Goal: Task Accomplishment & Management: Manage account settings

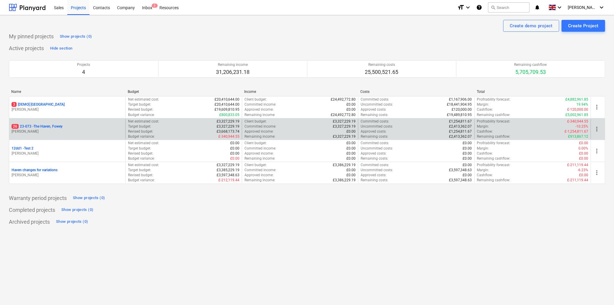
click at [45, 125] on p "26 23-073 - [GEOGRAPHIC_DATA], [GEOGRAPHIC_DATA]" at bounding box center [37, 126] width 51 height 5
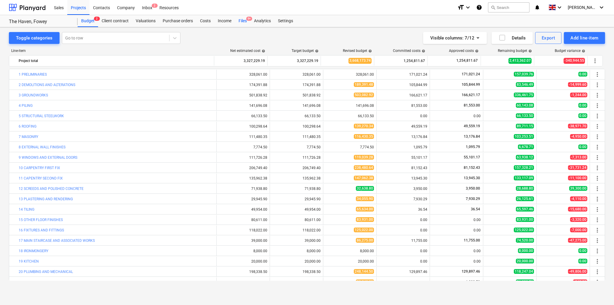
click at [242, 20] on div "Files 9+" at bounding box center [242, 21] width 15 height 12
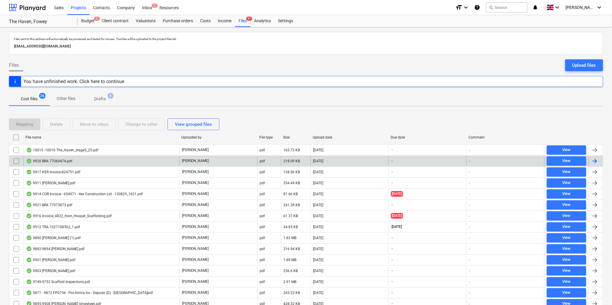
click at [58, 161] on div "9920 BRA 77060474.pdf" at bounding box center [49, 161] width 46 height 5
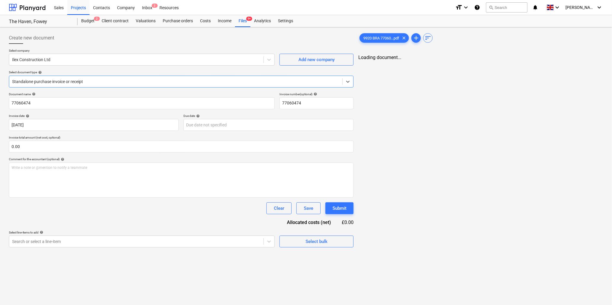
type input "77060474"
type input "[DATE]"
click at [73, 61] on div at bounding box center [136, 60] width 248 height 6
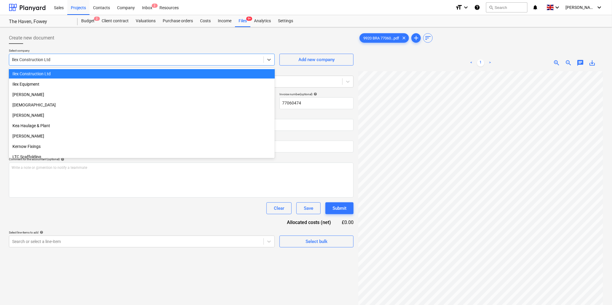
scroll to position [129, 0]
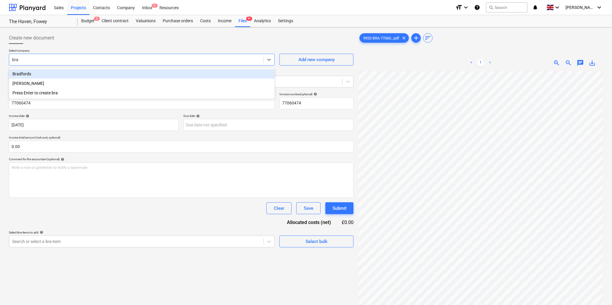
type input "[PERSON_NAME]"
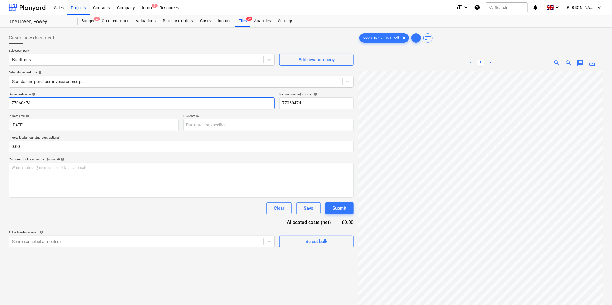
click at [71, 102] on input "77060474" at bounding box center [142, 103] width 266 height 12
type input "9920 Bradfords"
click at [101, 147] on input "text" at bounding box center [181, 147] width 345 height 12
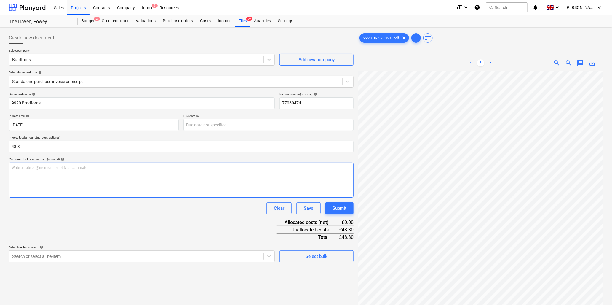
type input "48.30"
click at [106, 169] on p "Write a note or @mention to notify a teammate [PERSON_NAME]" at bounding box center [182, 167] width 340 height 5
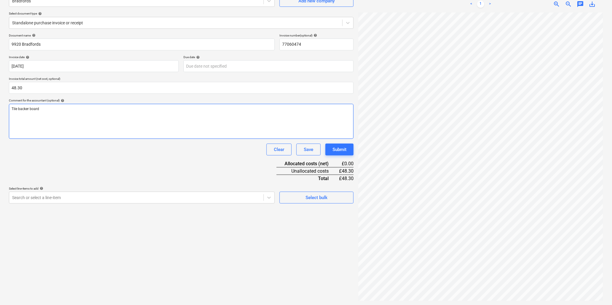
scroll to position [59, 0]
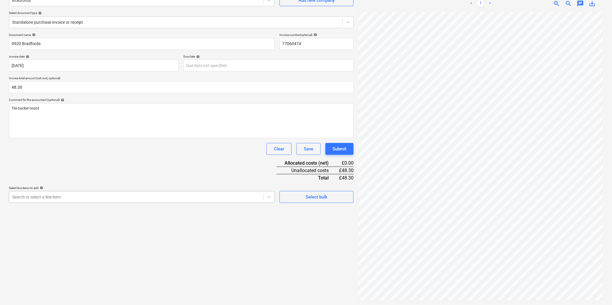
click at [119, 197] on div at bounding box center [136, 197] width 248 height 6
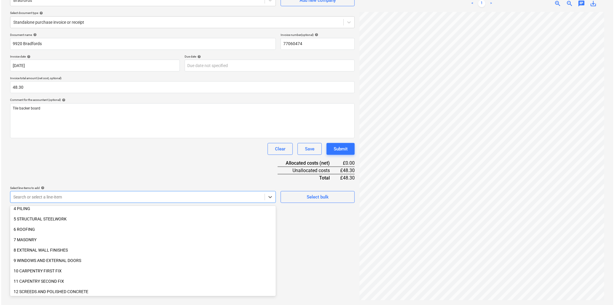
scroll to position [66, 0]
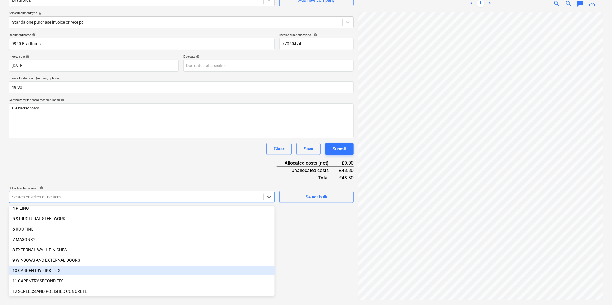
click at [39, 268] on div "10 CARPENTRY FIRST FIX" at bounding box center [142, 270] width 266 height 9
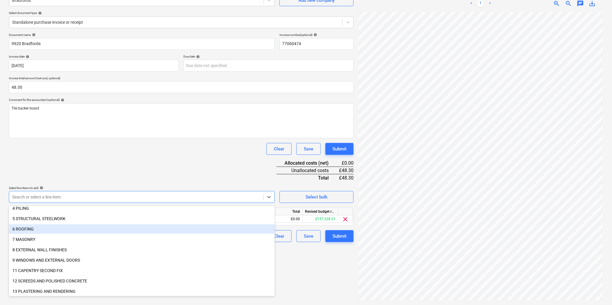
click at [112, 161] on div "Document name help 9920 Bradfords Invoice number (optional) help 77060474 Invoi…" at bounding box center [181, 137] width 345 height 209
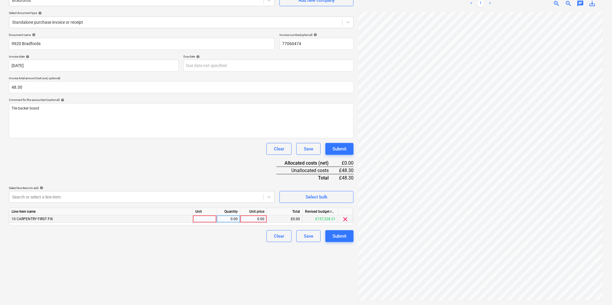
click at [207, 216] on div at bounding box center [205, 218] width 24 height 7
type input "sheet"
type input "8.05"
click at [331, 235] on button "Submit" at bounding box center [340, 236] width 28 height 12
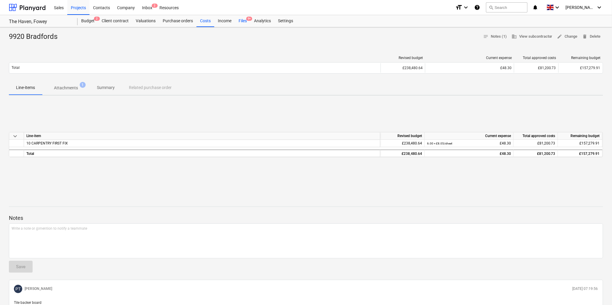
click at [246, 19] on div "Files 9+" at bounding box center [242, 21] width 15 height 12
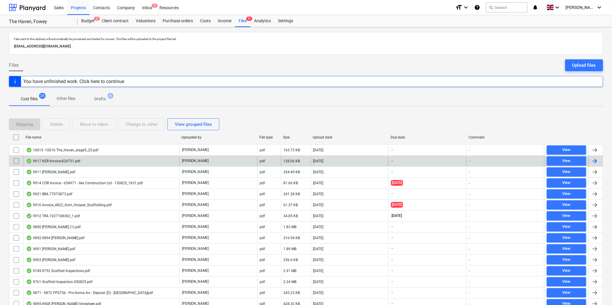
click at [75, 162] on div "9917 KER Invoice-824751.pdf" at bounding box center [53, 161] width 54 height 5
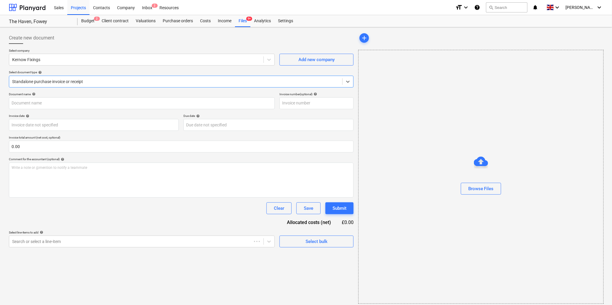
type input "824751"
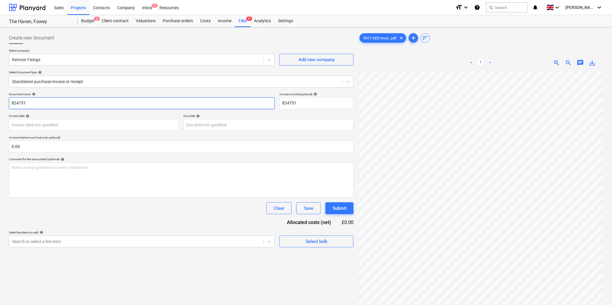
click at [72, 102] on input "824751" at bounding box center [142, 103] width 266 height 12
type input "9917 Kernow Fixings"
click at [74, 147] on input "text" at bounding box center [181, 147] width 345 height 12
type input "0.00"
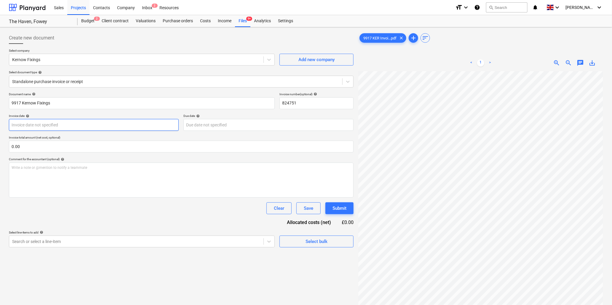
click at [74, 126] on body "Sales Projects Contacts Company Inbox 2 Resources format_size keyboard_arrow_do…" at bounding box center [306, 152] width 612 height 305
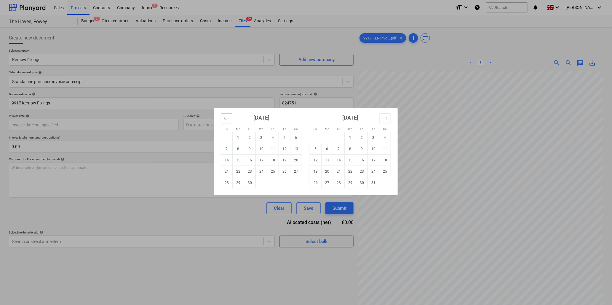
click at [226, 115] on icon "Move backward to switch to the previous month." at bounding box center [227, 118] width 6 height 6
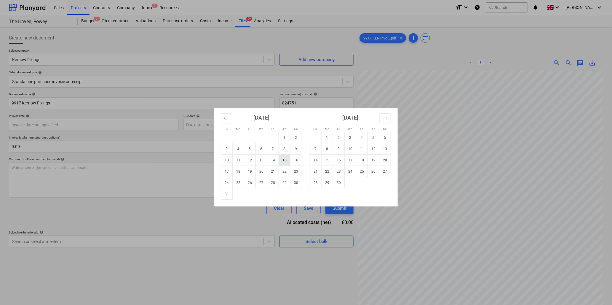
click at [284, 161] on td "15" at bounding box center [285, 159] width 12 height 11
type input "[DATE]"
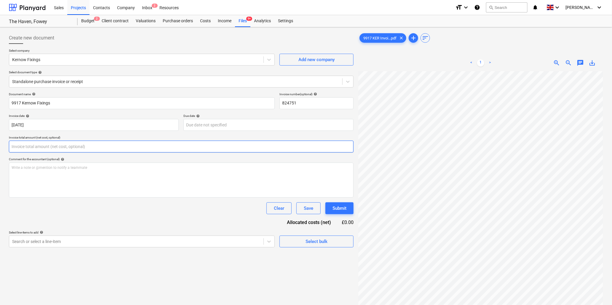
click at [145, 146] on input "text" at bounding box center [181, 147] width 345 height 12
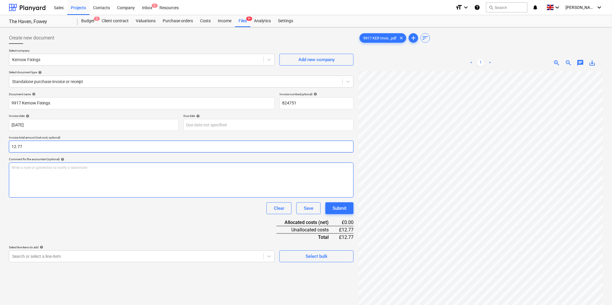
type input "12.77"
click at [152, 175] on div "Write a note or @mention to notify a teammate [PERSON_NAME]" at bounding box center [181, 179] width 345 height 35
click at [88, 256] on body "Sales Projects Contacts Company Inbox 2 Resources format_size keyboard_arrow_do…" at bounding box center [306, 152] width 612 height 305
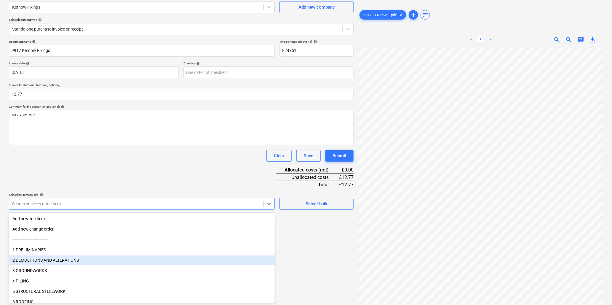
click at [40, 259] on div "2 DEMOLITIONS AND ALTERATIONS" at bounding box center [142, 259] width 266 height 9
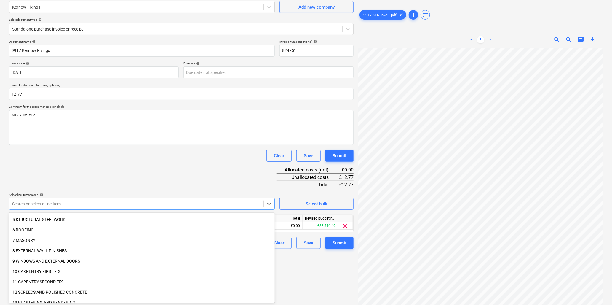
scroll to position [66, 0]
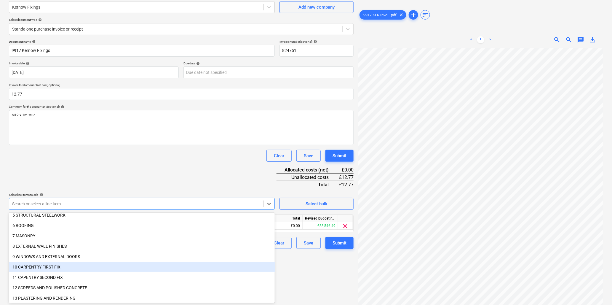
click at [45, 265] on div "10 CARPENTRY FIRST FIX" at bounding box center [142, 266] width 266 height 9
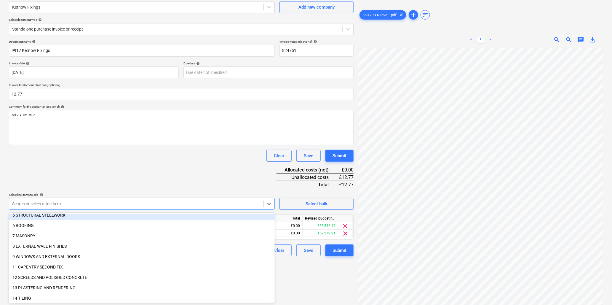
click at [78, 179] on div "Document name help 9917 Kernow Fixings Invoice number (optional) help 824751 In…" at bounding box center [181, 148] width 345 height 216
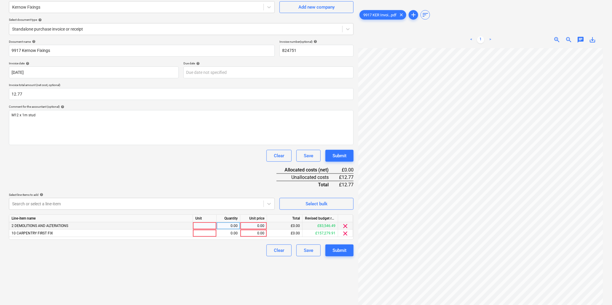
click at [346, 224] on span "clear" at bounding box center [345, 225] width 7 height 7
click at [205, 228] on div at bounding box center [205, 225] width 24 height 7
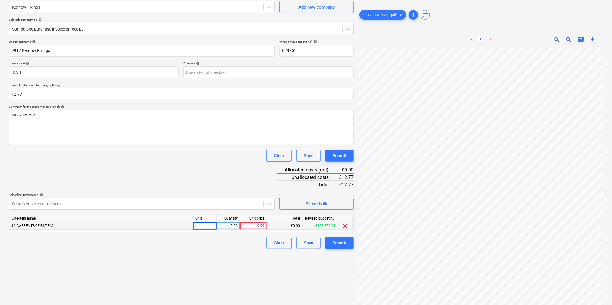
type input "ea"
type input "2.55"
click at [208, 226] on div "ea" at bounding box center [205, 225] width 24 height 7
type input "item"
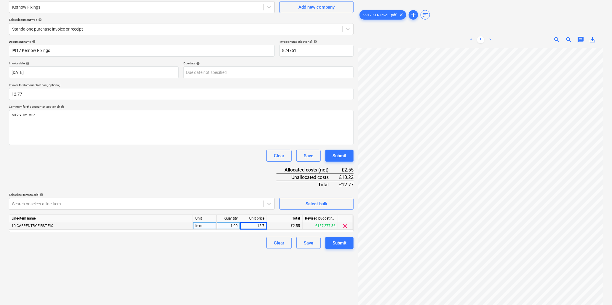
type input "12.77"
click at [337, 240] on div "Submit" at bounding box center [340, 243] width 14 height 8
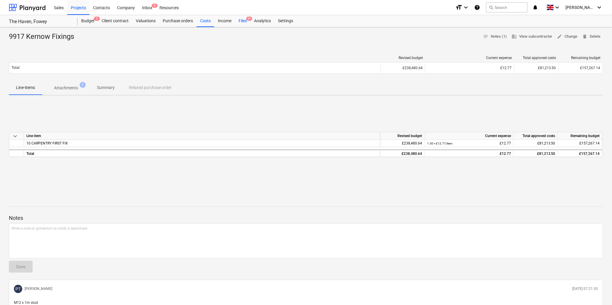
click at [245, 21] on div "Files 9+" at bounding box center [242, 21] width 15 height 12
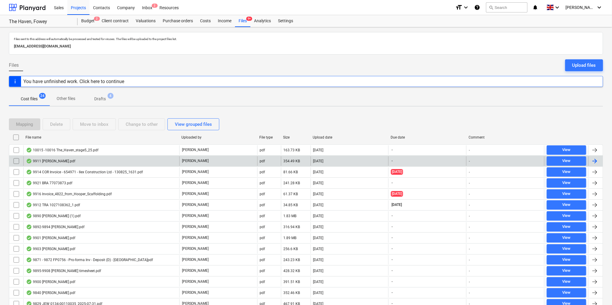
click at [67, 162] on div "9911 [PERSON_NAME].pdf" at bounding box center [50, 161] width 49 height 5
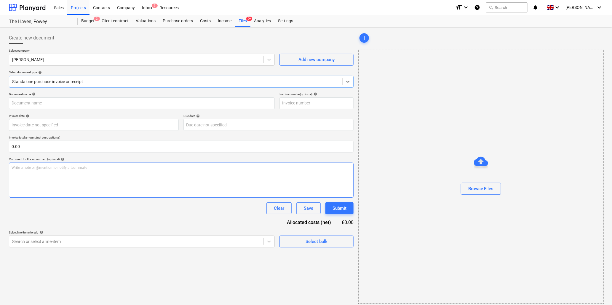
type input "9911 [PERSON_NAME].pdf"
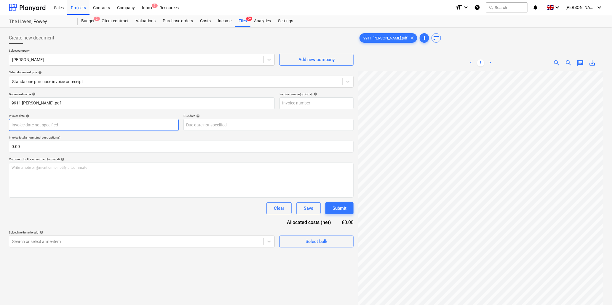
click at [65, 125] on body "Sales Projects Contacts Company Inbox 2 Resources format_size keyboard_arrow_do…" at bounding box center [306, 152] width 612 height 305
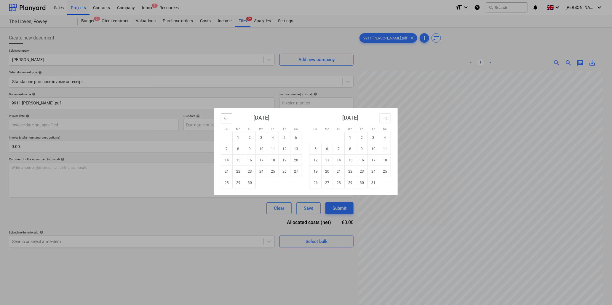
click at [224, 120] on icon "Move backward to switch to the previous month." at bounding box center [227, 118] width 6 height 6
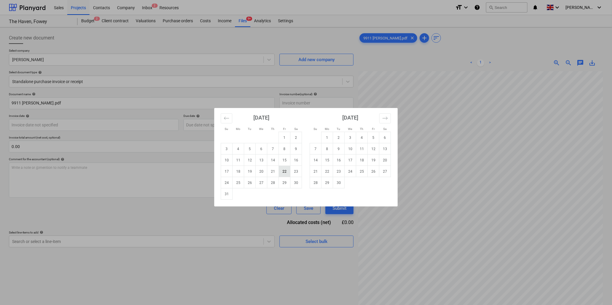
click at [283, 169] on td "22" at bounding box center [285, 171] width 12 height 11
type input "[DATE]"
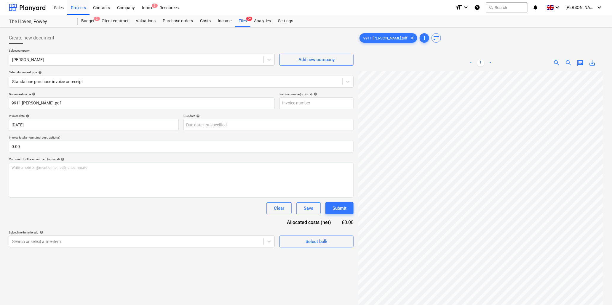
scroll to position [126, 75]
click at [499, 71] on div "< 1 > zoom_in zoom_out chat 0 save_alt" at bounding box center [481, 207] width 245 height 305
click at [51, 146] on input "text" at bounding box center [181, 147] width 345 height 12
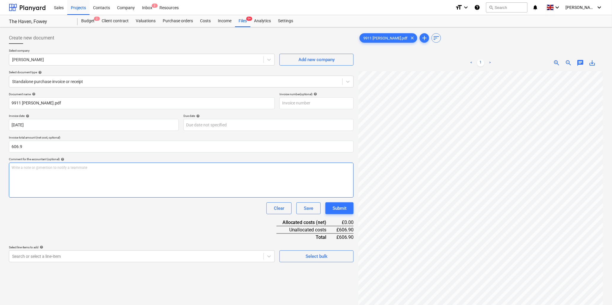
type input "606.90"
click at [48, 173] on div "Write a note or @mention to notify a teammate [PERSON_NAME]" at bounding box center [181, 179] width 345 height 35
click at [87, 256] on body "Sales Projects Contacts Company Inbox 2 Resources format_size keyboard_arrow_do…" at bounding box center [306, 152] width 612 height 305
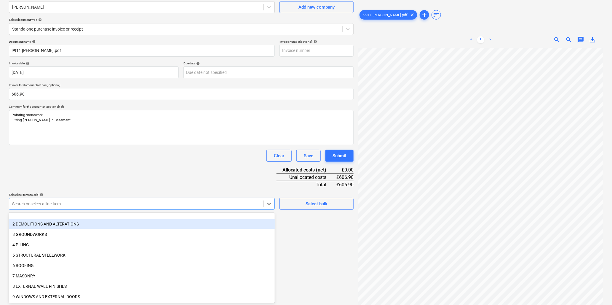
scroll to position [66, 0]
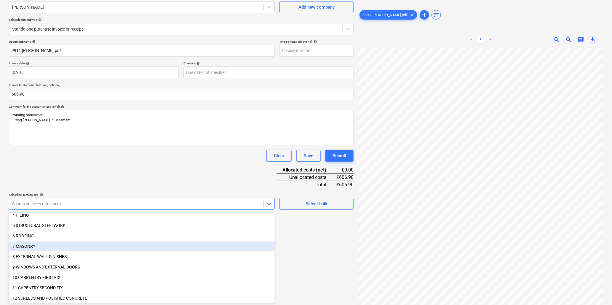
click at [28, 245] on div "7 MASONRY" at bounding box center [142, 245] width 266 height 9
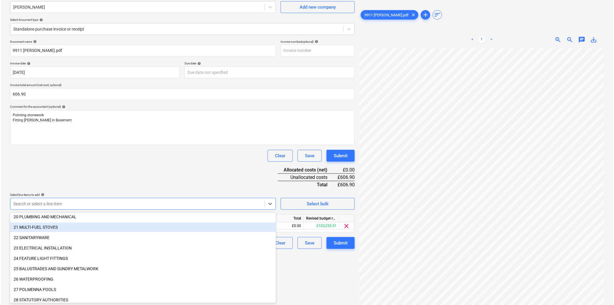
scroll to position [230, 0]
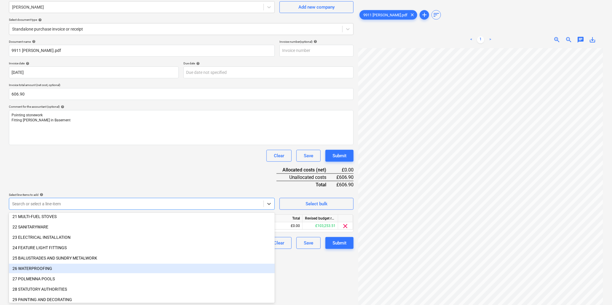
click at [40, 266] on div "26 WATERPROOFING" at bounding box center [142, 268] width 266 height 9
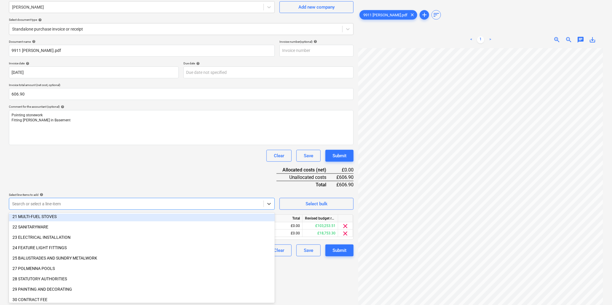
click at [79, 182] on div "Document name help 9911 [PERSON_NAME].pdf Invoice number (optional) help Invoic…" at bounding box center [181, 148] width 345 height 216
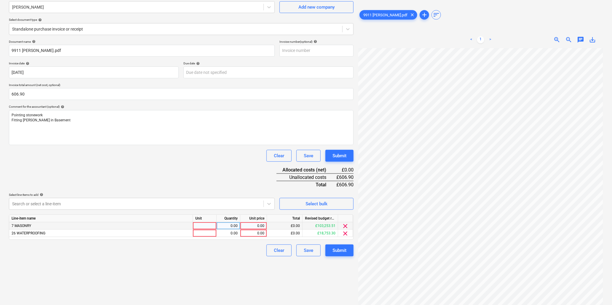
click at [203, 224] on div at bounding box center [205, 225] width 24 height 7
type input "hr"
type input "17"
type input "23.8"
click at [209, 235] on div at bounding box center [205, 233] width 24 height 7
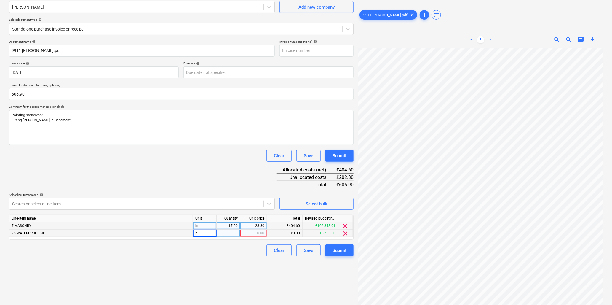
type input "hr"
type input "8.5"
type input "23.8"
click at [342, 246] on div "Submit" at bounding box center [340, 250] width 14 height 8
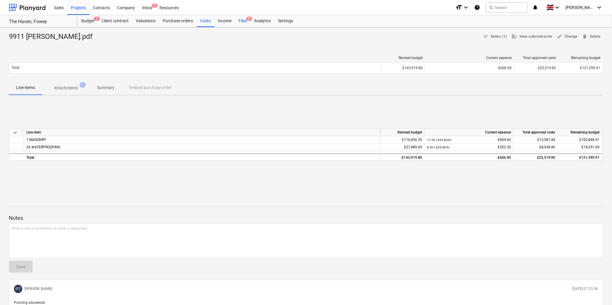
click at [247, 22] on div "Files 9+" at bounding box center [242, 21] width 15 height 12
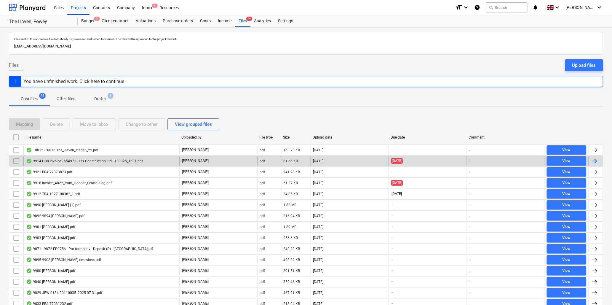
click at [96, 160] on div "9914 COR Invoice - 654971 - Ilex Construction Ltd - 130825_1631.pdf" at bounding box center [84, 161] width 117 height 5
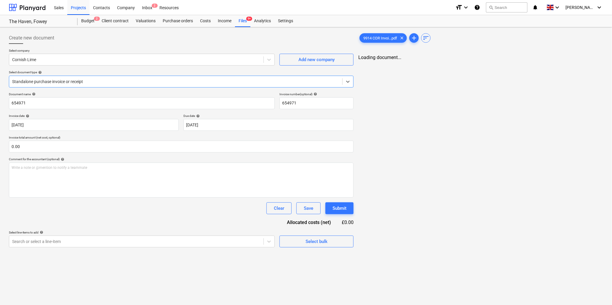
type input "654971"
type input "[DATE]"
click at [69, 105] on input "654971" at bounding box center [142, 103] width 266 height 12
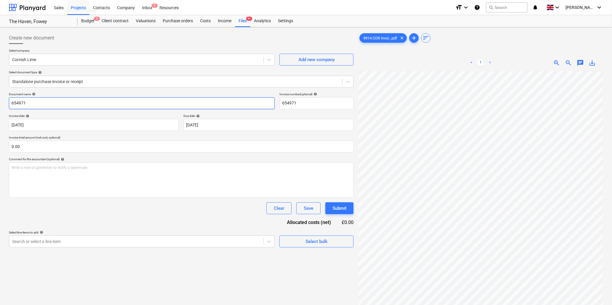
click at [69, 105] on input "654971" at bounding box center [142, 103] width 266 height 12
type input "9914 [PERSON_NAME]"
click at [75, 147] on input "text" at bounding box center [181, 147] width 345 height 12
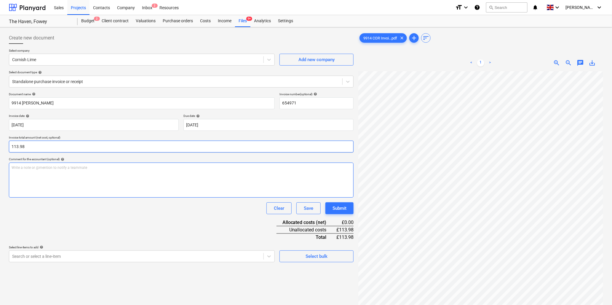
type input "113.98"
click at [72, 168] on p "Write a note or @mention to notify a teammate [PERSON_NAME]" at bounding box center [182, 167] width 340 height 5
click at [110, 257] on body "Sales Projects Contacts Company Inbox 2 Resources format_size keyboard_arrow_do…" at bounding box center [306, 152] width 612 height 305
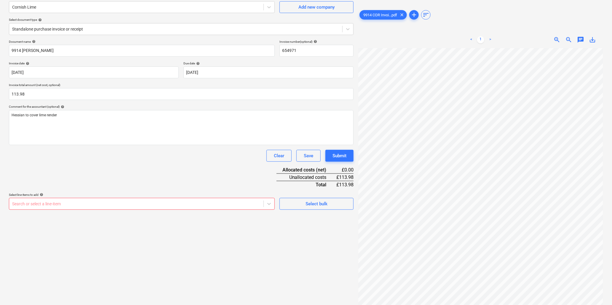
click at [135, 204] on div at bounding box center [136, 204] width 248 height 6
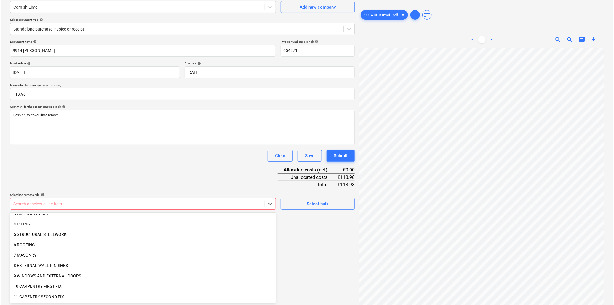
scroll to position [66, 0]
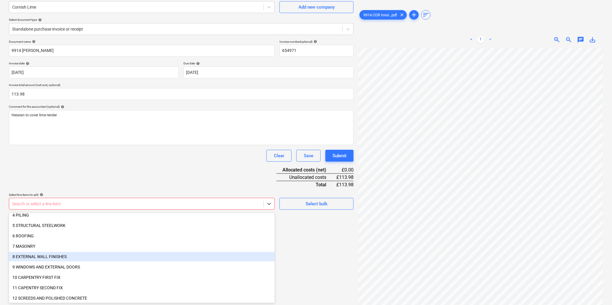
click at [54, 254] on div "8 EXTERNAL WALL FINISHES" at bounding box center [142, 256] width 266 height 9
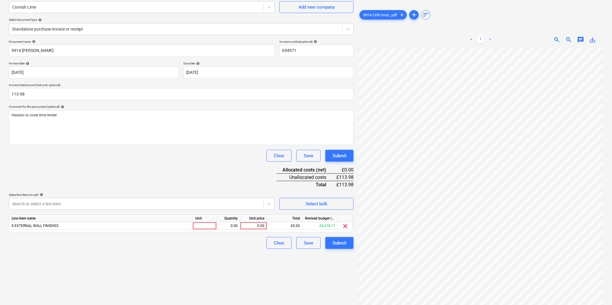
click at [155, 165] on div "Document name help 9914 Cornish Lime Invoice number (optional) help 654971 Invo…" at bounding box center [181, 144] width 345 height 209
click at [208, 226] on div at bounding box center [205, 225] width 24 height 7
type input "i"
type input "roll"
type input "113.98"
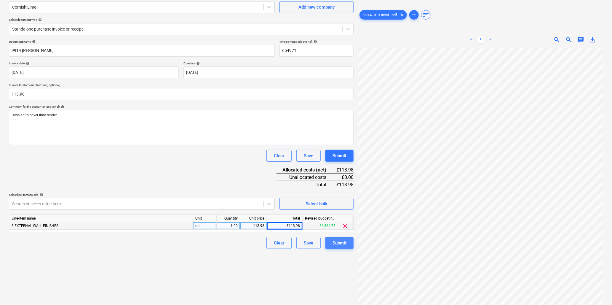
click at [335, 243] on div "Submit" at bounding box center [340, 243] width 14 height 8
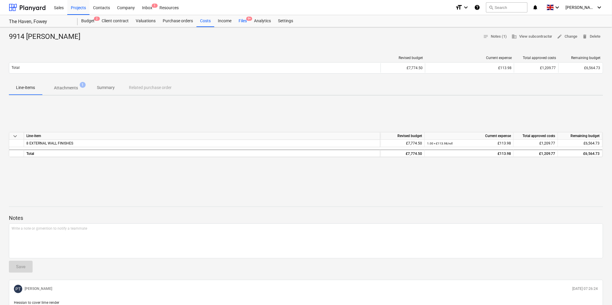
click at [243, 19] on div "Files 9+" at bounding box center [242, 21] width 15 height 12
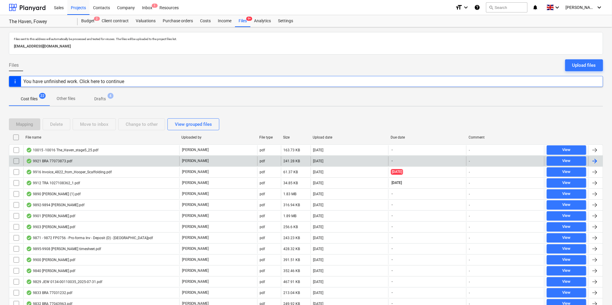
click at [81, 160] on div "9921 BRA 77073873.pdf" at bounding box center [101, 160] width 156 height 9
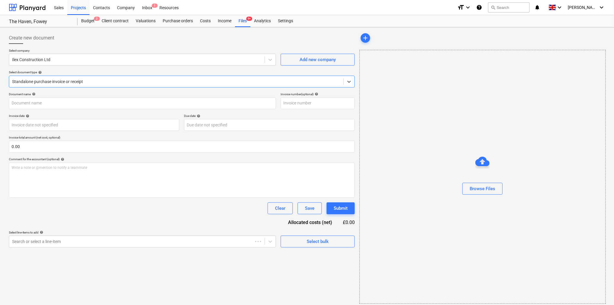
type input "77073873"
type input "[DATE]"
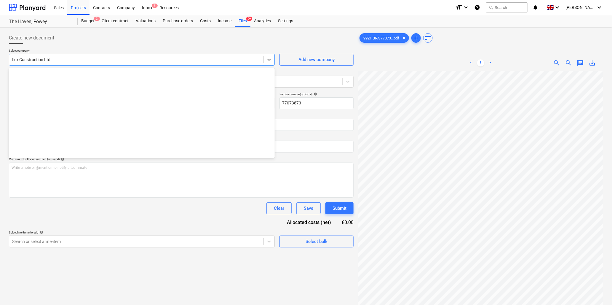
click at [71, 63] on div "Ilex Construction Ltd" at bounding box center [136, 59] width 254 height 8
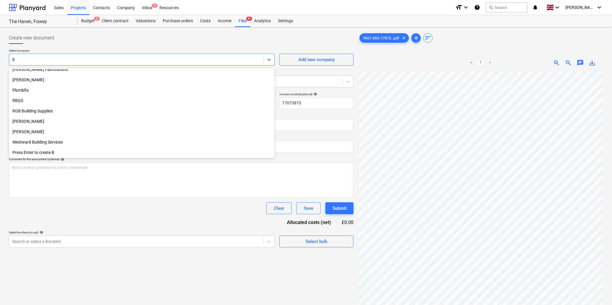
scroll to position [129, 0]
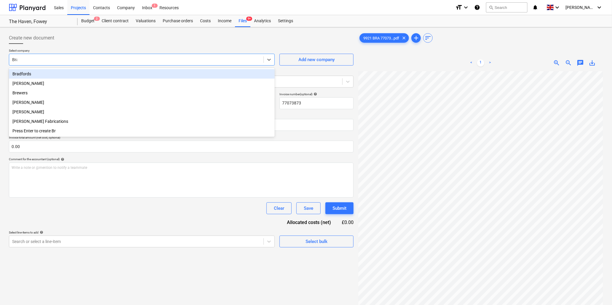
type input "[PERSON_NAME]"
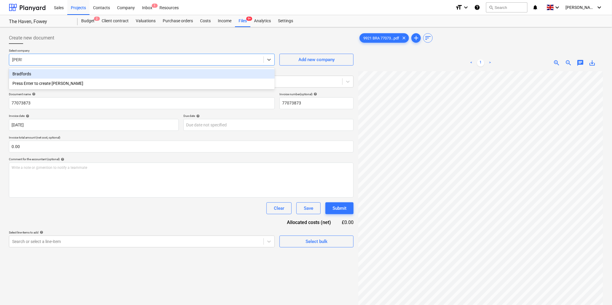
click at [70, 71] on div "Bradfords" at bounding box center [142, 73] width 266 height 9
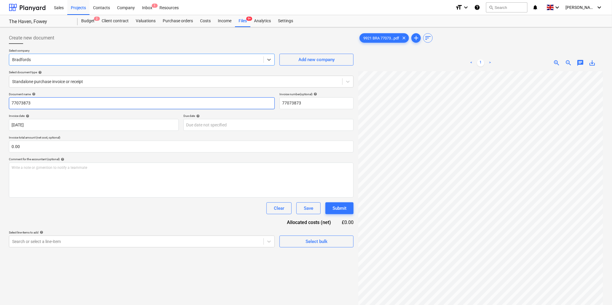
click at [60, 103] on input "77073873" at bounding box center [142, 103] width 266 height 12
type input "9921 Bradfords"
click at [63, 141] on input "text" at bounding box center [181, 147] width 345 height 12
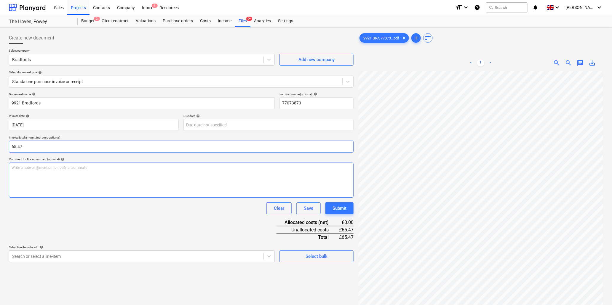
type input "65.47"
click at [87, 170] on div "Write a note or @mention to notify a teammate [PERSON_NAME]" at bounding box center [181, 179] width 345 height 35
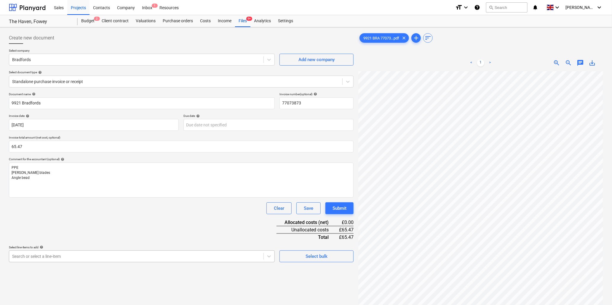
click at [91, 258] on body "Sales Projects Contacts Company Inbox 1 Resources format_size keyboard_arrow_do…" at bounding box center [306, 152] width 612 height 305
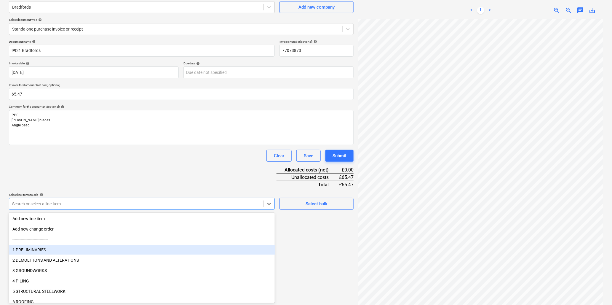
click at [49, 250] on div "1 PRELIMINARIES" at bounding box center [142, 249] width 266 height 9
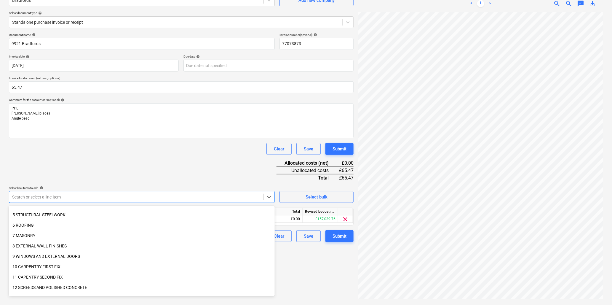
scroll to position [66, 0]
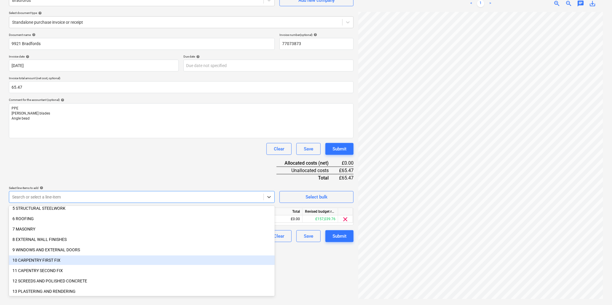
click at [53, 259] on div "10 CARPENTRY FIRST FIX" at bounding box center [142, 259] width 266 height 9
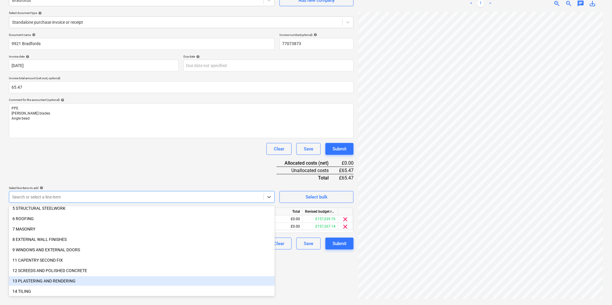
click at [58, 280] on div "13 PLASTERING AND RENDERING" at bounding box center [142, 280] width 266 height 9
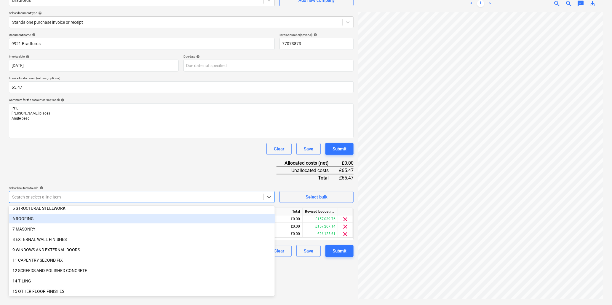
click at [122, 168] on div "Document name help 9921 Bradfords Invoice number (optional) help 77073873 Invoi…" at bounding box center [181, 145] width 345 height 224
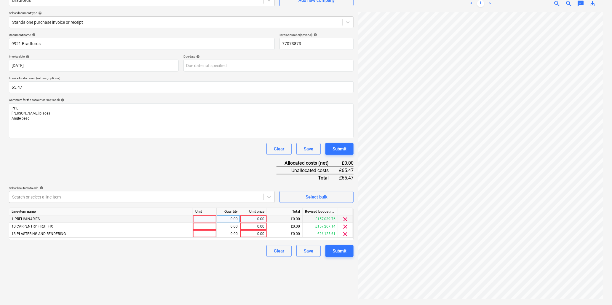
click at [208, 219] on div at bounding box center [205, 218] width 24 height 7
type input "item"
click at [248, 221] on div "0.00" at bounding box center [254, 218] width 22 height 7
type input "38.32"
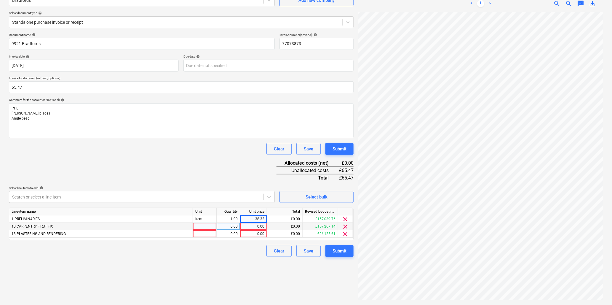
click at [208, 230] on div at bounding box center [205, 226] width 24 height 7
type input "item"
type input "19.99"
click at [208, 230] on div "item" at bounding box center [205, 226] width 24 height 7
type input "pack"
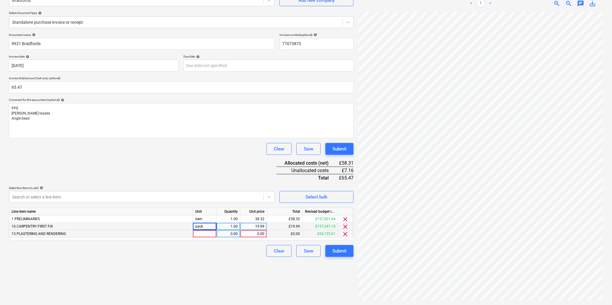
click at [207, 235] on div at bounding box center [205, 233] width 24 height 7
type input "len"
type input "1.79"
click at [342, 252] on div "Submit" at bounding box center [340, 251] width 14 height 8
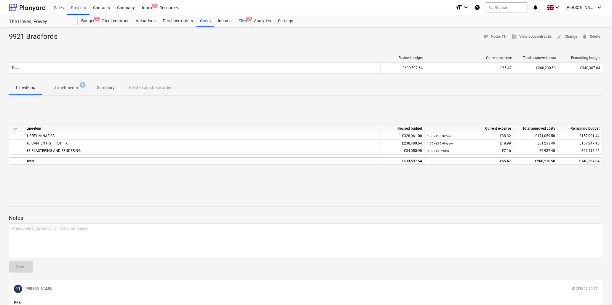
click at [244, 19] on div "Files 9+" at bounding box center [242, 21] width 15 height 12
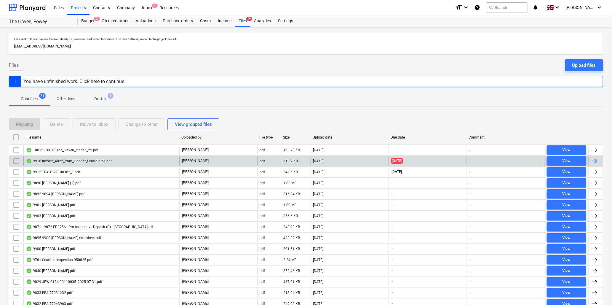
click at [76, 163] on div "9916 Invoice_4822_from_Hooper_Scaffolding.pdf" at bounding box center [69, 161] width 86 height 5
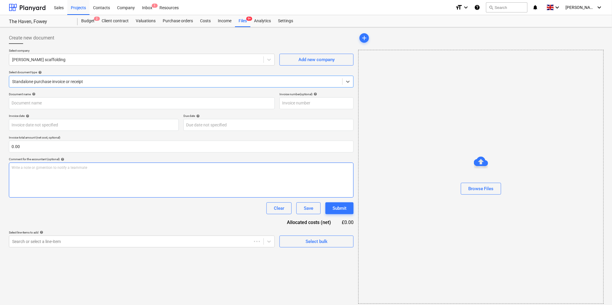
type input "4822"
type input "[DATE]"
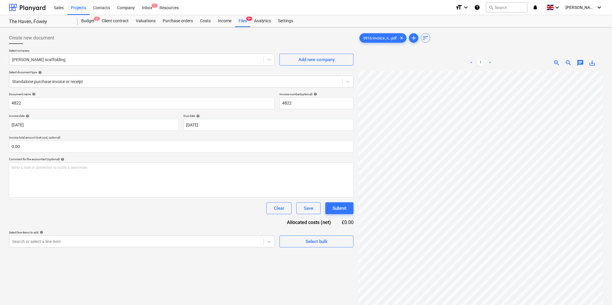
scroll to position [58, 12]
click at [98, 102] on input "4822" at bounding box center [142, 103] width 266 height 12
type input "9916 [PERSON_NAME]"
click at [79, 146] on input "text" at bounding box center [181, 147] width 345 height 12
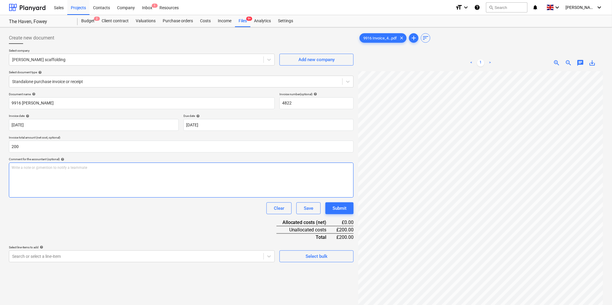
type input "200.00"
click at [65, 169] on p "Write a note or @mention to notify a teammate [PERSON_NAME]" at bounding box center [182, 167] width 340 height 5
click at [174, 254] on body "Sales Projects Contacts Company Inbox 1 Resources format_size keyboard_arrow_do…" at bounding box center [306, 152] width 612 height 305
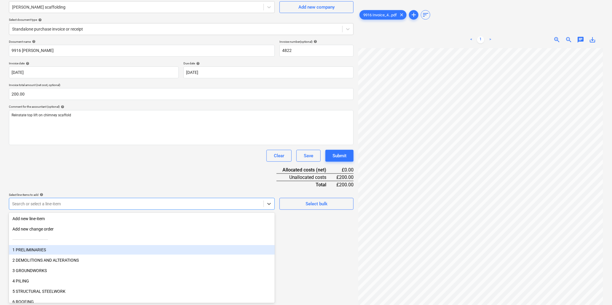
drag, startPoint x: 37, startPoint y: 245, endPoint x: 38, endPoint y: 248, distance: 3.0
click at [38, 248] on div "1 PRELIMINARIES" at bounding box center [142, 249] width 266 height 9
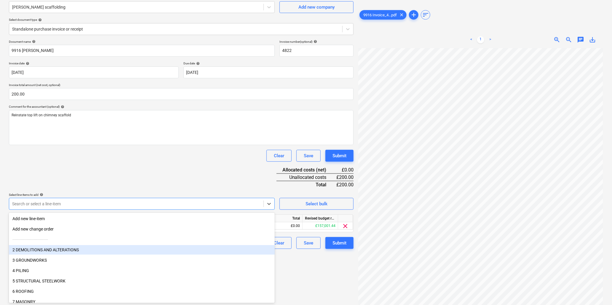
click at [41, 250] on div "2 DEMOLITIONS AND ALTERATIONS" at bounding box center [142, 249] width 266 height 9
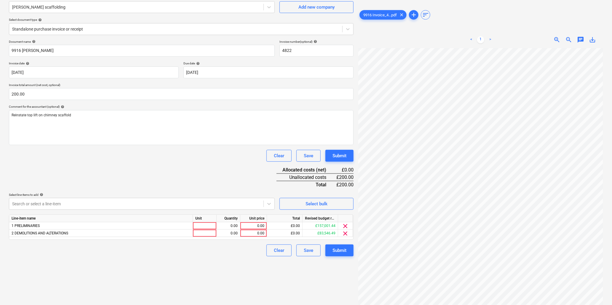
click at [127, 163] on div "Document name help 9916 [PERSON_NAME] Invoice number (optional) help 4822 Invoi…" at bounding box center [181, 148] width 345 height 216
click at [345, 224] on span "clear" at bounding box center [345, 225] width 7 height 7
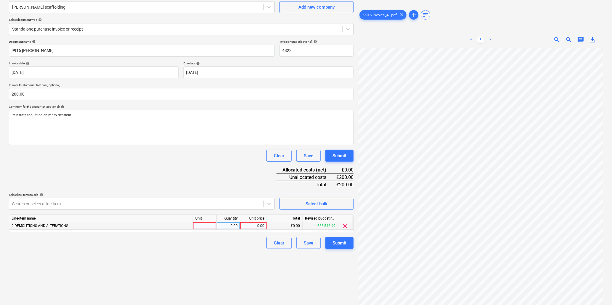
click at [203, 225] on div at bounding box center [205, 225] width 24 height 7
type input "item"
type input "200"
click at [339, 240] on div "Submit" at bounding box center [340, 243] width 14 height 8
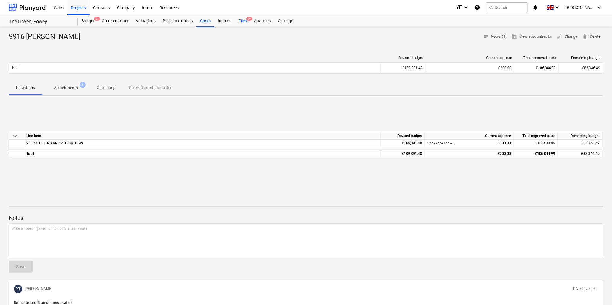
click at [245, 20] on div "Files 9+" at bounding box center [242, 21] width 15 height 12
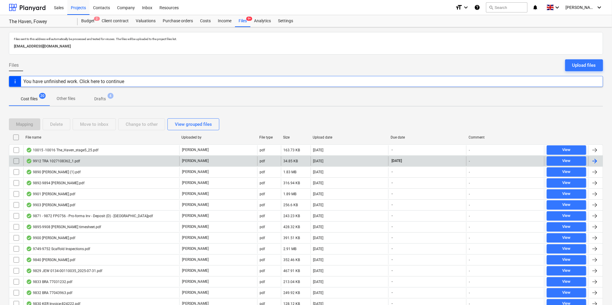
click at [45, 161] on div "9912 TRA 1027108362_1.pdf" at bounding box center [53, 161] width 54 height 5
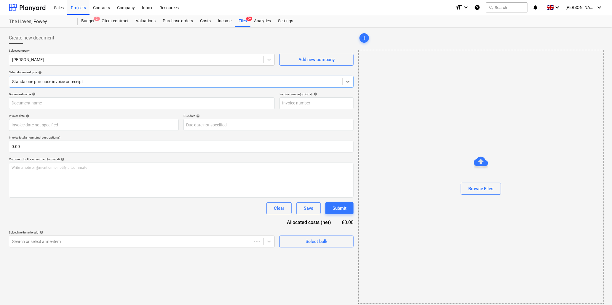
type input "1027108362"
type input "[DATE]"
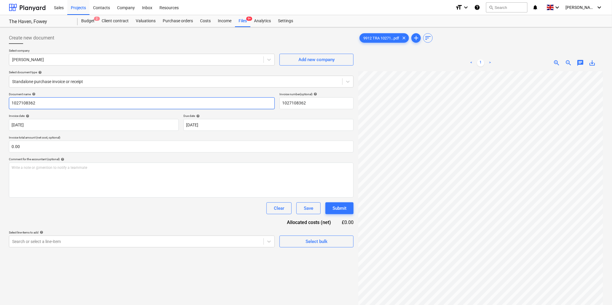
click at [144, 105] on input "1027108362" at bounding box center [142, 103] width 266 height 12
type input "9912 [PERSON_NAME]"
click at [85, 148] on input "text" at bounding box center [181, 147] width 345 height 12
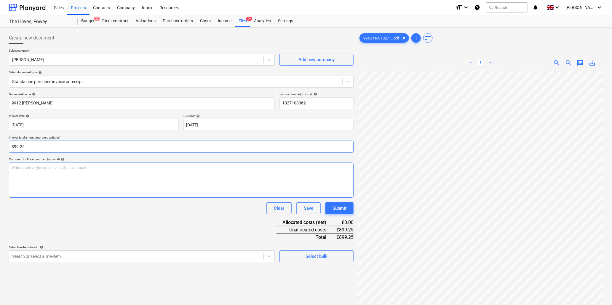
type input "899.25"
click at [79, 173] on div "Write a note or @mention to notify a teammate [PERSON_NAME]" at bounding box center [181, 179] width 345 height 35
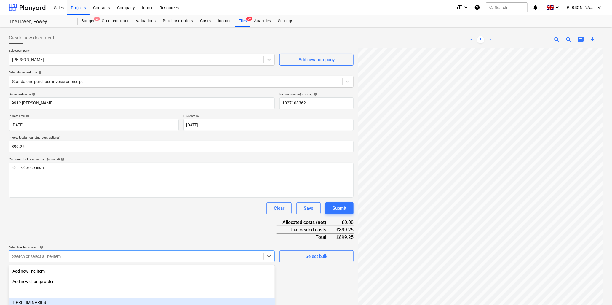
scroll to position [52, 0]
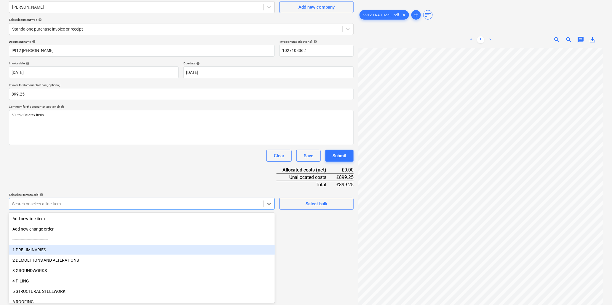
click at [96, 252] on body "Sales Projects Contacts Company Inbox Resources format_size keyboard_arrow_down…" at bounding box center [306, 100] width 612 height 305
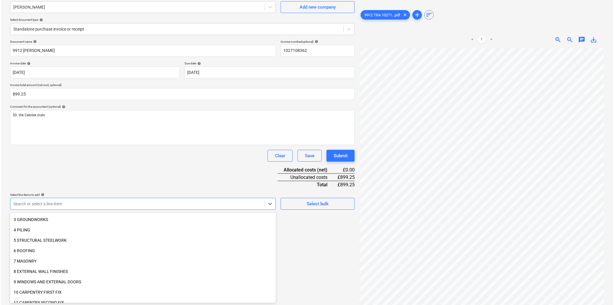
scroll to position [66, 0]
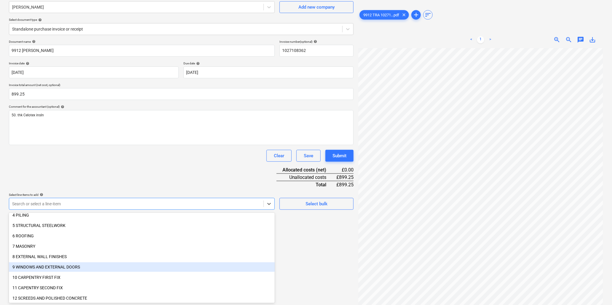
click at [58, 271] on div "9 WINDOWS AND EXTERNAL DOORS" at bounding box center [142, 266] width 266 height 9
click at [41, 266] on div "10 CARPENTRY FIRST FIX" at bounding box center [142, 266] width 266 height 9
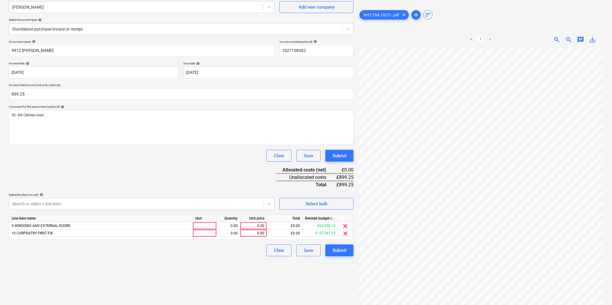
click at [95, 186] on div "Document name help 9912 [PERSON_NAME] Invoice number (optional) help 1027108362…" at bounding box center [181, 148] width 345 height 216
click at [346, 222] on span "clear" at bounding box center [345, 225] width 7 height 7
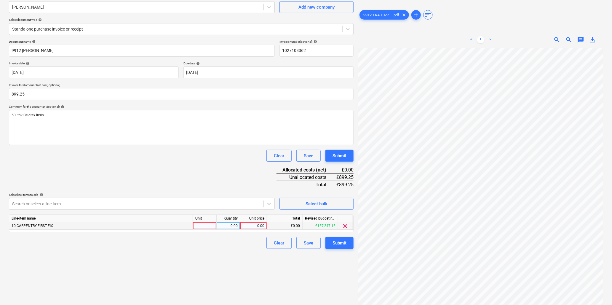
click at [206, 224] on div at bounding box center [205, 225] width 24 height 7
type input "sheet"
type input "55"
type input "16.35"
click at [336, 240] on div "Submit" at bounding box center [340, 243] width 14 height 8
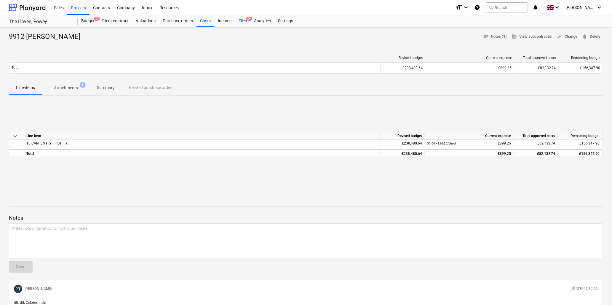
click at [246, 20] on div "Files 9+" at bounding box center [242, 21] width 15 height 12
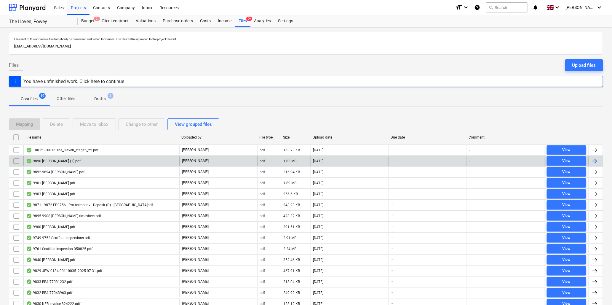
click at [53, 159] on div "9890 [PERSON_NAME] (1).pdf" at bounding box center [53, 161] width 55 height 5
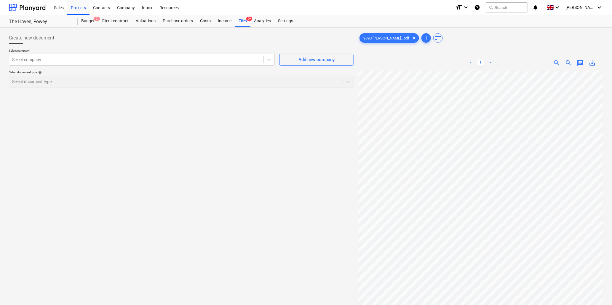
scroll to position [87, 52]
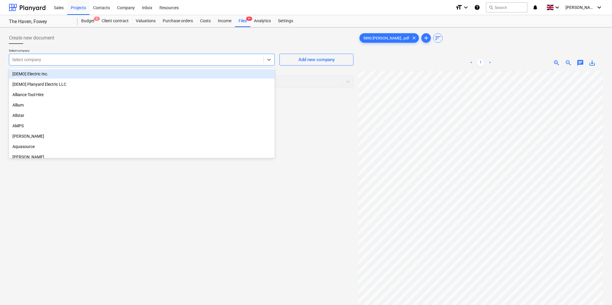
click at [94, 63] on div at bounding box center [136, 60] width 248 height 6
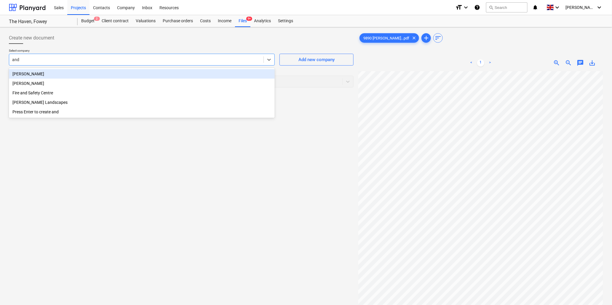
type input "[PERSON_NAME]"
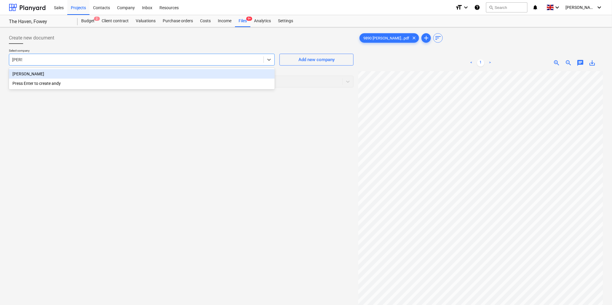
click at [91, 72] on div "[PERSON_NAME]" at bounding box center [142, 73] width 266 height 9
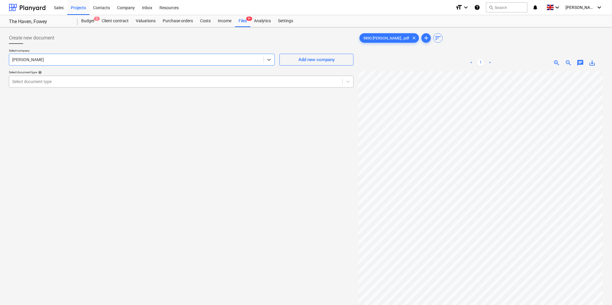
click at [90, 82] on div at bounding box center [175, 82] width 327 height 6
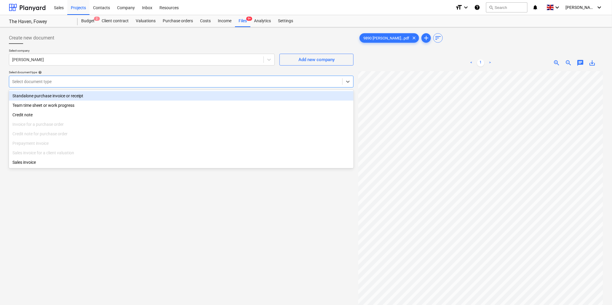
click at [73, 97] on div "Standalone purchase invoice or receipt" at bounding box center [181, 95] width 345 height 9
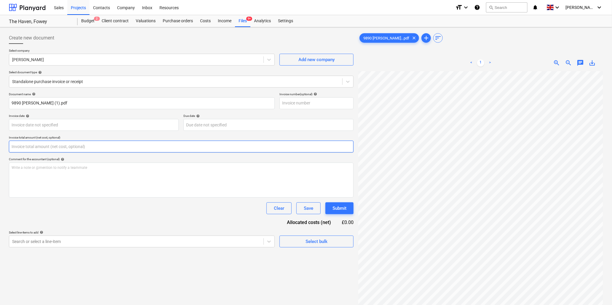
click at [60, 146] on input "text" at bounding box center [181, 147] width 345 height 12
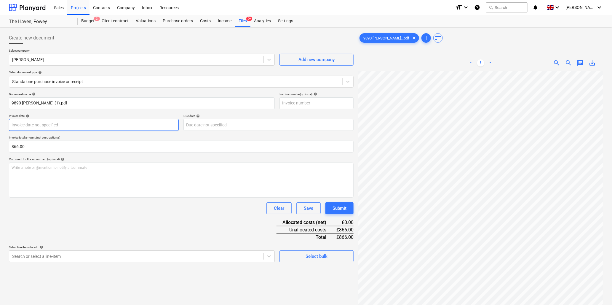
click at [26, 127] on body "Sales Projects Contacts Company Inbox Resources format_size keyboard_arrow_down…" at bounding box center [306, 152] width 612 height 305
type input "866.00"
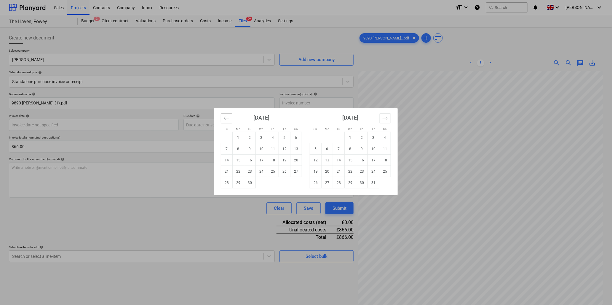
click at [225, 120] on icon "Move backward to switch to the previous month." at bounding box center [227, 118] width 6 height 6
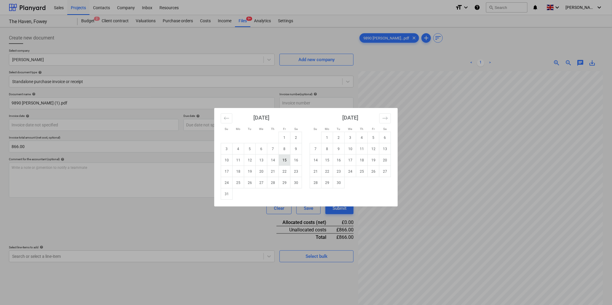
click at [285, 160] on td "15" at bounding box center [285, 159] width 12 height 11
type input "[DATE]"
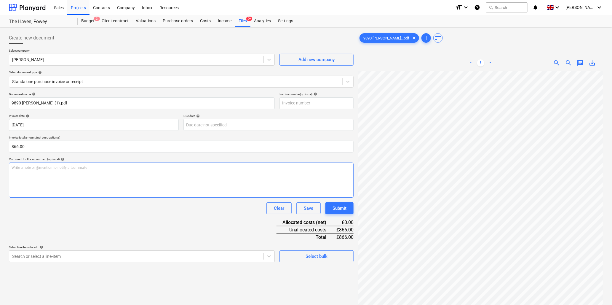
click at [136, 173] on div "Write a note or @mention to notify a teammate [PERSON_NAME]" at bounding box center [181, 179] width 345 height 35
click at [55, 166] on p "Lime rendering" at bounding box center [182, 167] width 340 height 5
click at [41, 172] on span "Repair render (6.5 HRS - NOT 8.5 AS ON SHEET)" at bounding box center [50, 173] width 76 height 4
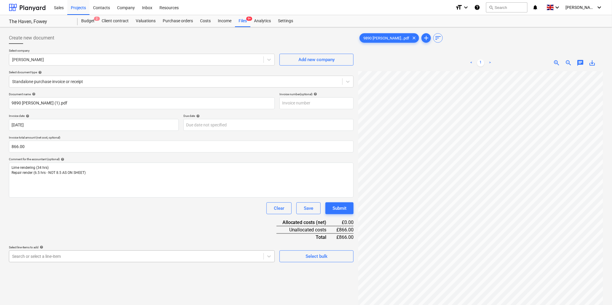
click at [72, 256] on body "Sales Projects Contacts Company Inbox Resources format_size keyboard_arrow_down…" at bounding box center [306, 152] width 612 height 305
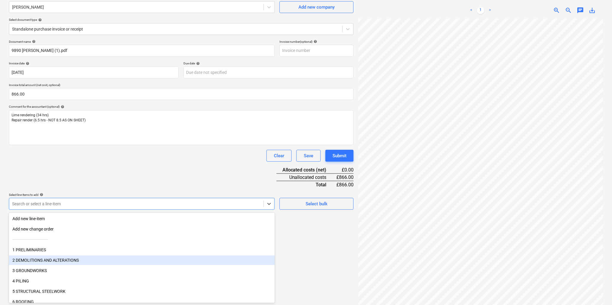
click at [72, 256] on div "2 DEMOLITIONS AND ALTERATIONS" at bounding box center [142, 259] width 266 height 9
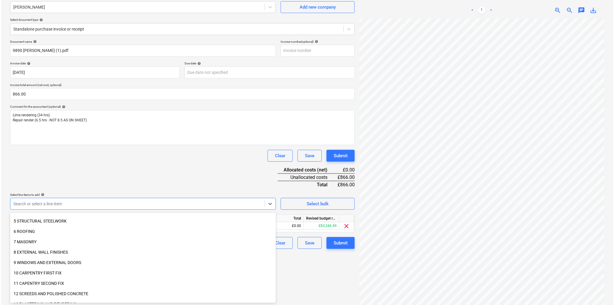
scroll to position [66, 0]
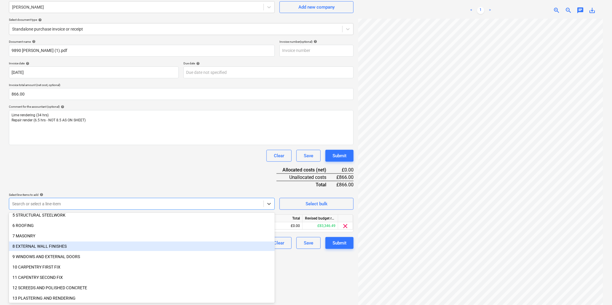
click at [48, 242] on div "8 EXTERNAL WALL FINISHES" at bounding box center [142, 245] width 266 height 9
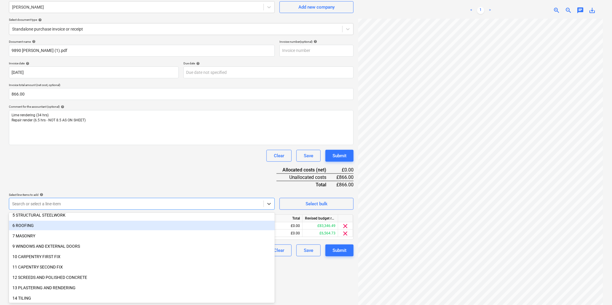
click at [161, 150] on div "Clear Save Submit" at bounding box center [181, 156] width 345 height 12
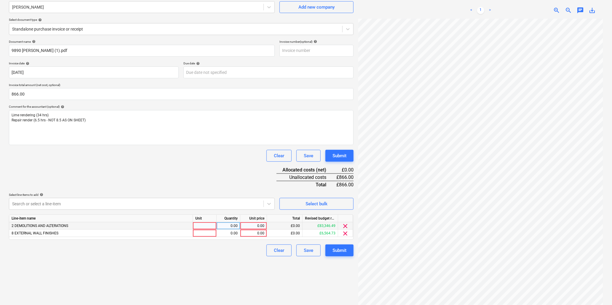
click at [208, 224] on div at bounding box center [205, 225] width 24 height 7
type input "hr"
type input "6.5"
type input "21.65"
click at [208, 236] on div at bounding box center [205, 233] width 24 height 7
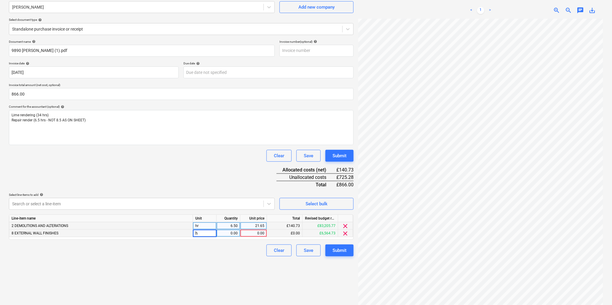
type input "hr"
type input "34"
type input "21.65"
click at [223, 227] on div "6.50" at bounding box center [228, 225] width 19 height 7
type input "6"
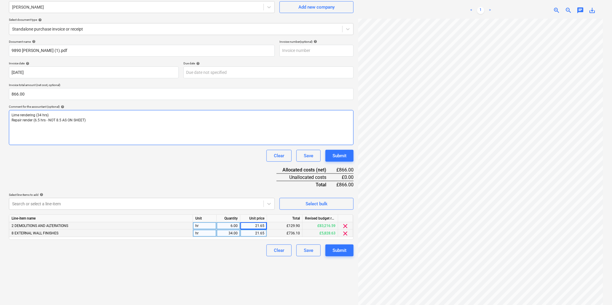
click at [40, 119] on span "Repair render (6.5 hrs - NOT 8.5 AS ON SHEET)" at bounding box center [49, 120] width 74 height 4
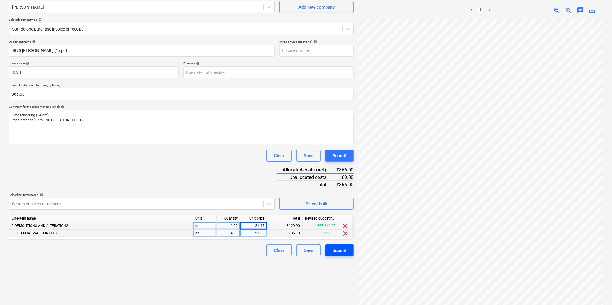
click at [336, 250] on div "Submit" at bounding box center [340, 250] width 14 height 8
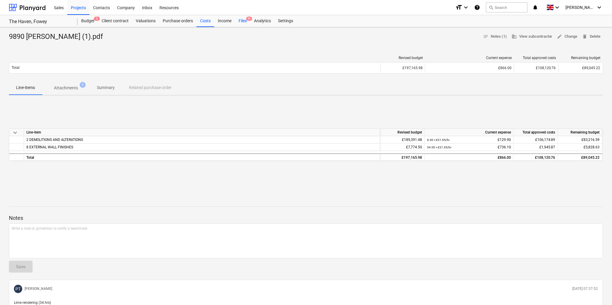
click at [242, 21] on div "Files 9+" at bounding box center [242, 21] width 15 height 12
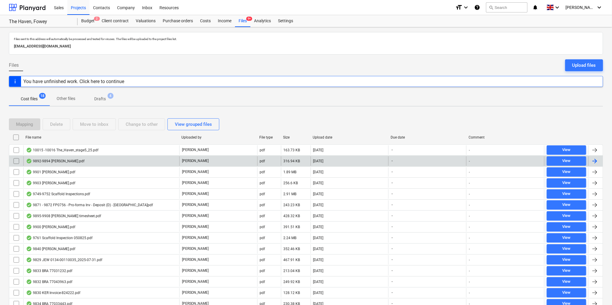
click at [67, 161] on div "9892-9894 [PERSON_NAME].pdf" at bounding box center [55, 161] width 58 height 5
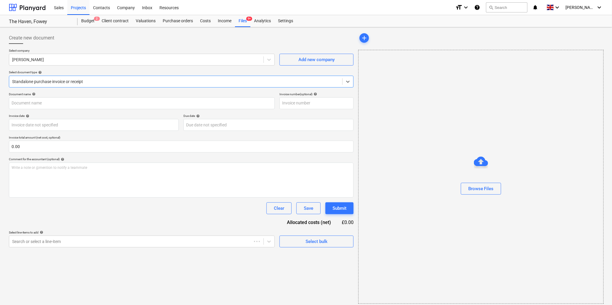
type input "8"
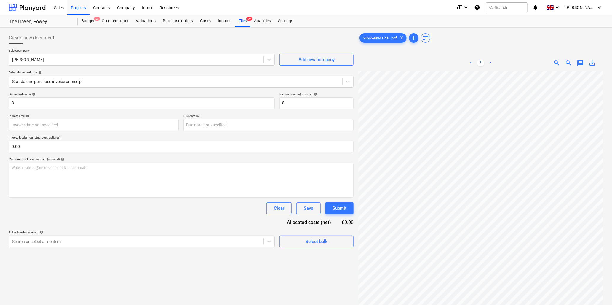
scroll to position [99, 24]
click at [39, 105] on input "8" at bounding box center [142, 103] width 266 height 12
type input "9892-9894 [PERSON_NAME]"
click at [63, 149] on input "text" at bounding box center [181, 147] width 345 height 12
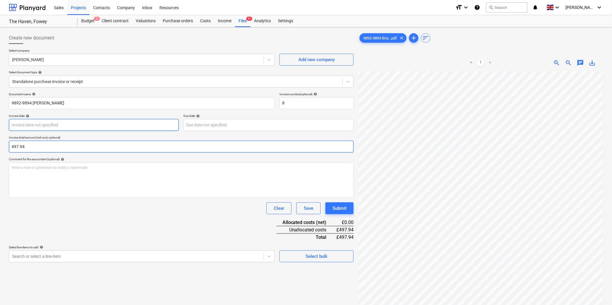
type input "497.94"
click at [66, 127] on body "Sales Projects Contacts Company Inbox Resources format_size keyboard_arrow_down…" at bounding box center [306, 152] width 612 height 305
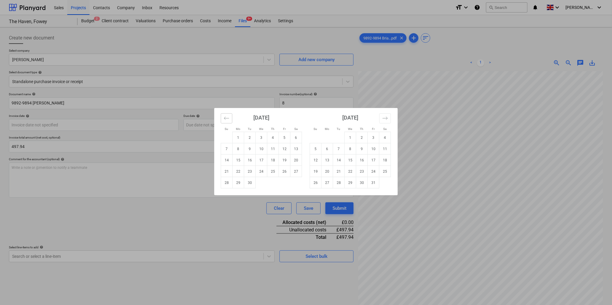
click at [227, 117] on icon "Move backward to switch to the previous month." at bounding box center [227, 118] width 6 height 6
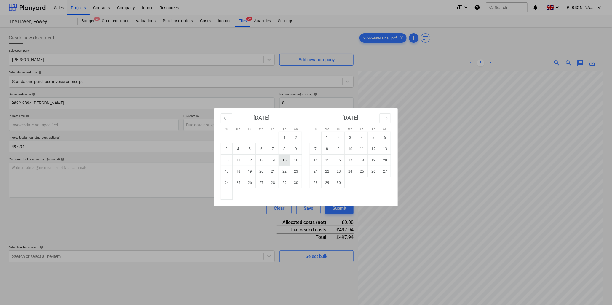
click at [284, 160] on td "15" at bounding box center [285, 159] width 12 height 11
type input "[DATE]"
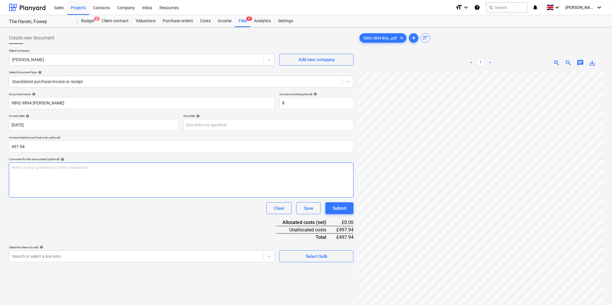
click at [113, 176] on div "Write a note or @mention to notify a teammate [PERSON_NAME]" at bounding box center [181, 179] width 345 height 35
click at [73, 256] on body "Sales Projects Contacts Company Inbox Resources format_size keyboard_arrow_down…" at bounding box center [306, 152] width 612 height 305
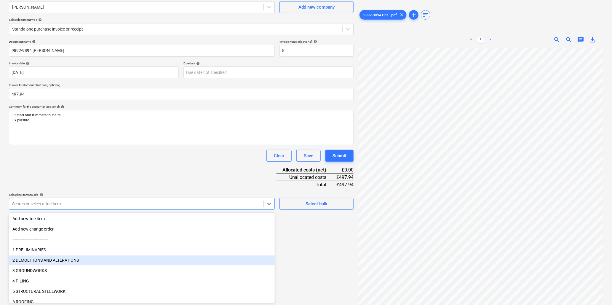
click at [73, 256] on div "2 DEMOLITIONS AND ALTERATIONS" at bounding box center [142, 259] width 266 height 9
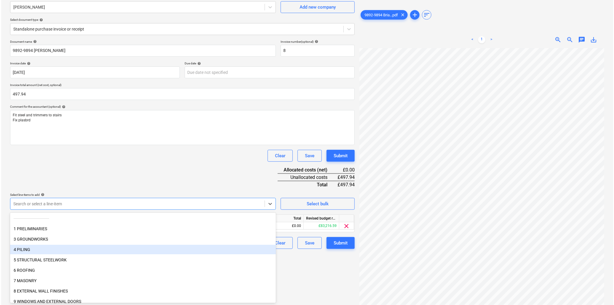
scroll to position [33, 0]
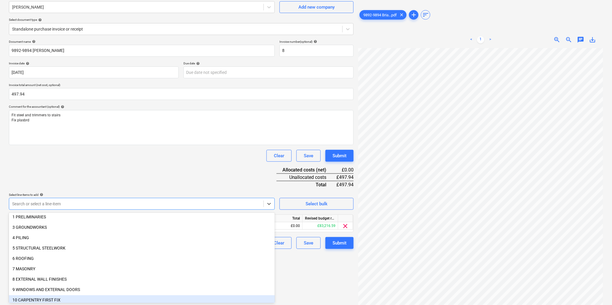
click at [61, 298] on div "10 CARPENTRY FIRST FIX" at bounding box center [142, 299] width 266 height 9
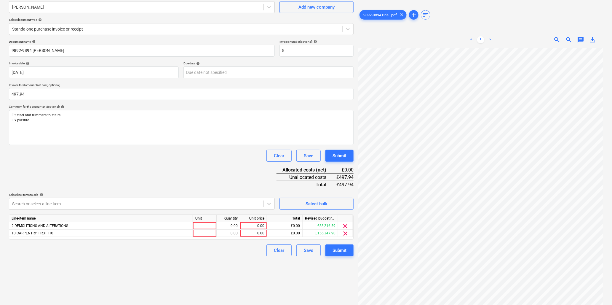
click at [125, 182] on div "Document name help 9892-9894 [PERSON_NAME] Invoice number (optional) help 8 Inv…" at bounding box center [181, 148] width 345 height 216
click at [206, 226] on div at bounding box center [205, 225] width 24 height 7
type input "hr"
type input "17"
type input "21.65"
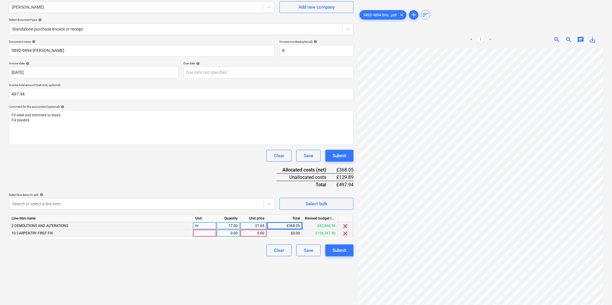
click at [206, 236] on div at bounding box center [205, 233] width 24 height 7
type input "hr"
type input "21.65"
click at [341, 249] on div "Submit" at bounding box center [340, 250] width 14 height 8
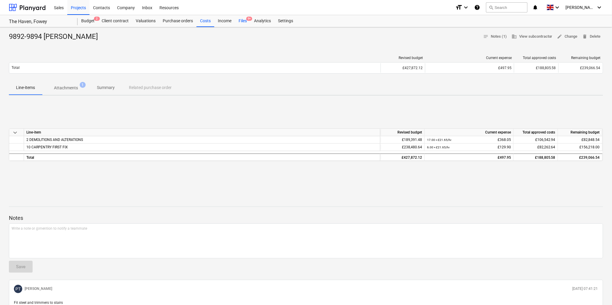
click at [245, 19] on div "Files 9+" at bounding box center [242, 21] width 15 height 12
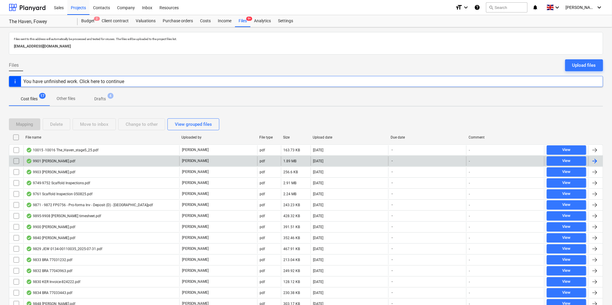
click at [72, 158] on div "9901 [PERSON_NAME].pdf" at bounding box center [101, 160] width 156 height 9
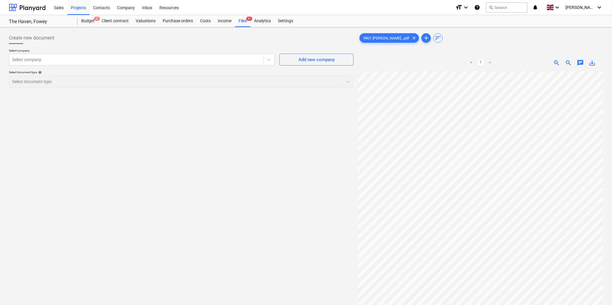
scroll to position [26, 52]
click at [58, 58] on div at bounding box center [136, 60] width 248 height 6
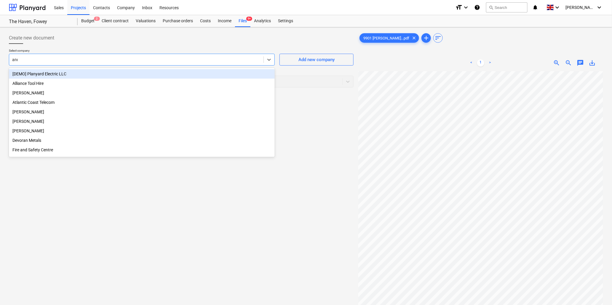
type input "[PERSON_NAME]"
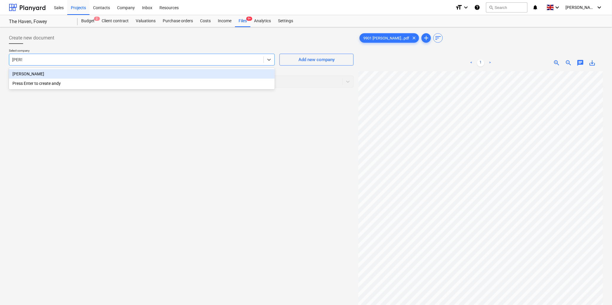
click at [60, 73] on div "[PERSON_NAME]" at bounding box center [142, 73] width 266 height 9
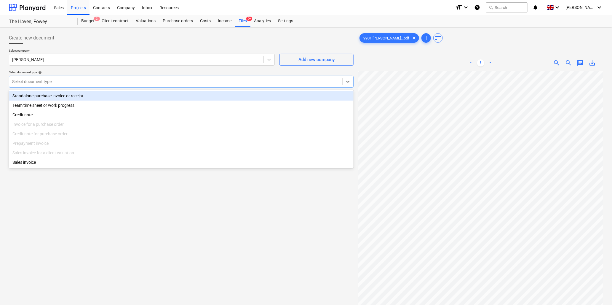
click at [59, 81] on div at bounding box center [175, 82] width 327 height 6
click at [62, 94] on div "Standalone purchase invoice or receipt" at bounding box center [181, 95] width 345 height 9
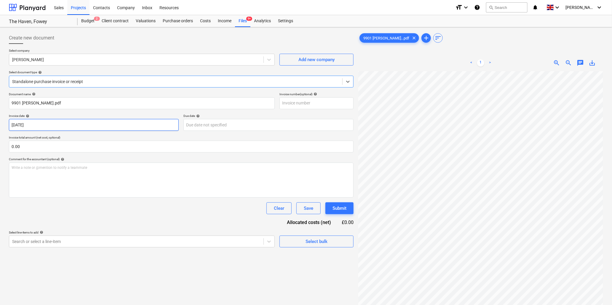
click at [57, 126] on body "Sales Projects Contacts Company Inbox Resources format_size keyboard_arrow_down…" at bounding box center [306, 152] width 612 height 305
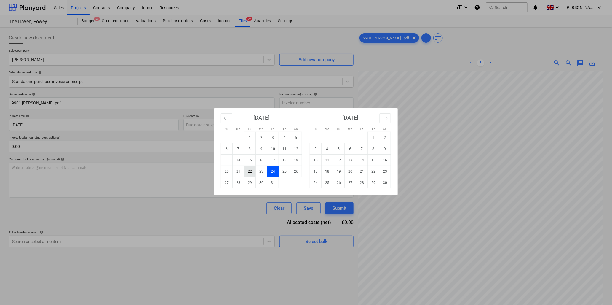
click at [251, 170] on td "22" at bounding box center [250, 171] width 12 height 11
type input "[DATE]"
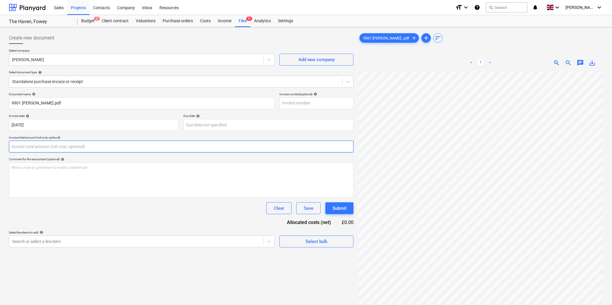
click at [81, 148] on input "text" at bounding box center [181, 147] width 345 height 12
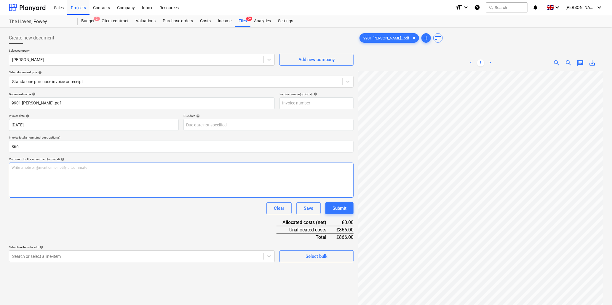
type input "866.00"
click at [72, 171] on div "Write a note or @mention to notify a teammate [PERSON_NAME]" at bounding box center [181, 179] width 345 height 35
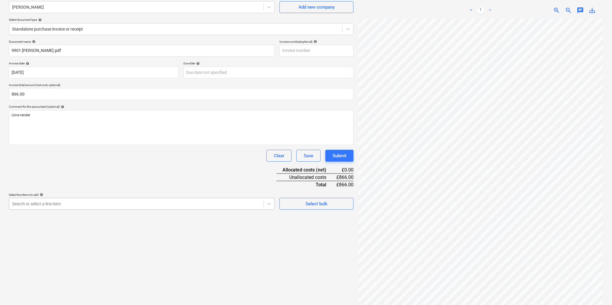
click at [86, 252] on body "Sales Projects Contacts Company Inbox Resources format_size keyboard_arrow_down…" at bounding box center [306, 100] width 612 height 305
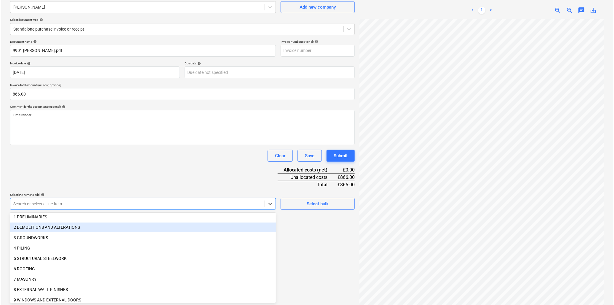
scroll to position [66, 0]
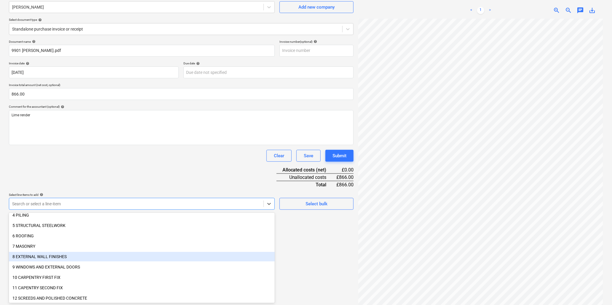
click at [86, 258] on div "8 EXTERNAL WALL FINISHES" at bounding box center [142, 256] width 266 height 9
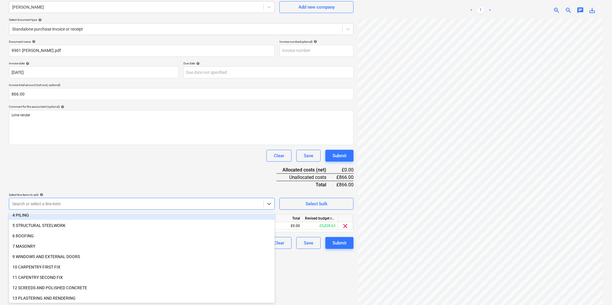
click at [136, 181] on div "Document name help 9901 [PERSON_NAME].pdf Invoice number (optional) help Invoic…" at bounding box center [181, 144] width 345 height 209
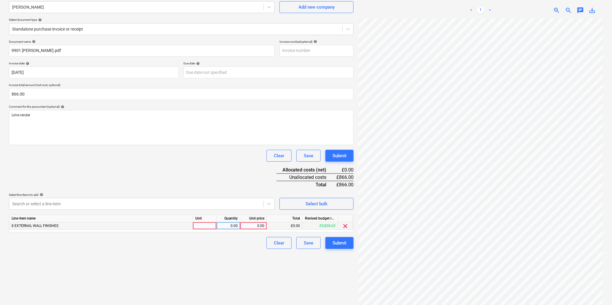
click at [203, 225] on div at bounding box center [205, 225] width 24 height 7
type input "hr"
type input "40"
type input "21.65"
click at [336, 243] on div "Submit" at bounding box center [340, 243] width 14 height 8
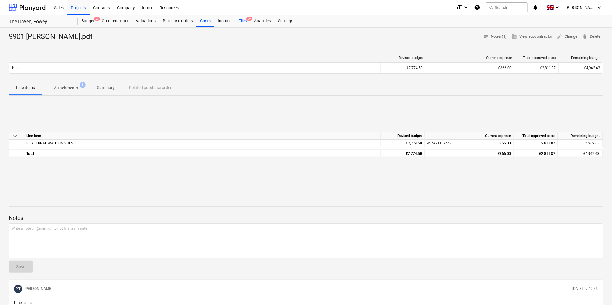
click at [244, 22] on div "Files 9+" at bounding box center [242, 21] width 15 height 12
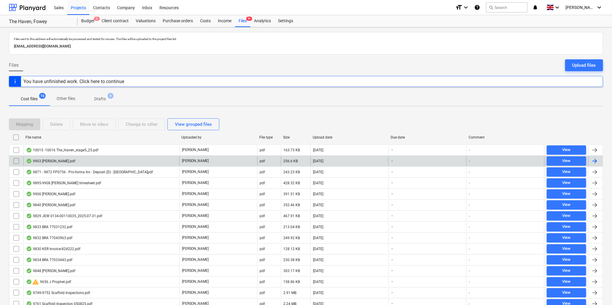
click at [55, 162] on div "9903 [PERSON_NAME].pdf" at bounding box center [50, 161] width 49 height 5
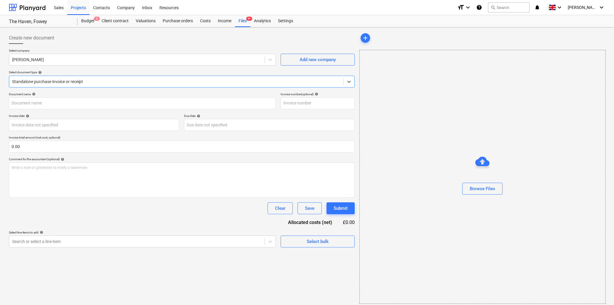
type input "9903 [PERSON_NAME].pdf"
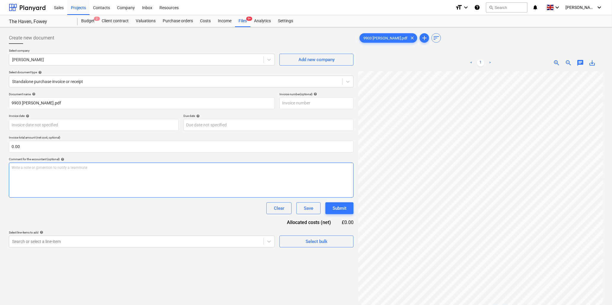
scroll to position [0, 32]
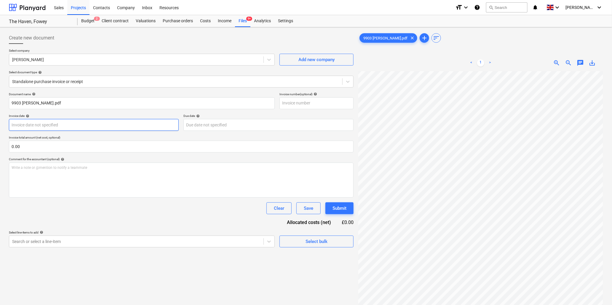
click at [70, 125] on body "Sales Projects Contacts Company Inbox Resources format_size keyboard_arrow_down…" at bounding box center [306, 152] width 612 height 305
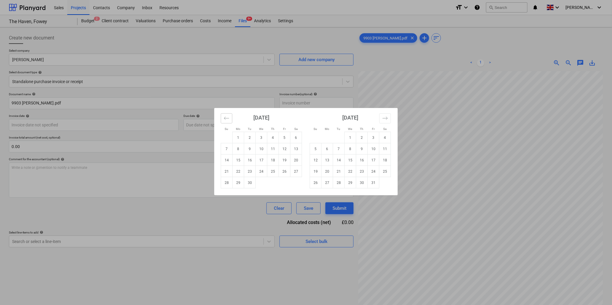
click at [229, 120] on icon "Move backward to switch to the previous month." at bounding box center [227, 118] width 6 height 6
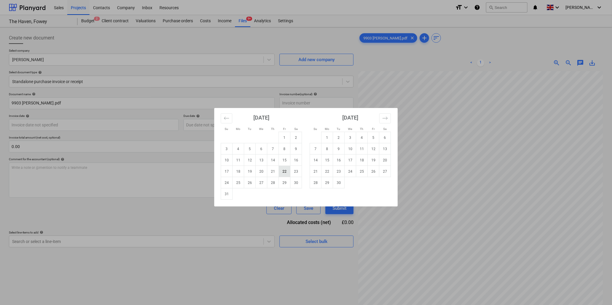
click at [285, 171] on td "22" at bounding box center [285, 171] width 12 height 11
type input "[DATE]"
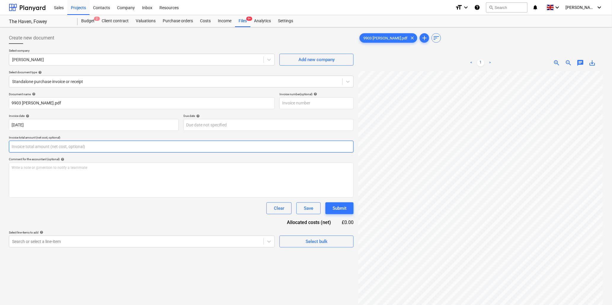
click at [53, 145] on input "text" at bounding box center [181, 147] width 345 height 12
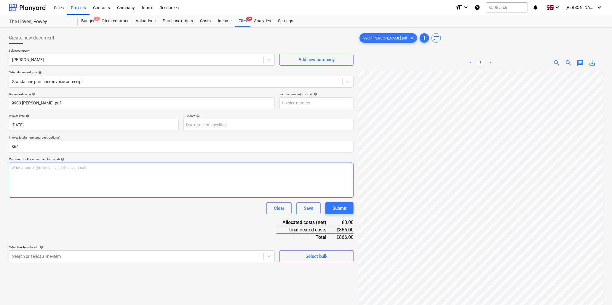
type input "866.00"
click at [76, 171] on div "Write a note or @mention to notify a teammate [PERSON_NAME]" at bounding box center [181, 179] width 345 height 35
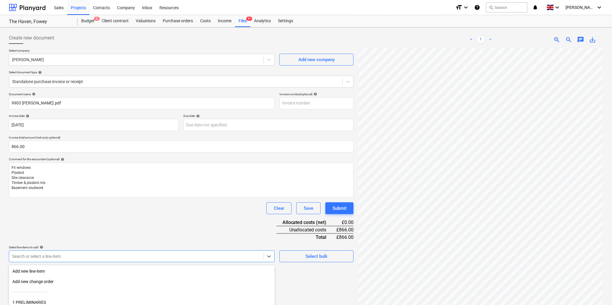
click at [117, 256] on body "Sales Projects Contacts Company Inbox Resources format_size keyboard_arrow_down…" at bounding box center [306, 152] width 612 height 305
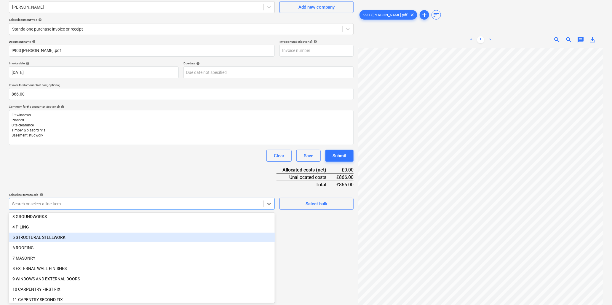
scroll to position [66, 0]
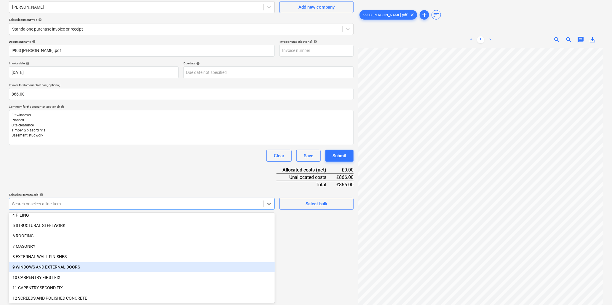
drag, startPoint x: 88, startPoint y: 262, endPoint x: 71, endPoint y: 263, distance: 16.4
click at [71, 263] on div "9 WINDOWS AND EXTERNAL DOORS" at bounding box center [142, 266] width 266 height 9
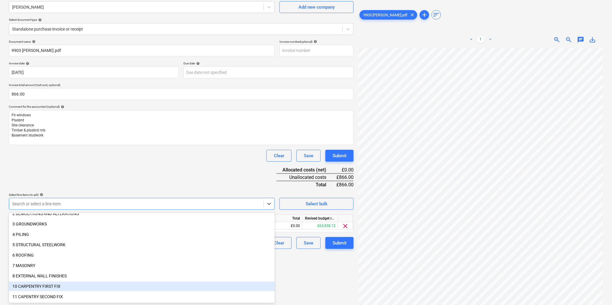
scroll to position [33, 0]
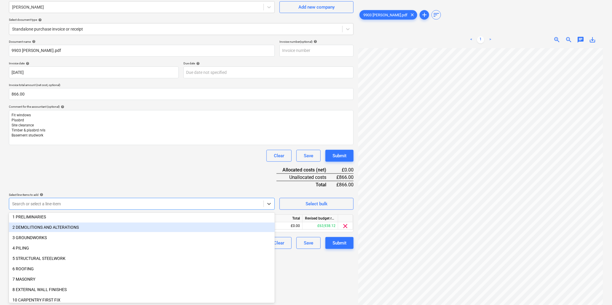
click at [70, 226] on div "2 DEMOLITIONS AND ALTERATIONS" at bounding box center [142, 226] width 266 height 9
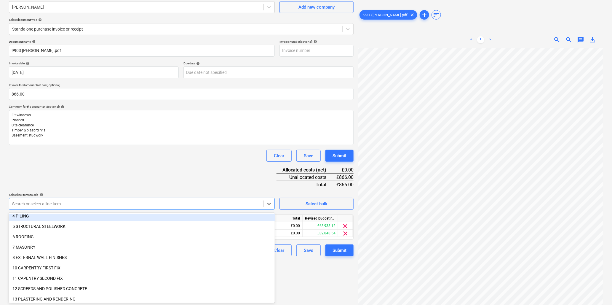
scroll to position [66, 0]
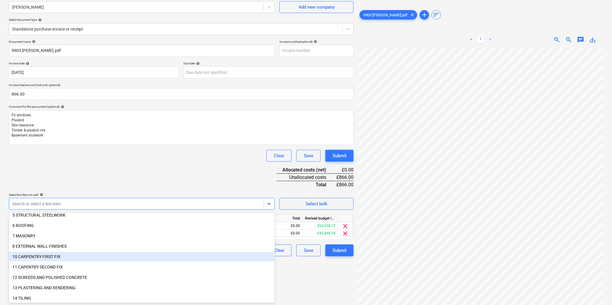
click at [67, 255] on div "10 CARPENTRY FIRST FIX" at bounding box center [142, 256] width 266 height 9
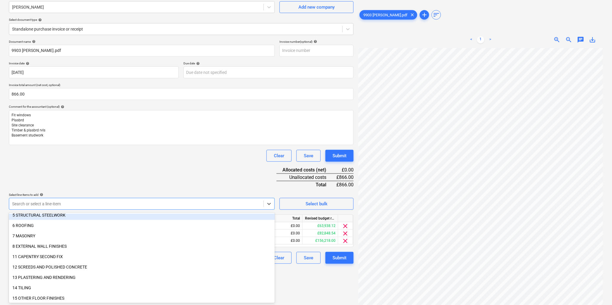
click at [102, 174] on div "Document name help 9903 [PERSON_NAME].pdf Invoice number (optional) help Invoic…" at bounding box center [181, 152] width 345 height 224
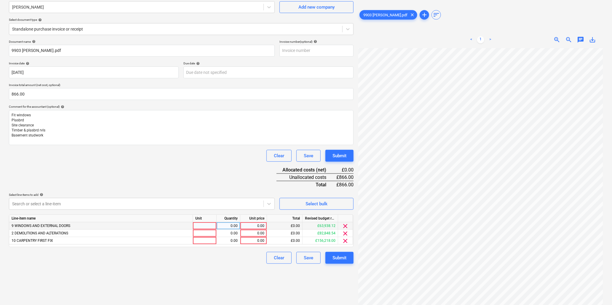
click at [201, 226] on div at bounding box center [205, 225] width 24 height 7
click at [204, 227] on input at bounding box center [204, 225] width 23 height 7
type input "hr"
type input "21.65"
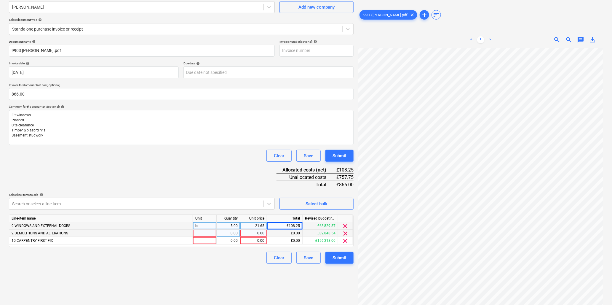
click at [208, 234] on div at bounding box center [205, 233] width 24 height 7
type input "hr"
type input "4.5"
type input "21.65"
click at [210, 243] on div at bounding box center [205, 240] width 24 height 7
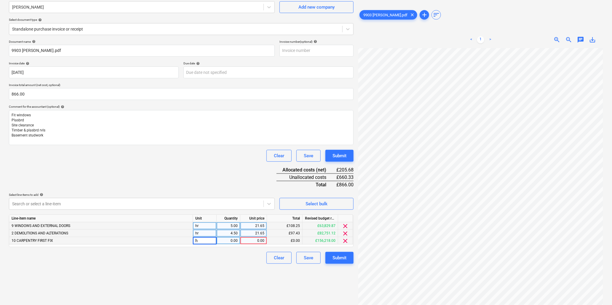
type input "hr"
type input "26.5"
type input "21.65"
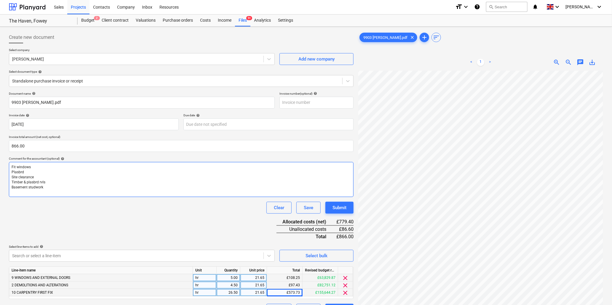
scroll to position [0, 0]
click at [241, 21] on div "Files 9+" at bounding box center [242, 21] width 15 height 12
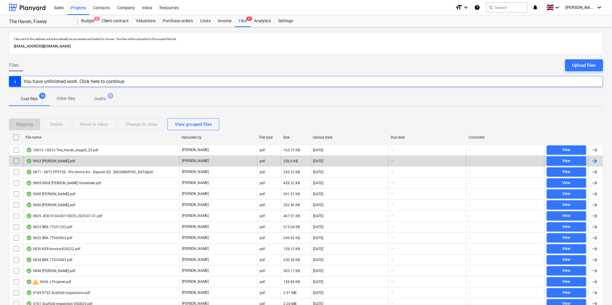
click at [44, 161] on div "9903 [PERSON_NAME].pdf" at bounding box center [50, 161] width 49 height 5
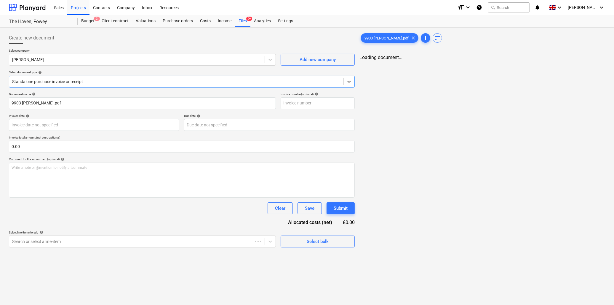
type input "[DATE]"
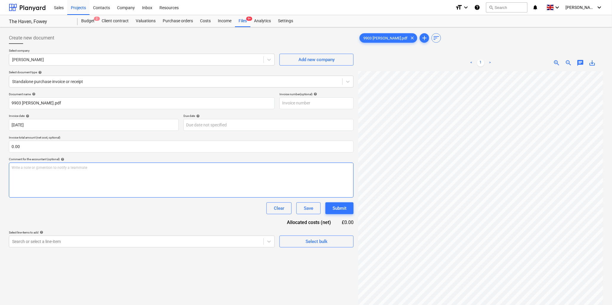
scroll to position [126, 22]
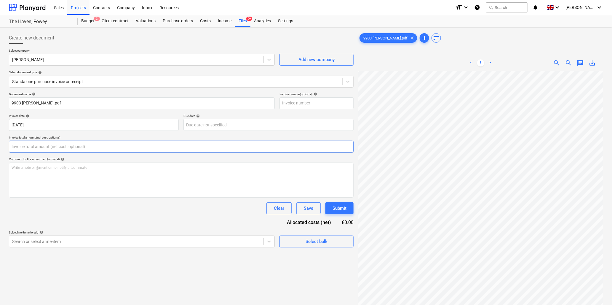
click at [48, 148] on input "text" at bounding box center [181, 147] width 345 height 12
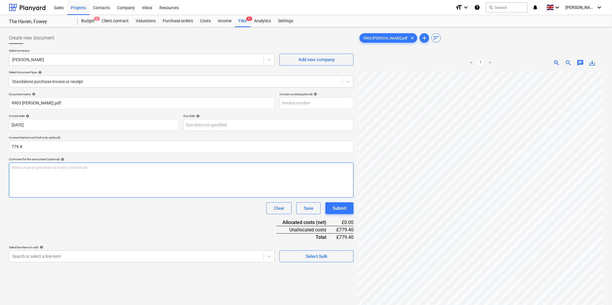
type input "779.40"
click at [57, 171] on div "Write a note or @mention to notify a teammate [PERSON_NAME]" at bounding box center [181, 179] width 345 height 35
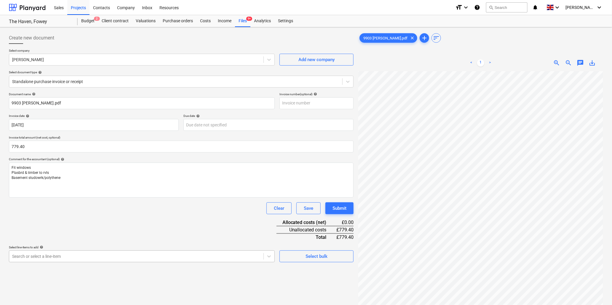
scroll to position [52, 0]
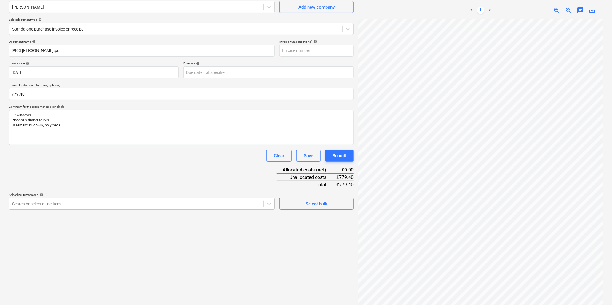
click at [77, 252] on body "Sales Projects Contacts Company Inbox Resources format_size keyboard_arrow_down…" at bounding box center [306, 100] width 612 height 305
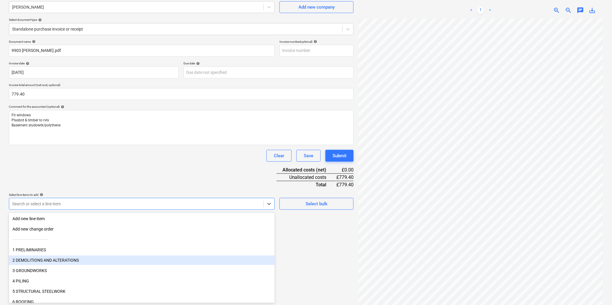
scroll to position [33, 0]
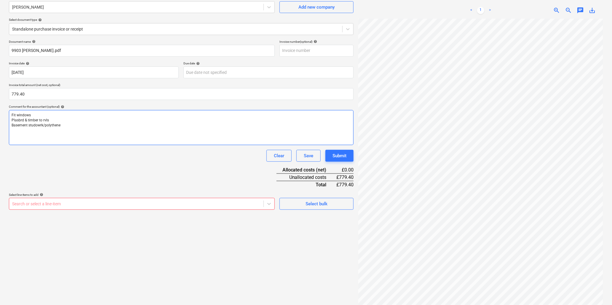
click at [69, 124] on p "Basement studowrk/polythene" at bounding box center [182, 125] width 340 height 5
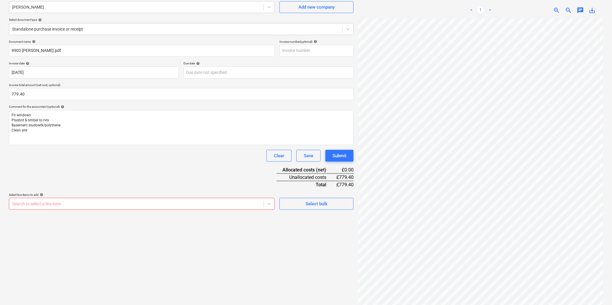
click at [51, 203] on div at bounding box center [136, 204] width 248 height 6
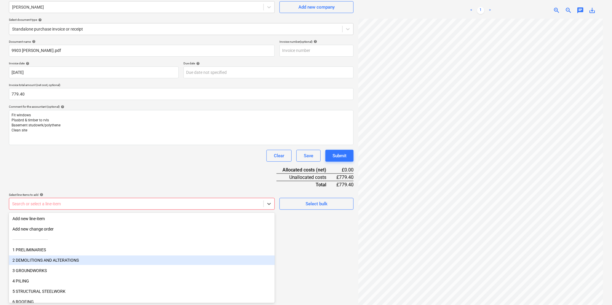
click at [47, 260] on div "2 DEMOLITIONS AND ALTERATIONS" at bounding box center [142, 259] width 266 height 9
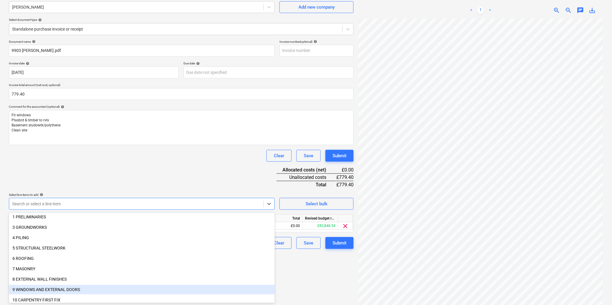
click at [60, 289] on div "9 WINDOWS AND EXTERNAL DOORS" at bounding box center [142, 289] width 266 height 9
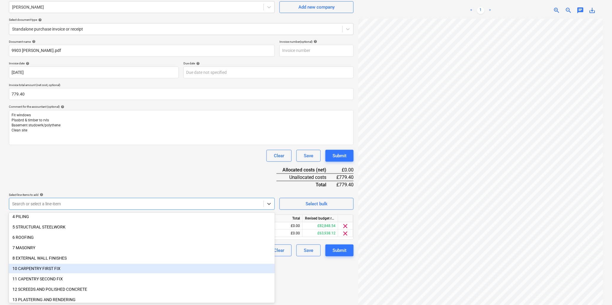
scroll to position [66, 0]
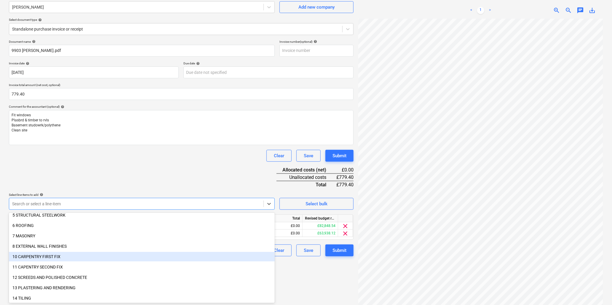
click at [58, 253] on div "10 CARPENTRY FIRST FIX" at bounding box center [142, 256] width 266 height 9
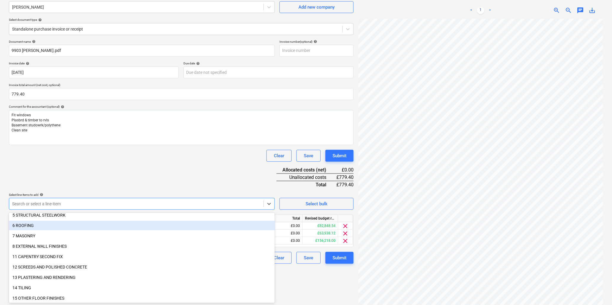
click at [108, 159] on div "Clear Save Submit" at bounding box center [181, 156] width 345 height 12
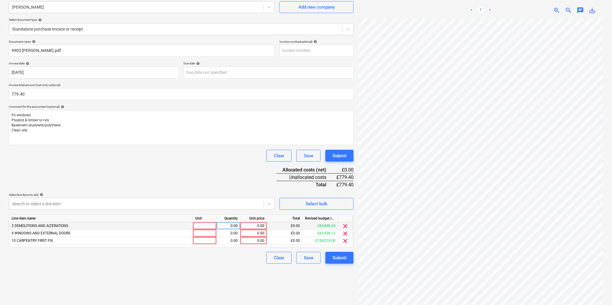
click at [207, 225] on div at bounding box center [205, 225] width 24 height 7
type input "hr"
type input "4.5"
type input "21.65"
click at [202, 233] on div at bounding box center [205, 233] width 24 height 7
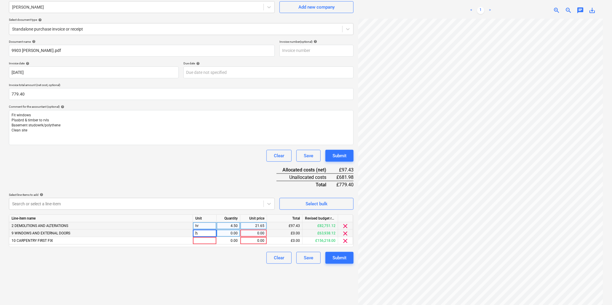
type input "hr"
click at [229, 235] on div "0.00" at bounding box center [228, 233] width 19 height 7
type input "5"
type input "21.65"
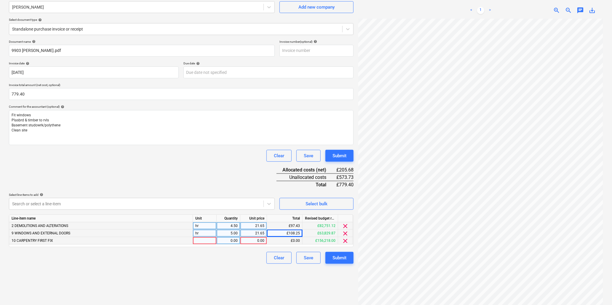
click at [209, 241] on div at bounding box center [205, 240] width 24 height 7
type input "hr"
type input "20.5"
type input "21.65"
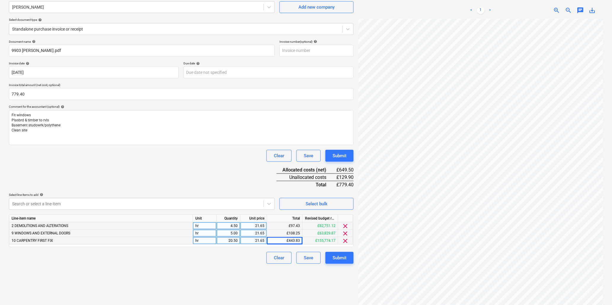
click at [227, 242] on div "20.50" at bounding box center [228, 240] width 19 height 7
type input "26.5"
click at [340, 260] on div "Submit" at bounding box center [340, 258] width 14 height 8
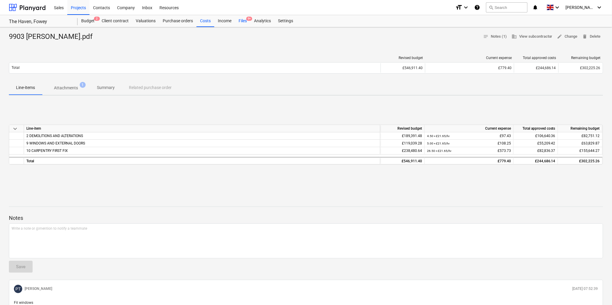
click at [241, 20] on div "Files 9+" at bounding box center [242, 21] width 15 height 12
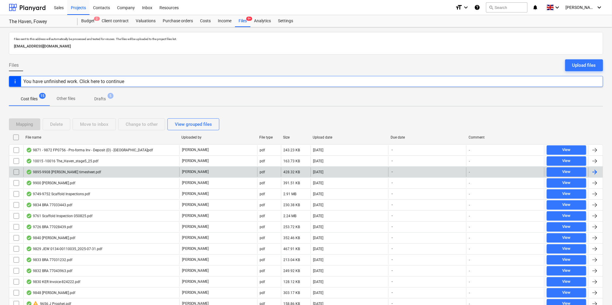
click at [72, 171] on div "9895-9908 [PERSON_NAME] timesheet.pdf" at bounding box center [63, 172] width 75 height 5
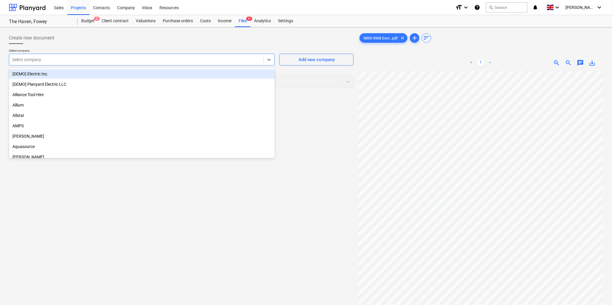
click at [139, 57] on div at bounding box center [136, 60] width 248 height 6
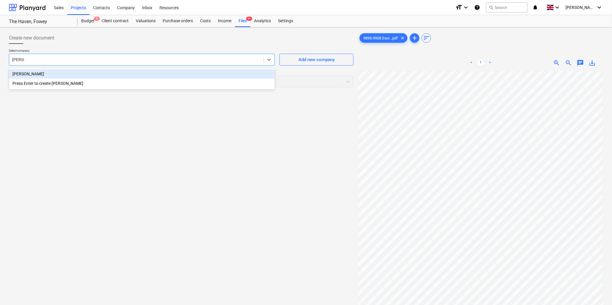
type input "[PERSON_NAME]"
click at [143, 74] on div "[PERSON_NAME]" at bounding box center [142, 73] width 266 height 9
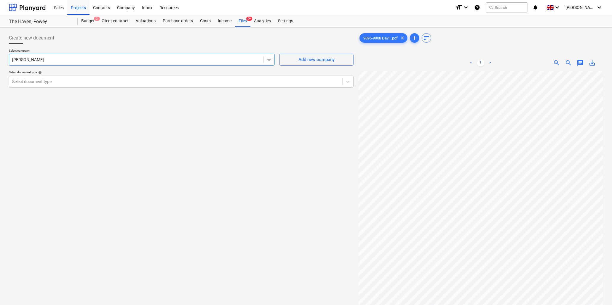
click at [145, 82] on div at bounding box center [175, 82] width 327 height 6
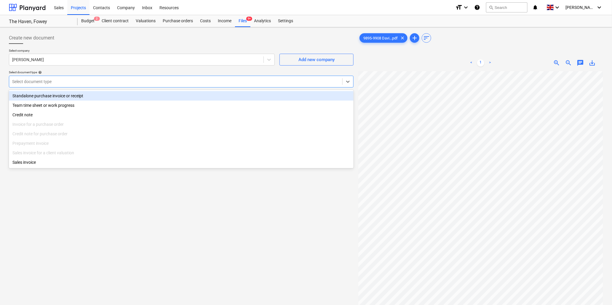
click at [149, 94] on div "Standalone purchase invoice or receipt" at bounding box center [181, 95] width 345 height 9
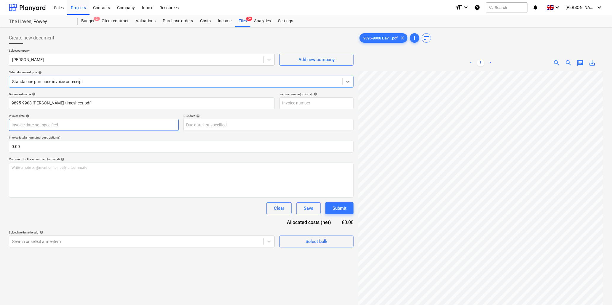
click at [102, 123] on body "Sales Projects Contacts Company Inbox Resources format_size keyboard_arrow_down…" at bounding box center [306, 152] width 612 height 305
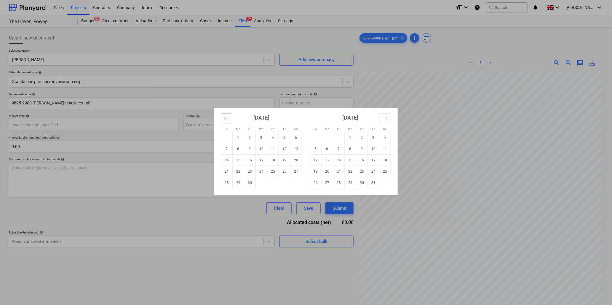
click at [230, 117] on button "Move backward to switch to the previous month." at bounding box center [227, 118] width 12 height 10
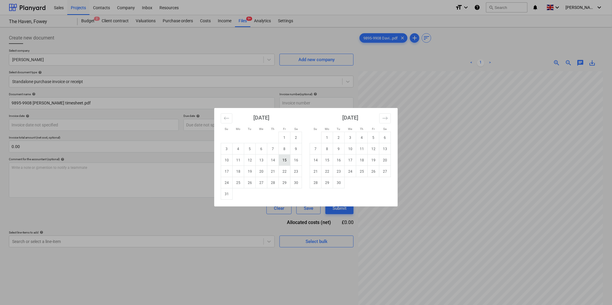
click at [283, 157] on td "15" at bounding box center [285, 159] width 12 height 11
type input "[DATE]"
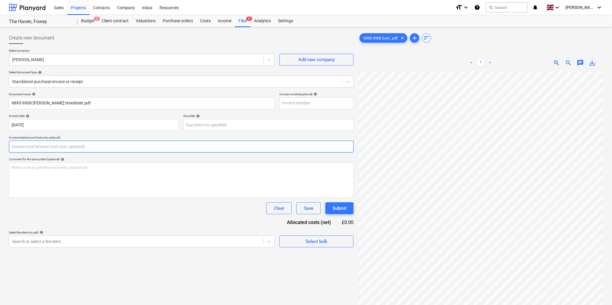
click at [130, 147] on input "text" at bounding box center [181, 147] width 345 height 12
type input "0.00"
click at [112, 147] on input "text" at bounding box center [181, 147] width 345 height 12
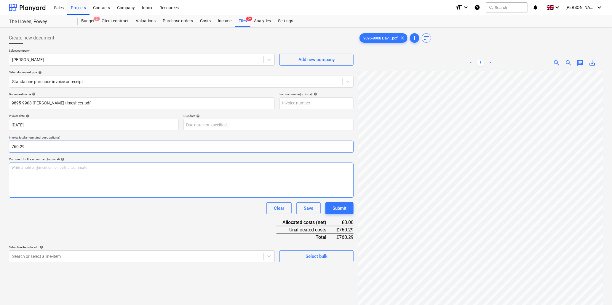
type input "760.29"
click at [107, 167] on p "Write a note or @mention to notify a teammate [PERSON_NAME]" at bounding box center [182, 167] width 340 height 5
click at [88, 168] on p "Write a note or @mention to notify a teammate [PERSON_NAME]" at bounding box center [182, 167] width 340 height 5
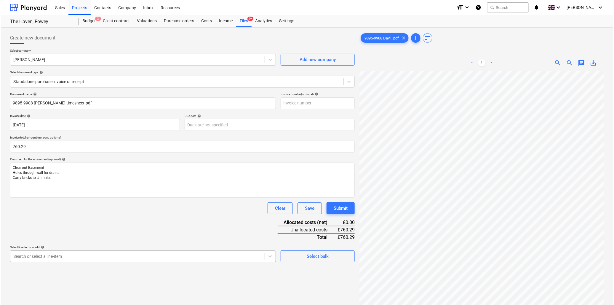
scroll to position [52, 0]
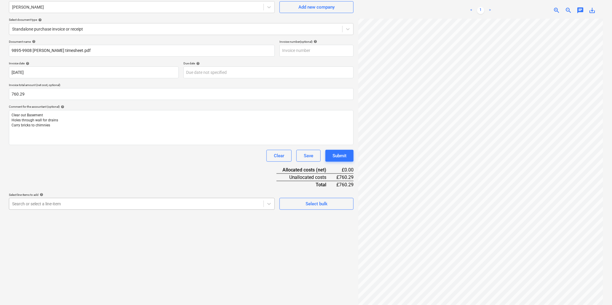
click at [54, 252] on body "Sales Projects Contacts Company Inbox Resources format_size keyboard_arrow_down…" at bounding box center [306, 100] width 612 height 305
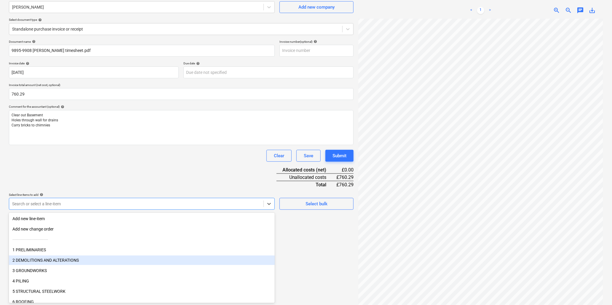
click at [69, 259] on div "2 DEMOLITIONS AND ALTERATIONS" at bounding box center [142, 259] width 266 height 9
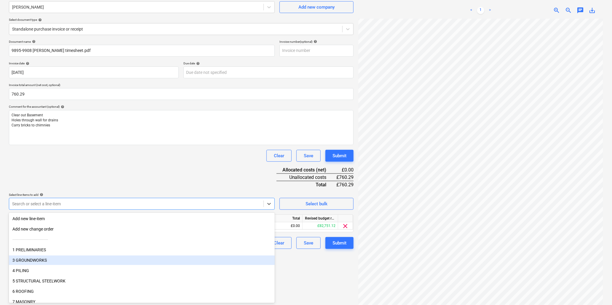
click at [50, 259] on div "3 GROUNDWORKS" at bounding box center [142, 259] width 266 height 9
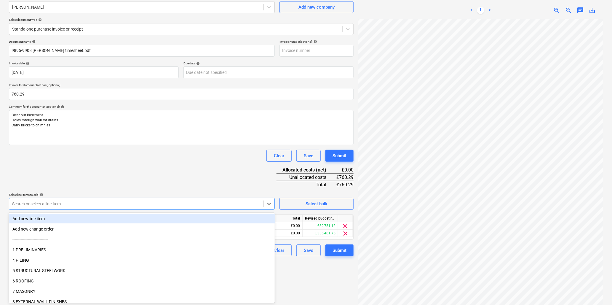
click at [168, 158] on div "Clear Save Submit" at bounding box center [181, 156] width 345 height 12
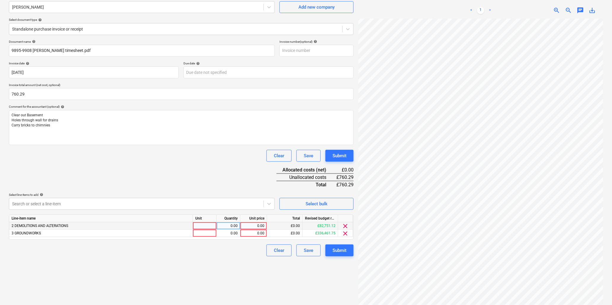
click at [203, 226] on div at bounding box center [205, 225] width 24 height 7
type input "hr"
type input "30"
type input "20.83"
click at [203, 236] on div at bounding box center [205, 233] width 24 height 7
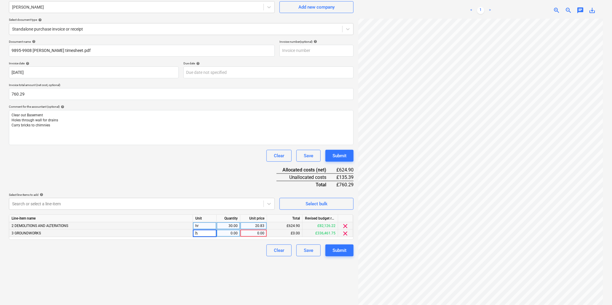
type input "hr"
type input "6.5"
type input "20.83"
click at [335, 248] on div "Submit" at bounding box center [340, 250] width 14 height 8
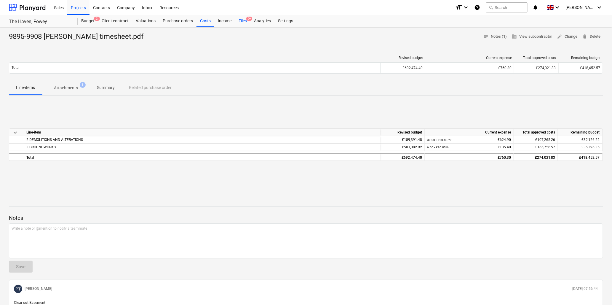
click at [244, 21] on div "Files 9+" at bounding box center [242, 21] width 15 height 12
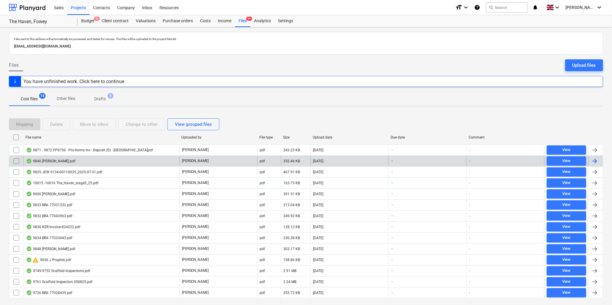
click at [64, 159] on div "9840 [PERSON_NAME].pdf" at bounding box center [50, 161] width 49 height 5
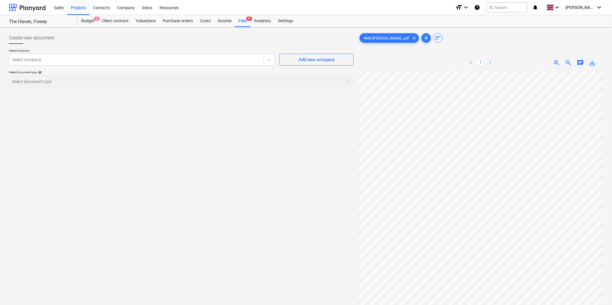
scroll to position [115, 0]
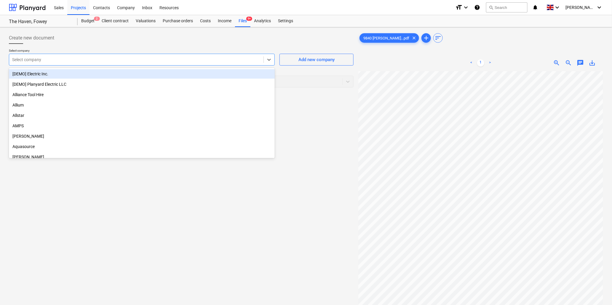
click at [95, 60] on div at bounding box center [136, 60] width 248 height 6
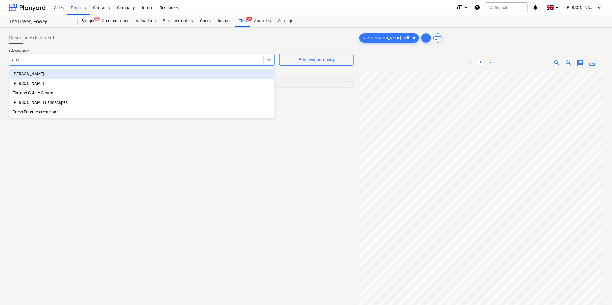
type input "[PERSON_NAME]"
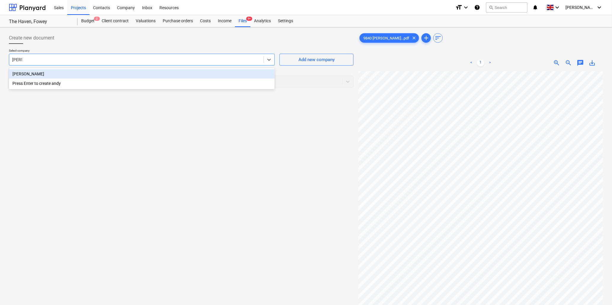
click at [92, 72] on div "[PERSON_NAME]" at bounding box center [142, 73] width 266 height 9
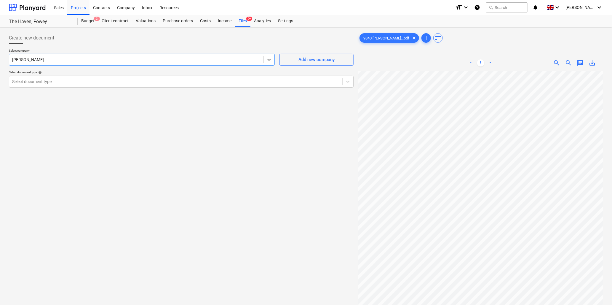
click at [93, 81] on div at bounding box center [175, 82] width 327 height 6
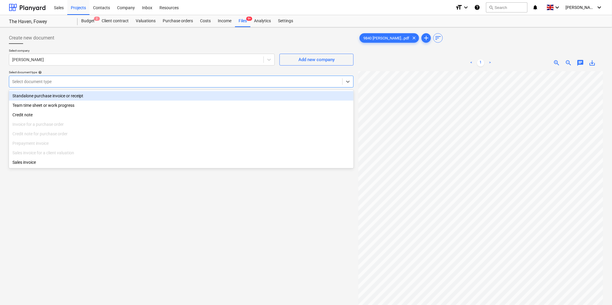
click at [97, 95] on div "Standalone purchase invoice or receipt" at bounding box center [181, 95] width 345 height 9
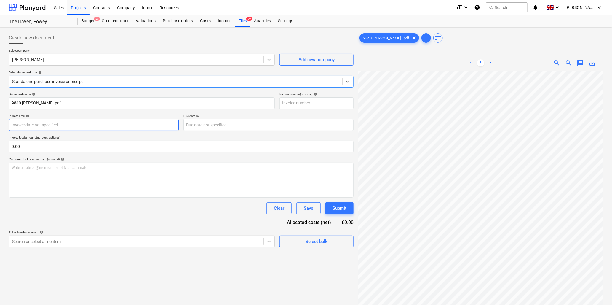
click at [82, 126] on body "Sales Projects Contacts Company Inbox Resources format_size keyboard_arrow_down…" at bounding box center [306, 152] width 612 height 305
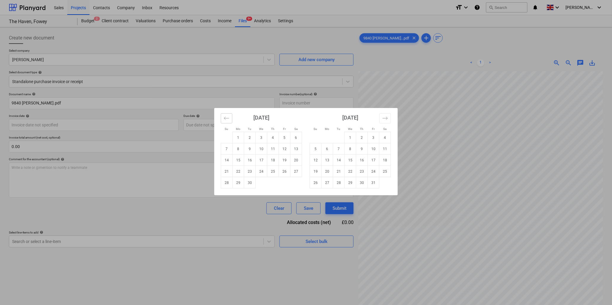
click at [224, 117] on icon "Move backward to switch to the previous month." at bounding box center [227, 118] width 6 height 6
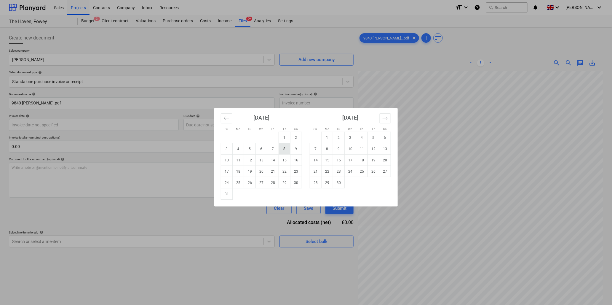
click at [285, 148] on td "8" at bounding box center [285, 148] width 12 height 11
type input "[DATE]"
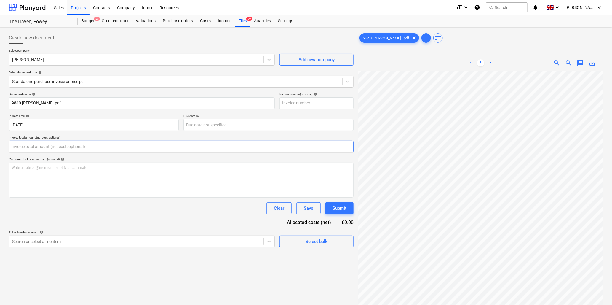
click at [66, 148] on input "text" at bounding box center [181, 147] width 345 height 12
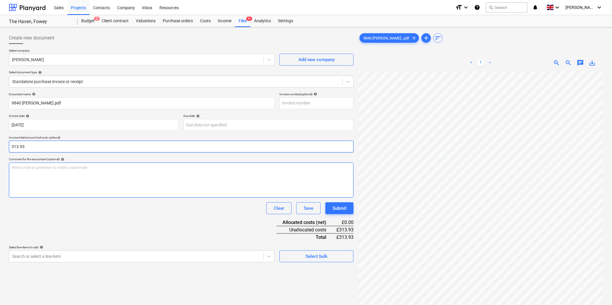
type input "313.93"
click at [57, 167] on p "Write a note or @mention to notify a teammate [PERSON_NAME]" at bounding box center [182, 167] width 340 height 5
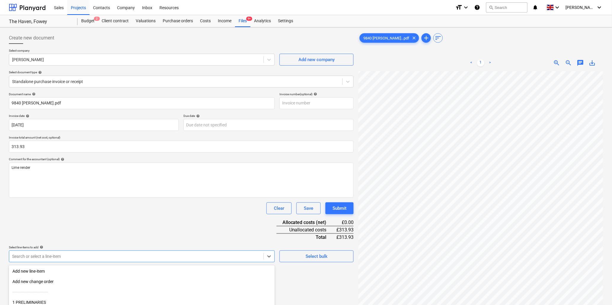
scroll to position [52, 0]
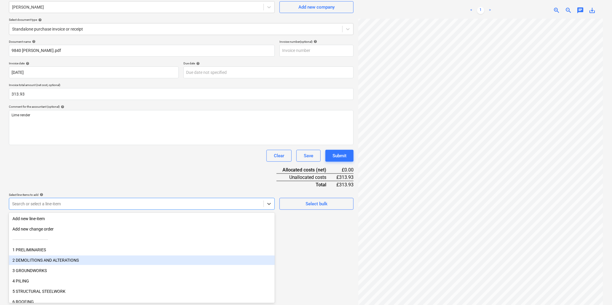
click at [92, 252] on body "Sales Projects Contacts Company Inbox Resources format_size keyboard_arrow_down…" at bounding box center [306, 100] width 612 height 305
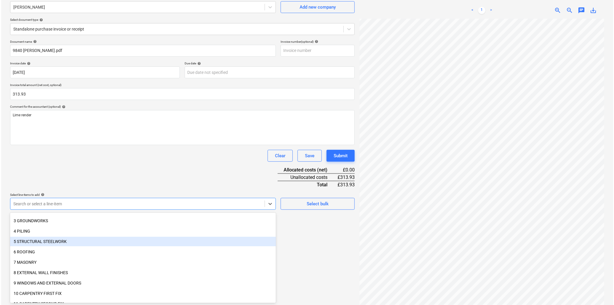
scroll to position [66, 0]
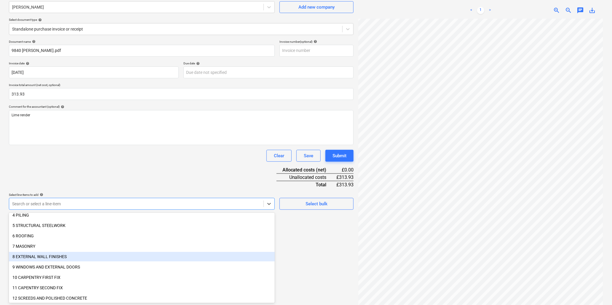
click at [58, 254] on div "8 EXTERNAL WALL FINISHES" at bounding box center [142, 256] width 266 height 9
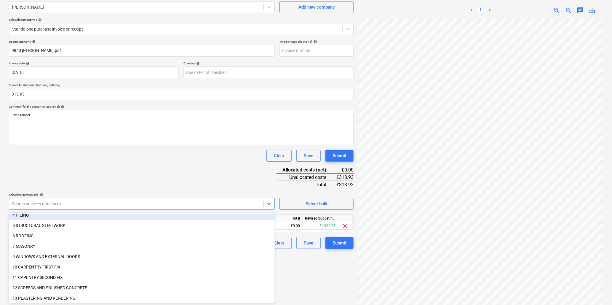
click at [102, 181] on div "Document name help 9840 [PERSON_NAME].pdf Invoice number (optional) help Invoic…" at bounding box center [181, 144] width 345 height 209
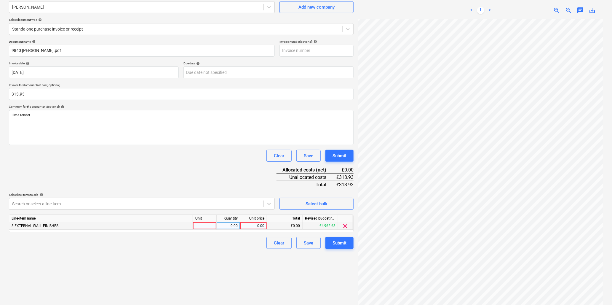
click at [204, 225] on div at bounding box center [205, 225] width 24 height 7
type input "hr"
type input "14.5"
type input "21.65"
click at [334, 240] on div "Submit" at bounding box center [340, 243] width 14 height 8
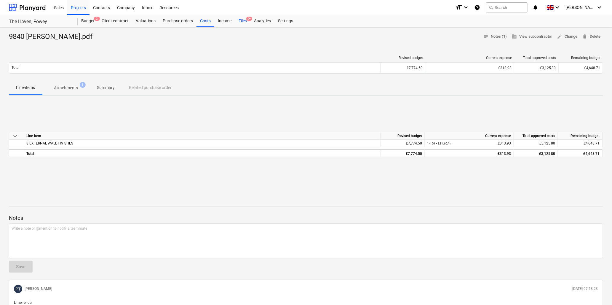
click at [243, 21] on div "Files 9+" at bounding box center [242, 21] width 15 height 12
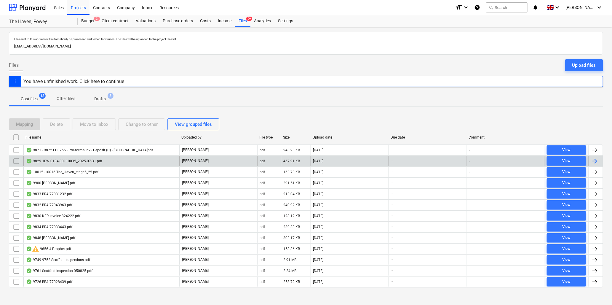
click at [64, 162] on div "9829 JEW 0134-00110035_2025-07-31.pdf" at bounding box center [64, 161] width 76 height 5
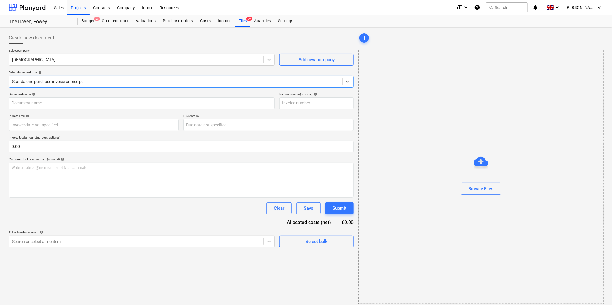
type input "ILEX101"
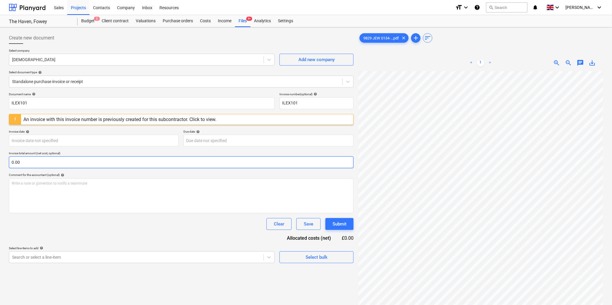
scroll to position [10, 66]
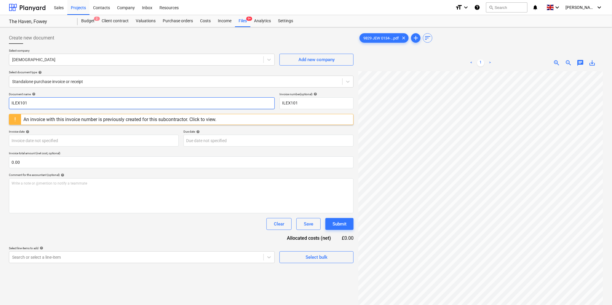
click at [42, 103] on input "ILEX101" at bounding box center [142, 103] width 266 height 12
type input "9829 Jewson"
click at [303, 108] on input "ILEX101" at bounding box center [317, 103] width 74 height 12
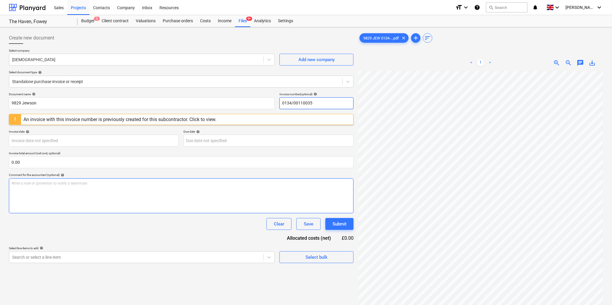
type input "0134/00110035"
click at [243, 19] on div "Files 9+" at bounding box center [242, 21] width 15 height 12
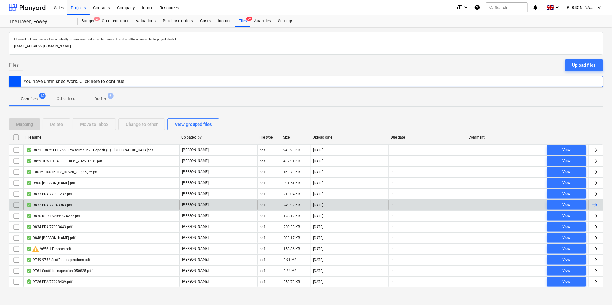
click at [58, 205] on div "9832 BRA 77043963.pdf" at bounding box center [49, 205] width 46 height 5
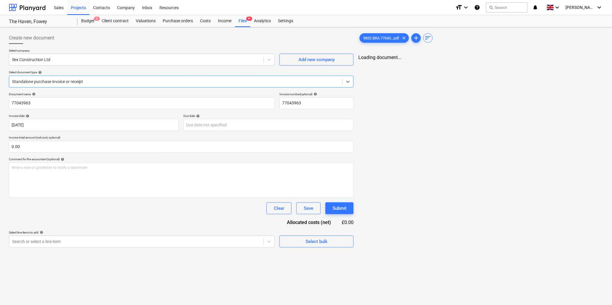
type input "77043963"
type input "[DATE]"
click at [104, 60] on div at bounding box center [136, 60] width 248 height 6
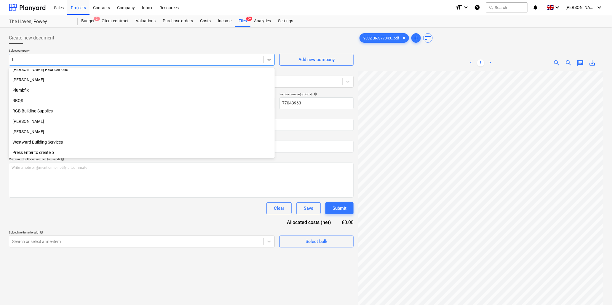
scroll to position [129, 0]
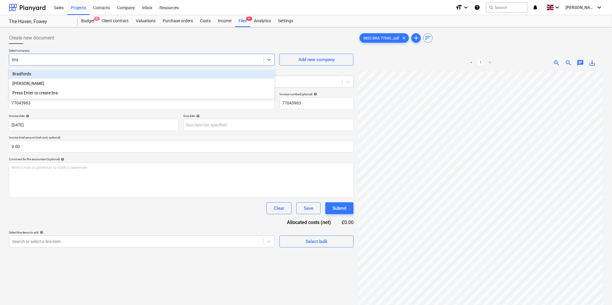
type input "[PERSON_NAME]"
click at [98, 74] on div "Bradfords" at bounding box center [142, 73] width 266 height 9
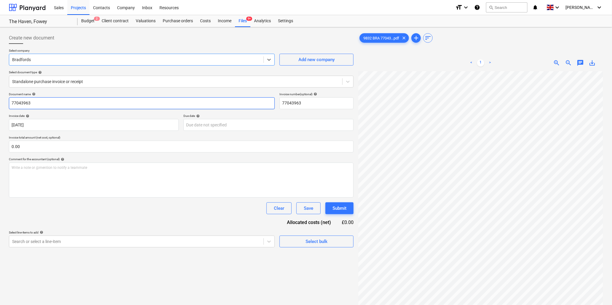
click at [97, 103] on input "77043963" at bounding box center [142, 103] width 266 height 12
type input "9832 Bradfords"
click at [90, 149] on input "text" at bounding box center [181, 147] width 345 height 12
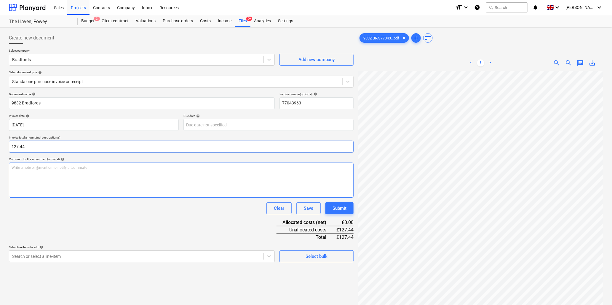
type input "127.44"
click at [92, 168] on p "Write a note or @mention to notify a teammate [PERSON_NAME]" at bounding box center [182, 167] width 340 height 5
click at [70, 172] on div "Write a note or @mention to notify a teammate [PERSON_NAME]" at bounding box center [181, 179] width 345 height 35
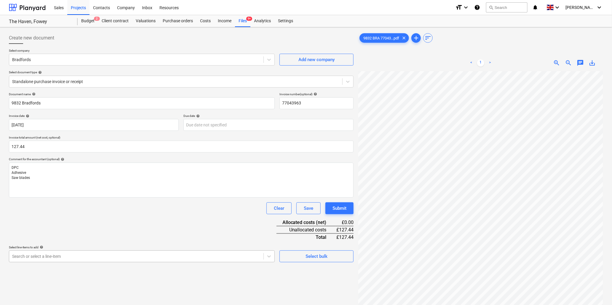
click at [89, 255] on body "Sales Projects Contacts Company Inbox Resources format_size keyboard_arrow_down…" at bounding box center [306, 152] width 612 height 305
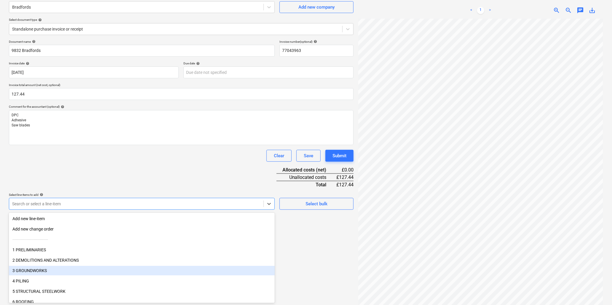
click at [53, 270] on div "3 GROUNDWORKS" at bounding box center [142, 270] width 266 height 9
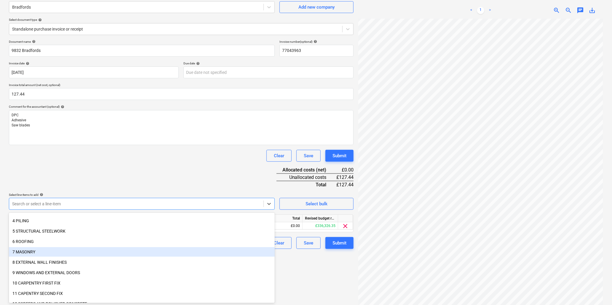
scroll to position [66, 0]
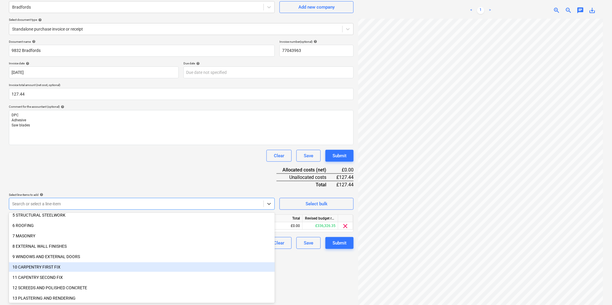
click at [54, 266] on div "10 CARPENTRY FIRST FIX" at bounding box center [142, 266] width 266 height 9
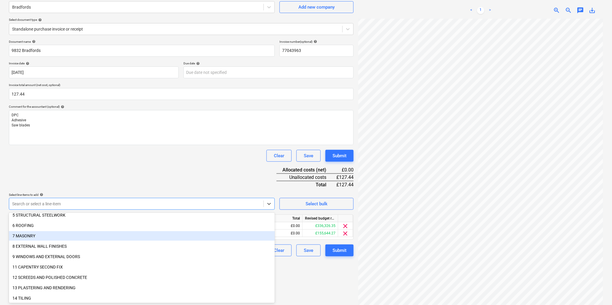
click at [131, 150] on div "Clear Save Submit" at bounding box center [181, 156] width 345 height 12
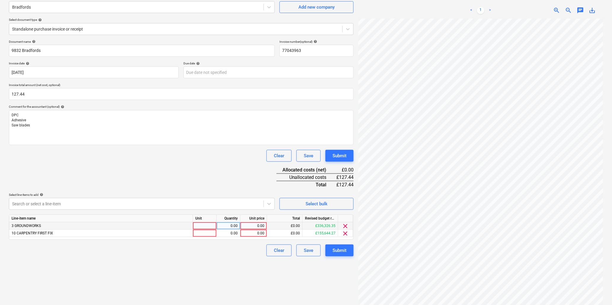
click at [205, 227] on div at bounding box center [205, 225] width 24 height 7
type input "item"
type input "10.48"
click at [203, 232] on div at bounding box center [205, 233] width 24 height 7
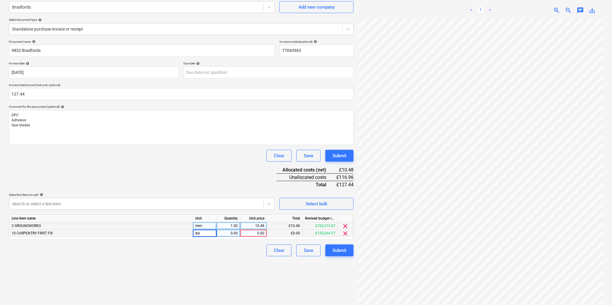
type input "item"
type input "116.96"
click at [337, 247] on div "Submit" at bounding box center [340, 250] width 14 height 8
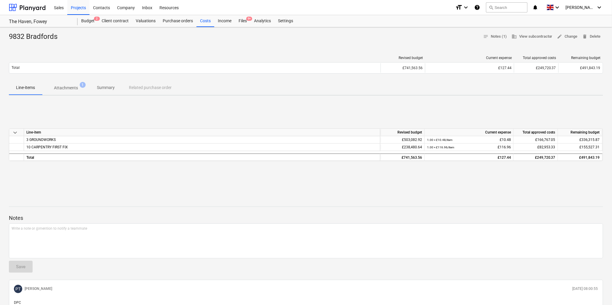
scroll to position [47, 0]
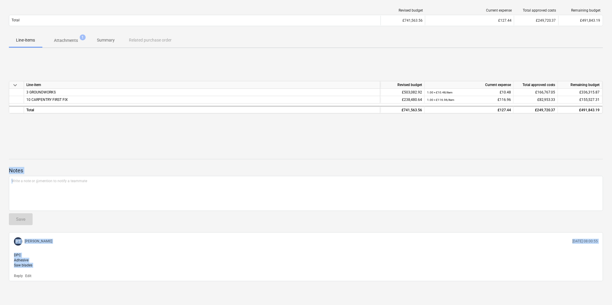
drag, startPoint x: 78, startPoint y: 213, endPoint x: -534, endPoint y: 319, distance: 621.3
click at [0, 257] on html "Sales Projects Contacts Company Inbox Resources format_size keyboard_arrow_down…" at bounding box center [306, 105] width 612 height 305
click at [123, 60] on div "keyboard_arrow_down Line-item Revised budget Current expense Total approved cos…" at bounding box center [306, 97] width 595 height 89
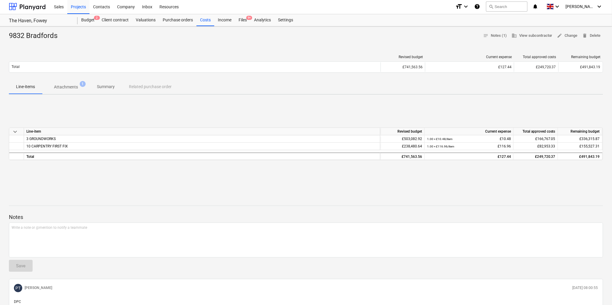
scroll to position [0, 0]
click at [242, 20] on div "Files 9+" at bounding box center [242, 21] width 15 height 12
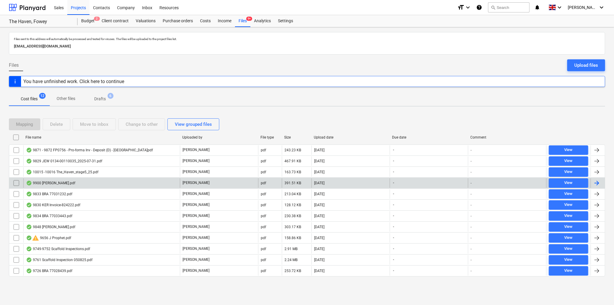
click at [63, 182] on div "9900 [PERSON_NAME].pdf" at bounding box center [50, 183] width 49 height 5
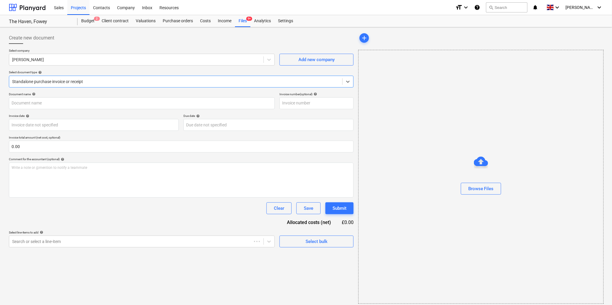
type input "9900 [PERSON_NAME].pdf"
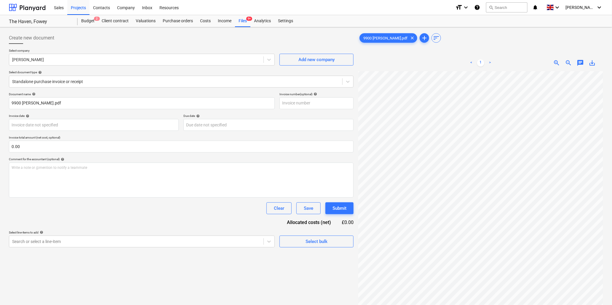
scroll to position [22, 36]
click at [100, 122] on body "Sales Projects Contacts Company Inbox Resources format_size keyboard_arrow_down…" at bounding box center [306, 152] width 612 height 305
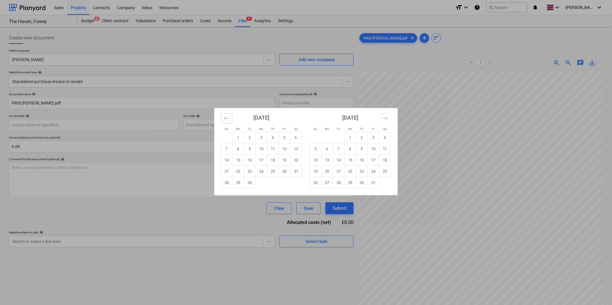
click at [225, 119] on icon "Move backward to switch to the previous month." at bounding box center [227, 118] width 6 height 6
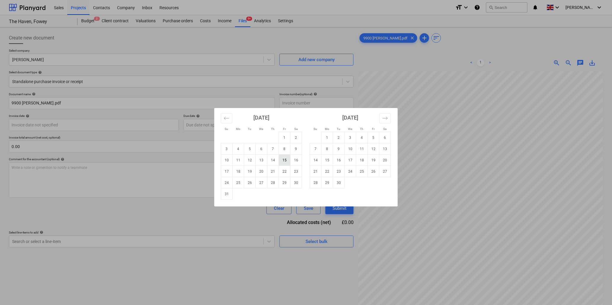
click at [286, 161] on td "15" at bounding box center [285, 159] width 12 height 11
type input "[DATE]"
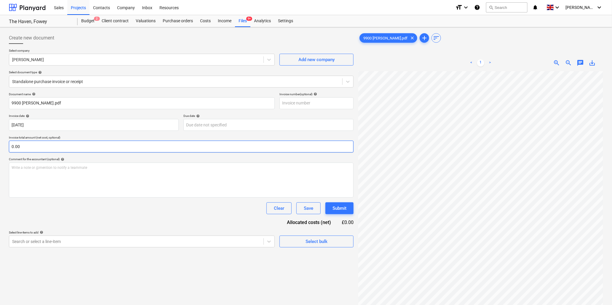
click at [55, 146] on input "0.00" at bounding box center [181, 147] width 345 height 12
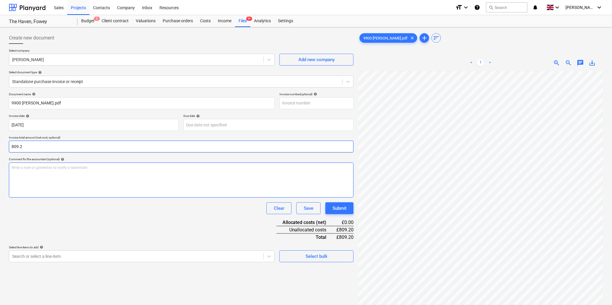
type input "809.20"
click at [50, 167] on p "Write a note or @mention to notify a teammate [PERSON_NAME]" at bounding box center [182, 167] width 340 height 5
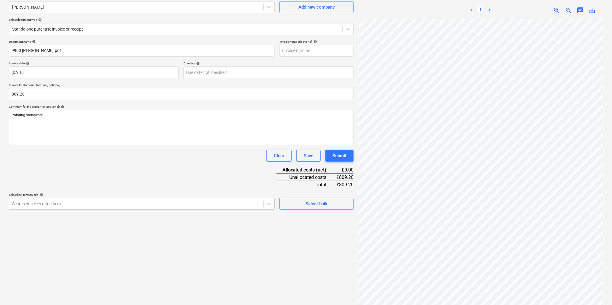
click at [87, 252] on body "Sales Projects Contacts Company Inbox Resources format_size keyboard_arrow_down…" at bounding box center [306, 100] width 612 height 305
click at [98, 206] on div at bounding box center [136, 204] width 248 height 6
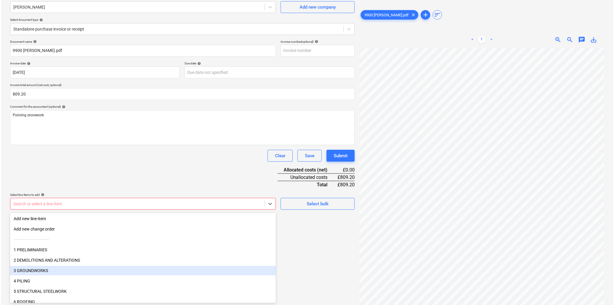
scroll to position [33, 0]
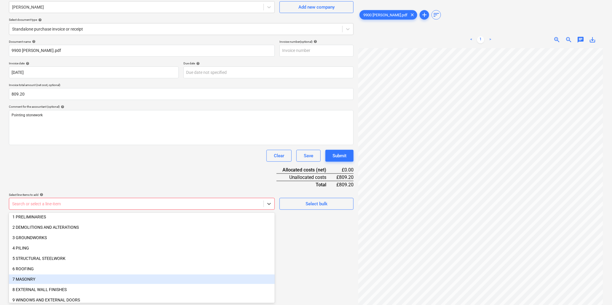
click at [31, 277] on div "7 MASONRY" at bounding box center [142, 278] width 266 height 9
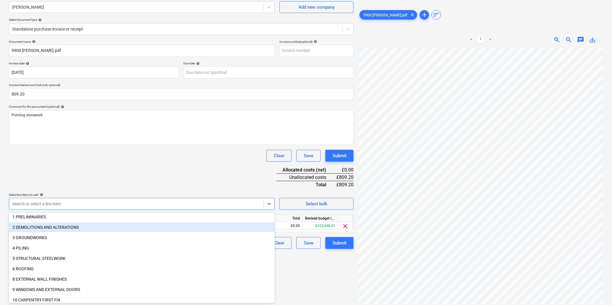
click at [76, 173] on div "Document name help 9900 [PERSON_NAME].pdf Invoice number (optional) help Invoic…" at bounding box center [181, 144] width 345 height 209
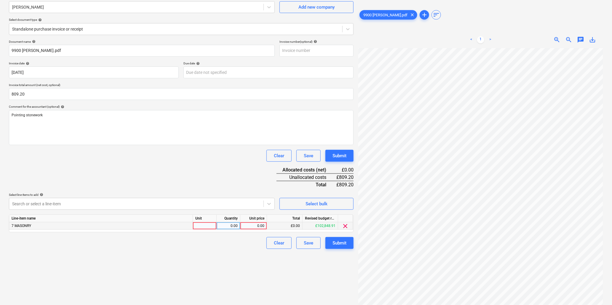
click at [204, 226] on div at bounding box center [205, 225] width 24 height 7
type input "hr"
type input "34"
click at [346, 239] on div "Submit" at bounding box center [340, 243] width 14 height 8
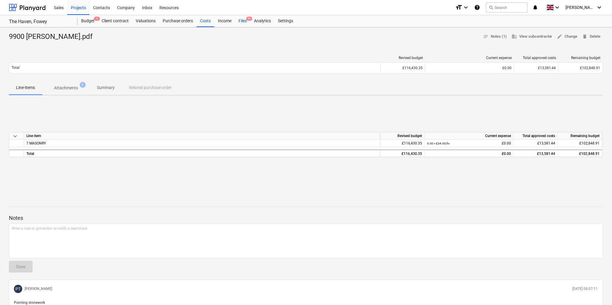
click at [244, 20] on div "Files 9+" at bounding box center [242, 21] width 15 height 12
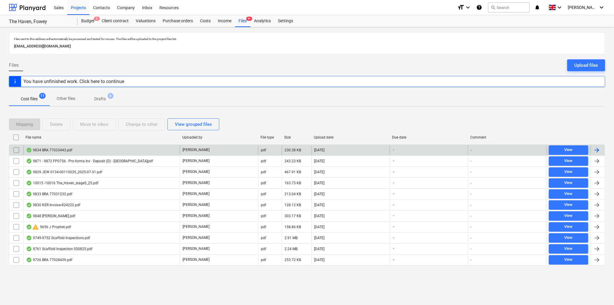
click at [61, 148] on div "9834 BRA 77033443.pdf" at bounding box center [49, 150] width 46 height 5
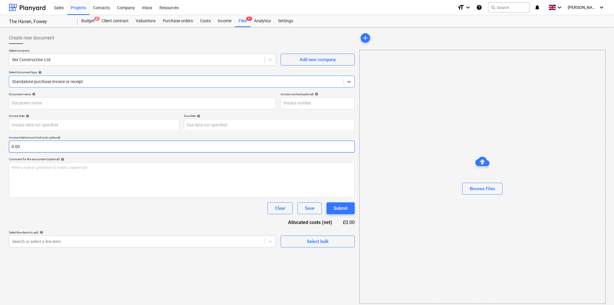
type input "77033443"
type input "[DATE]"
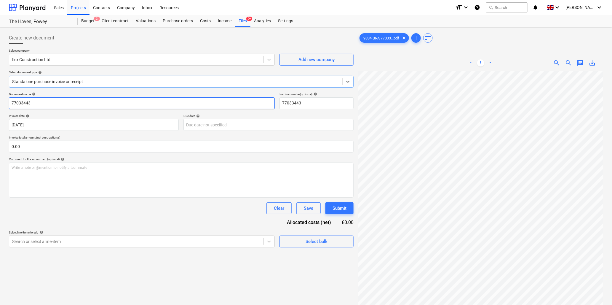
click at [101, 103] on input "77033443" at bounding box center [142, 103] width 266 height 12
type input "9834 Bradfords"
click at [113, 150] on input "text" at bounding box center [181, 147] width 345 height 12
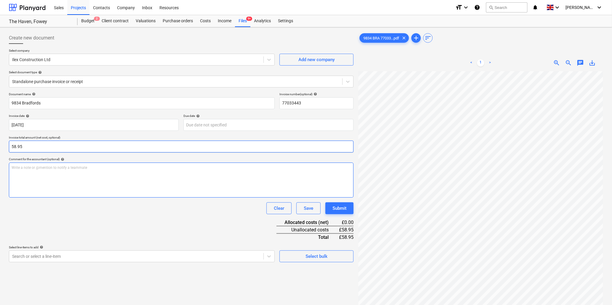
type input "58.95"
click at [117, 167] on p "Write a note or @mention to notify a teammate [PERSON_NAME]" at bounding box center [182, 167] width 340 height 5
click at [16, 176] on span "CXavity weep ventrs" at bounding box center [28, 178] width 32 height 4
click at [39, 178] on span "Cavity weep ventrs" at bounding box center [27, 178] width 30 height 4
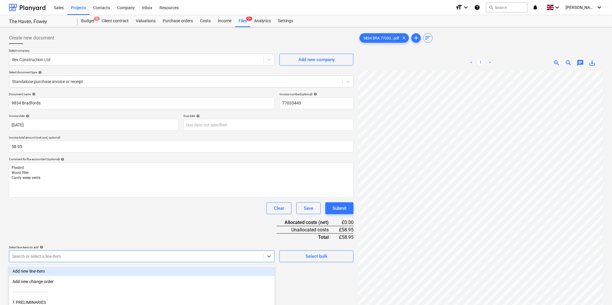
scroll to position [52, 0]
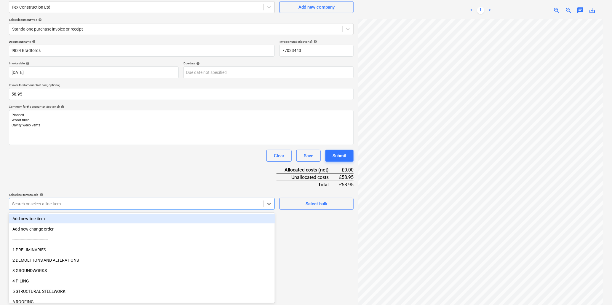
click at [55, 252] on body "Sales Projects Contacts Company Inbox Resources format_size keyboard_arrow_down…" at bounding box center [306, 100] width 612 height 305
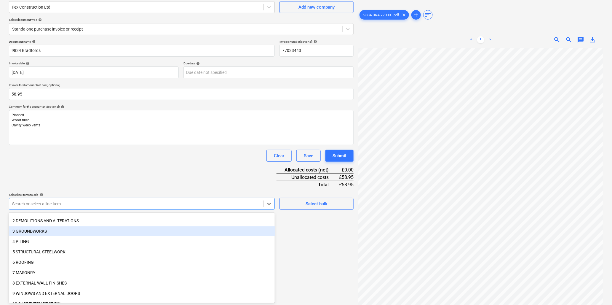
scroll to position [66, 0]
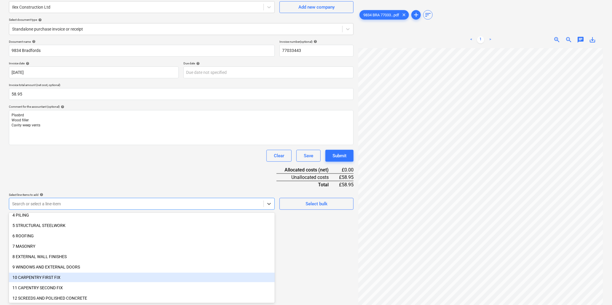
click at [69, 277] on div "10 CARPENTRY FIRST FIX" at bounding box center [142, 277] width 266 height 9
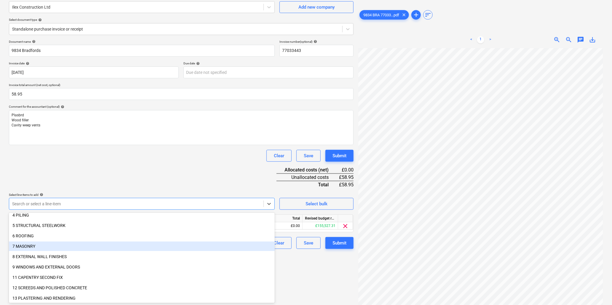
scroll to position [33, 0]
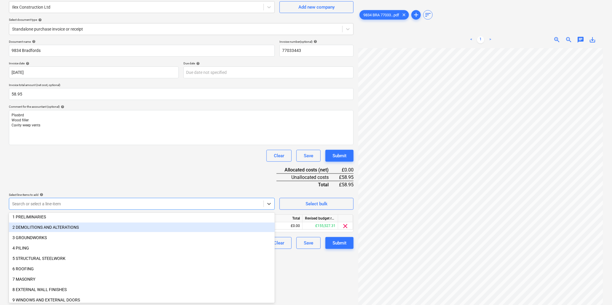
click at [54, 224] on div "2 DEMOLITIONS AND ALTERATIONS" at bounding box center [142, 226] width 266 height 9
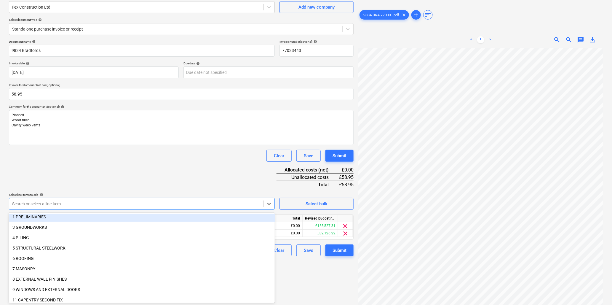
click at [139, 179] on div "Document name help 9834 Bradfords Invoice number (optional) help 77033443 Invoi…" at bounding box center [181, 148] width 345 height 216
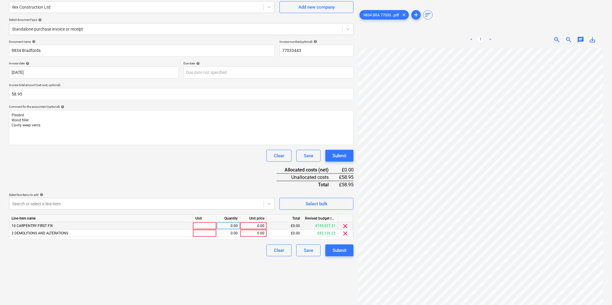
click at [201, 224] on div at bounding box center [205, 225] width 24 height 7
type input "item"
click at [250, 226] on div "0.00" at bounding box center [254, 225] width 22 height 7
type input "50.35"
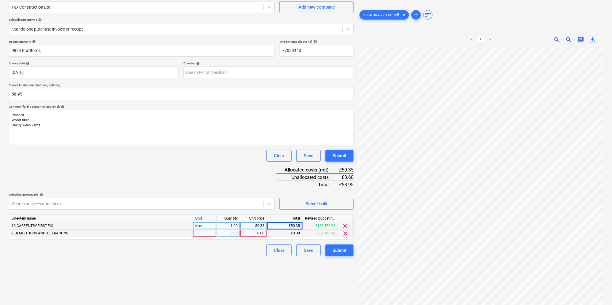
click at [209, 235] on div at bounding box center [205, 233] width 24 height 7
type input "i"
type input "ea"
type input "20"
type input ".43"
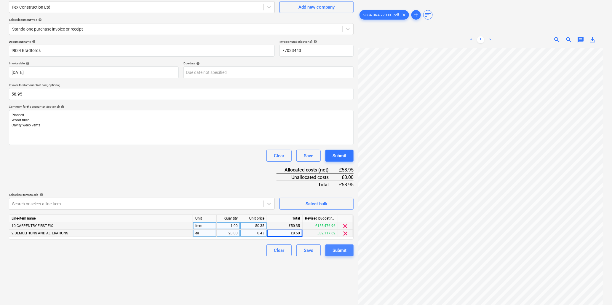
click at [334, 249] on div "Submit" at bounding box center [340, 250] width 14 height 8
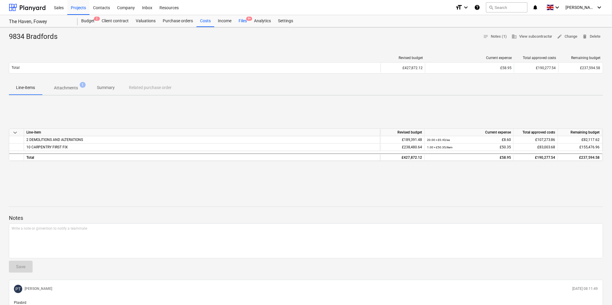
click at [244, 20] on div "Files 9+" at bounding box center [242, 21] width 15 height 12
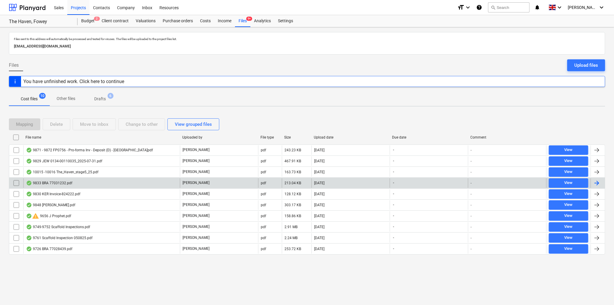
click at [42, 182] on div "9833 BRA 77031232.pdf" at bounding box center [49, 183] width 46 height 5
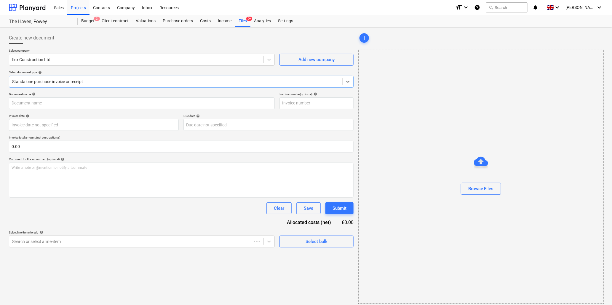
type input "77031232"
type input "[DATE]"
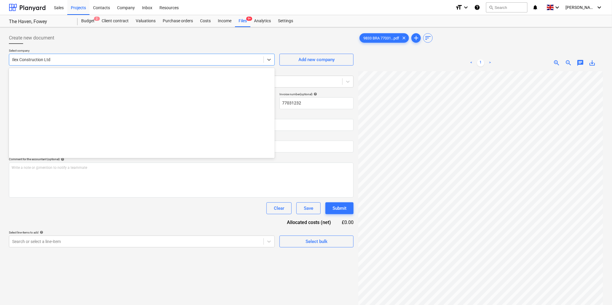
click at [84, 63] on div "Ilex Construction Ltd" at bounding box center [136, 59] width 254 height 8
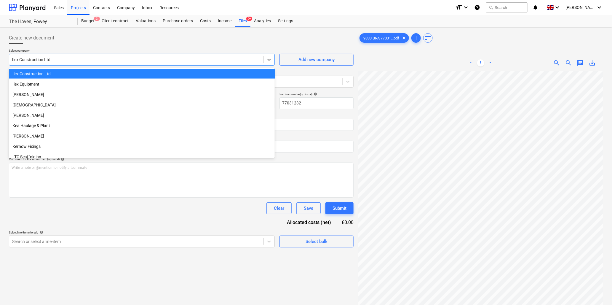
scroll to position [129, 0]
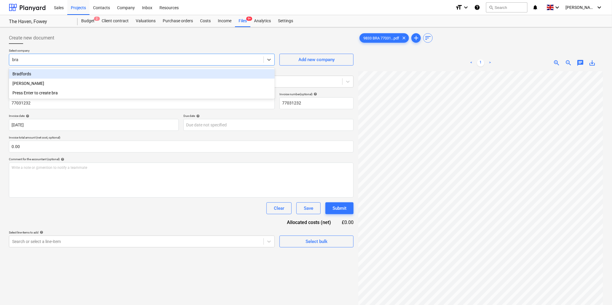
type input "[PERSON_NAME]"
click at [90, 71] on div "Bradfords" at bounding box center [142, 73] width 266 height 9
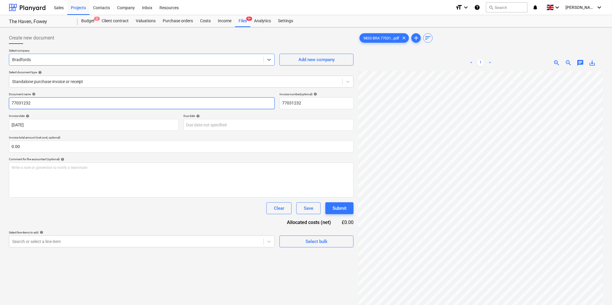
click at [90, 104] on input "77031232" at bounding box center [142, 103] width 266 height 12
type input "9833 Bradfords"
click at [143, 147] on input "text" at bounding box center [181, 147] width 345 height 12
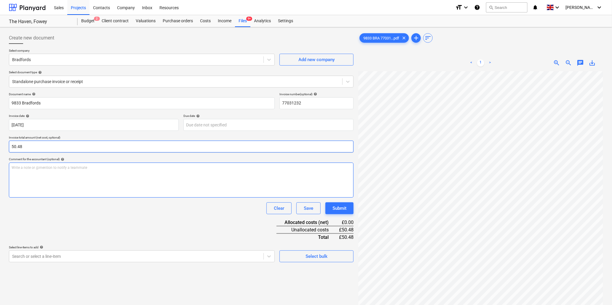
type input "50.48"
click at [135, 173] on div "Write a note or @mention to notify a teammate [PERSON_NAME]" at bounding box center [181, 179] width 345 height 35
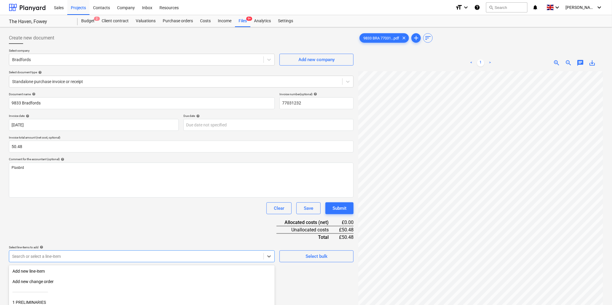
scroll to position [52, 0]
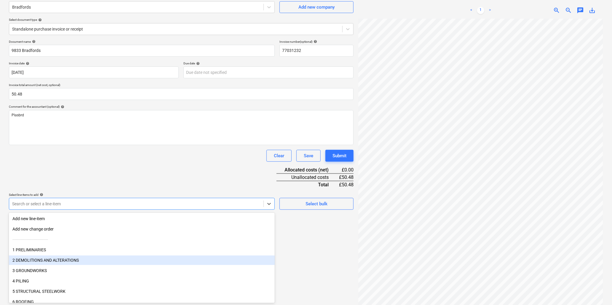
click at [66, 252] on body "Sales Projects Contacts Company Inbox Resources format_size keyboard_arrow_down…" at bounding box center [306, 100] width 612 height 305
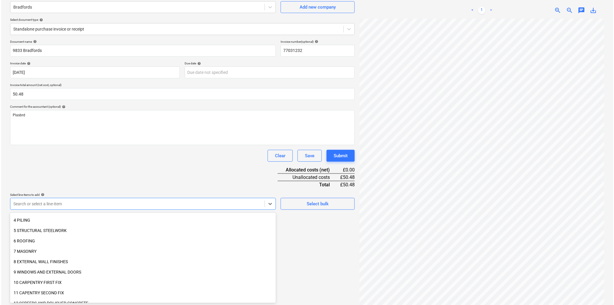
scroll to position [66, 0]
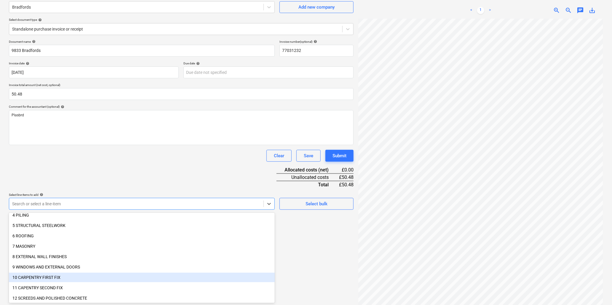
click at [61, 276] on div "10 CARPENTRY FIRST FIX" at bounding box center [142, 277] width 266 height 9
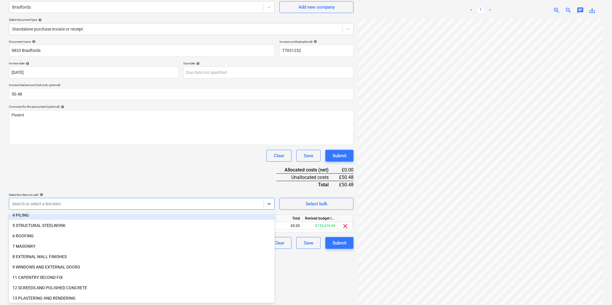
click at [139, 176] on div "Document name help 9833 Bradfords Invoice number (optional) help 77031232 Invoi…" at bounding box center [181, 144] width 345 height 209
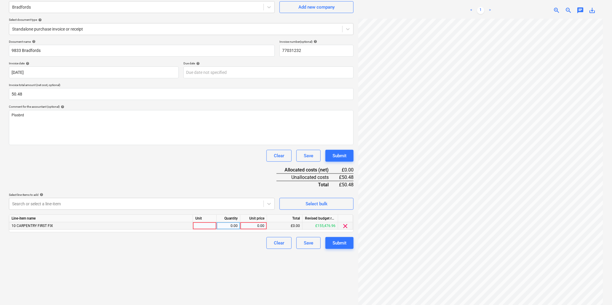
click at [206, 224] on div at bounding box center [205, 225] width 24 height 7
type input "sheet"
type input "6.31"
click at [335, 244] on div "Submit" at bounding box center [340, 243] width 14 height 8
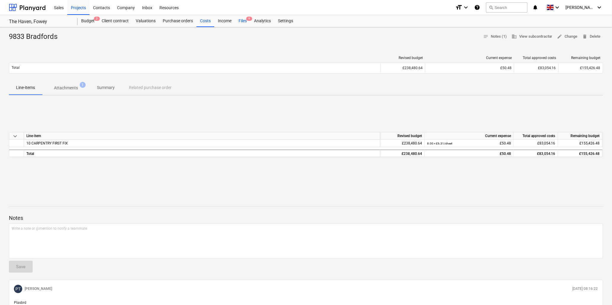
click at [243, 20] on div "Files 9" at bounding box center [242, 21] width 15 height 12
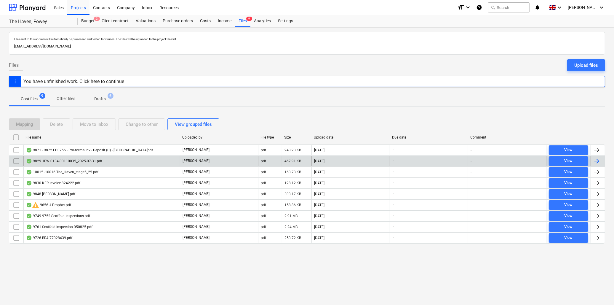
click at [81, 159] on div "9829 JEW 0134-00110035_2025-07-31.pdf" at bounding box center [64, 161] width 76 height 5
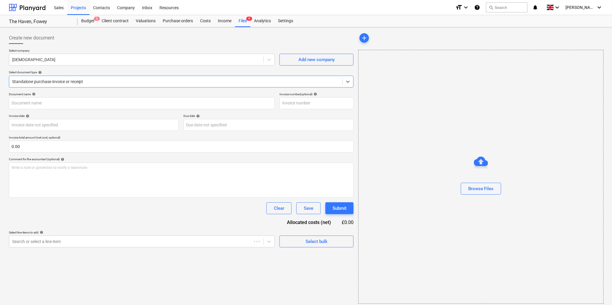
type input "0134/00110035"
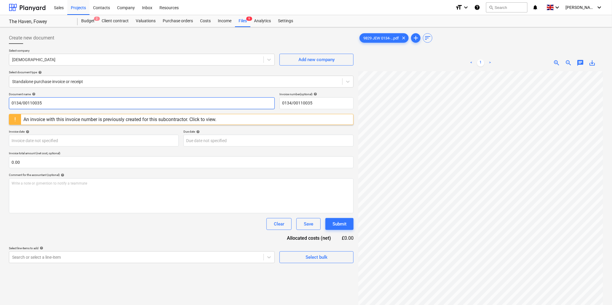
drag, startPoint x: 53, startPoint y: 102, endPoint x: 0, endPoint y: 104, distance: 53.4
click at [0, 104] on div "Create new document Select company Jewson Add new company Select document type …" at bounding box center [306, 195] width 612 height 337
type input "9829 Jewson"
click at [215, 120] on div "An invoice with this invoice number is previously created for this subcontracto…" at bounding box center [119, 120] width 193 height 6
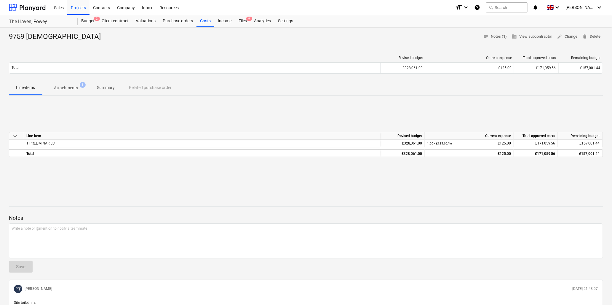
click at [61, 87] on p "Attachments" at bounding box center [66, 88] width 24 height 6
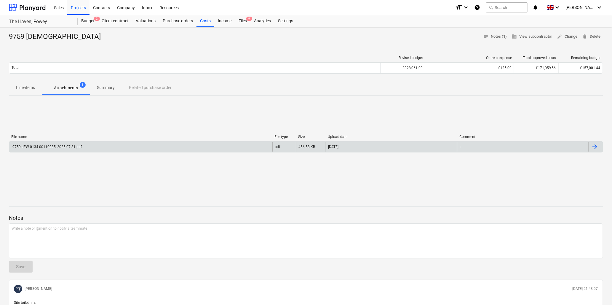
click at [36, 146] on div "9759 JEW 0134-00110035_2025-07-31.pdf" at bounding box center [47, 147] width 70 height 4
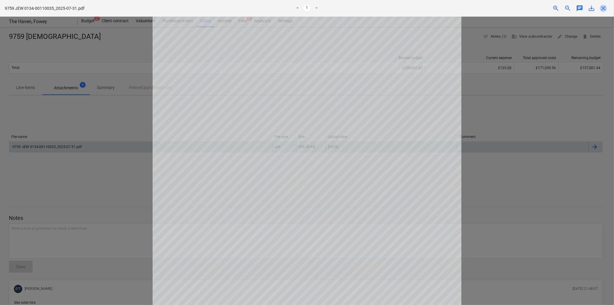
click at [605, 8] on span "close" at bounding box center [603, 8] width 7 height 7
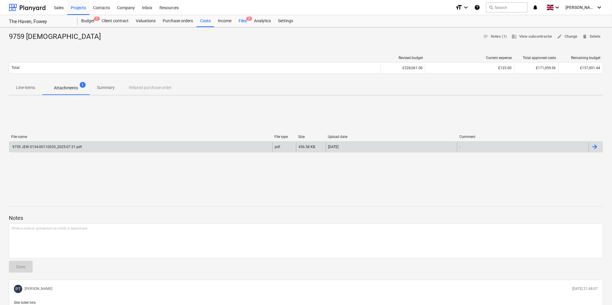
click at [243, 20] on div "Files 9" at bounding box center [242, 21] width 15 height 12
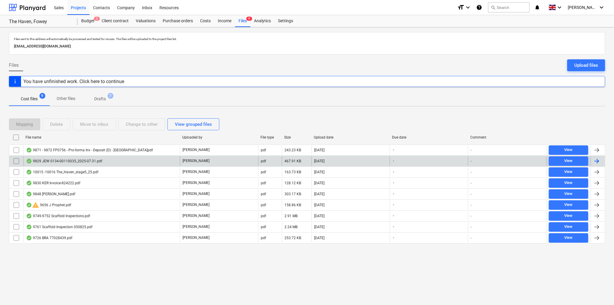
click at [63, 160] on div "9829 JEW 0134-00110035_2025-07-31.pdf" at bounding box center [64, 161] width 76 height 5
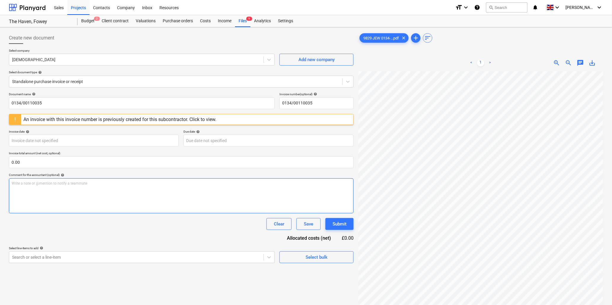
scroll to position [5, 47]
click at [242, 21] on div "Files 9" at bounding box center [242, 21] width 15 height 12
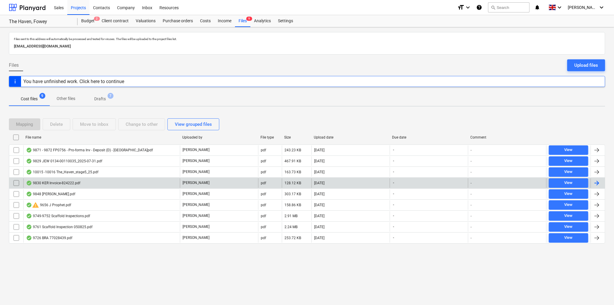
click at [70, 182] on div "9830 KER Invoice-824222.pdf" at bounding box center [53, 183] width 54 height 5
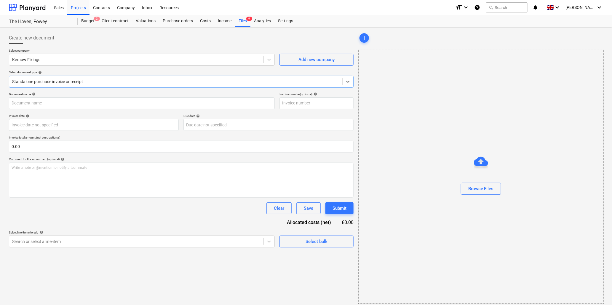
type input "824222"
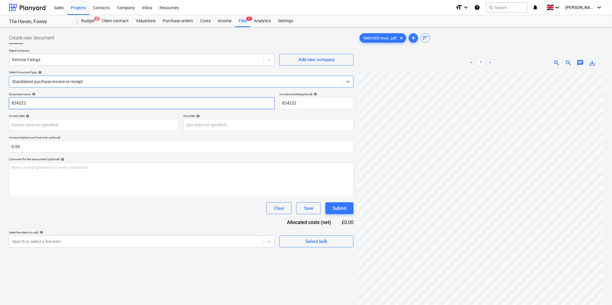
click at [117, 102] on input "824222" at bounding box center [142, 103] width 266 height 12
click at [138, 146] on input "text" at bounding box center [181, 147] width 345 height 12
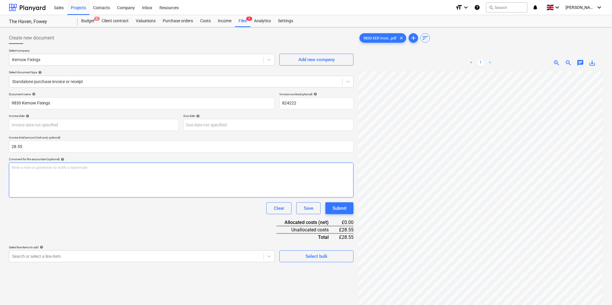
click at [143, 174] on div "Write a note or @mention to notify a teammate [PERSON_NAME]" at bounding box center [181, 179] width 345 height 35
click at [122, 260] on body "Sales Projects Contacts Company Inbox Resources format_size keyboard_arrow_down…" at bounding box center [306, 152] width 612 height 305
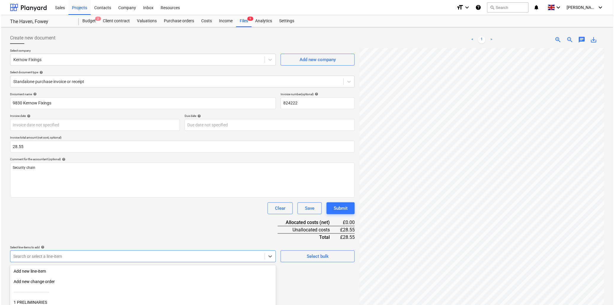
scroll to position [52, 0]
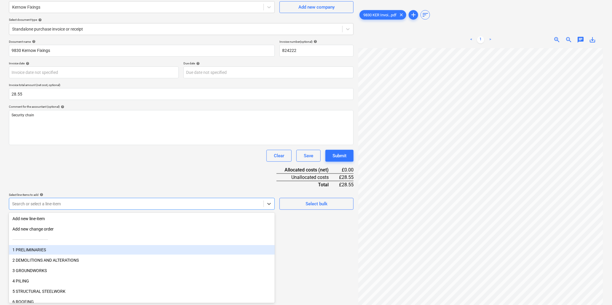
click at [72, 250] on div "1 PRELIMINARIES" at bounding box center [142, 249] width 266 height 9
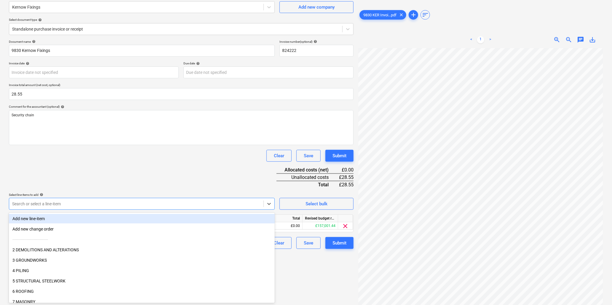
click at [97, 177] on div "Document name help 9830 Kernow Fixings Invoice number (optional) help 824222 In…" at bounding box center [181, 144] width 345 height 209
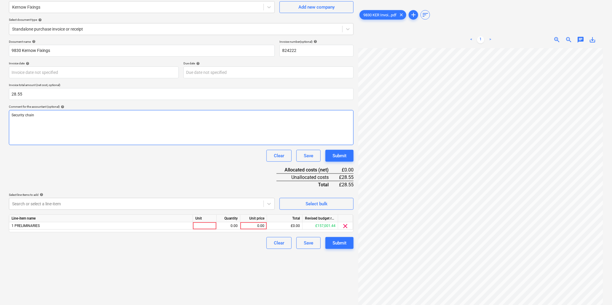
click at [46, 117] on p "Security chain" at bounding box center [182, 115] width 340 height 5
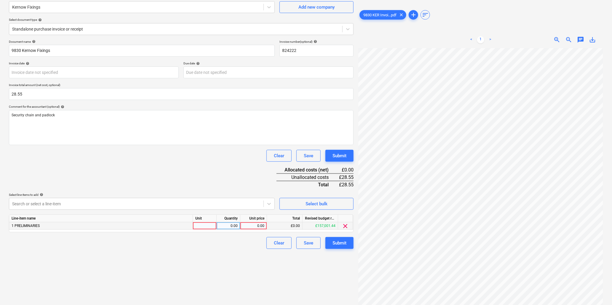
click at [208, 227] on div at bounding box center [205, 225] width 24 height 7
click at [337, 244] on div "Submit" at bounding box center [340, 243] width 14 height 8
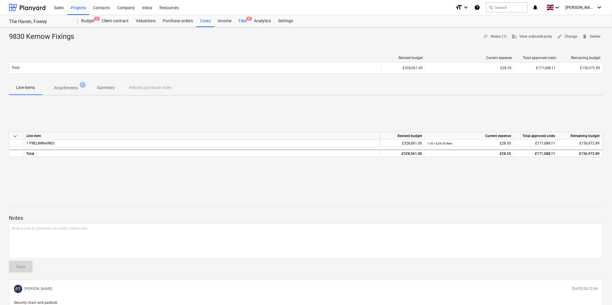
click at [244, 19] on div "Files 8" at bounding box center [242, 21] width 15 height 12
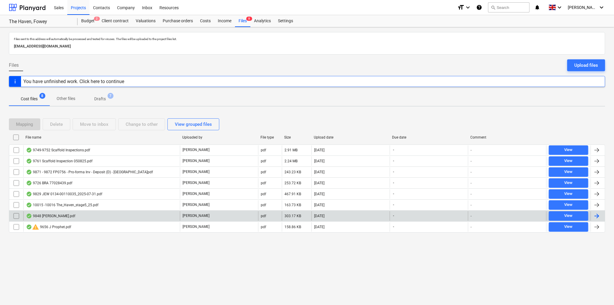
click at [52, 216] on div "9848 [PERSON_NAME].pdf" at bounding box center [50, 216] width 49 height 5
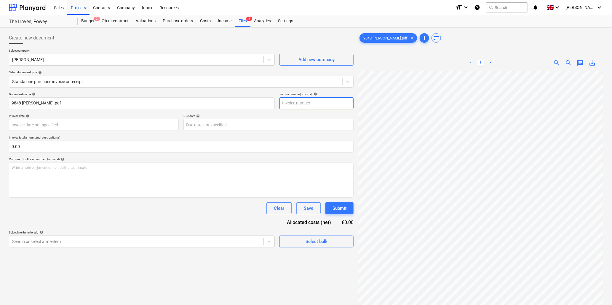
scroll to position [39, 26]
click at [80, 127] on body "Sales Projects Contacts Company Inbox Resources format_size keyboard_arrow_down…" at bounding box center [306, 152] width 612 height 305
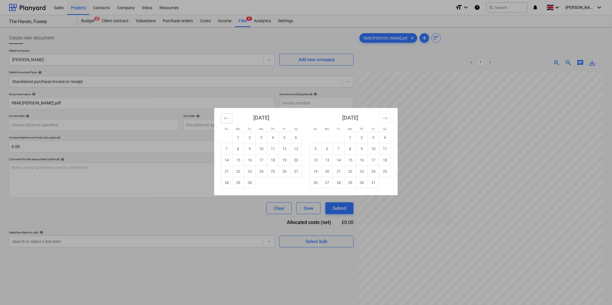
click at [226, 117] on icon "Move backward to switch to the previous month." at bounding box center [227, 118] width 6 height 6
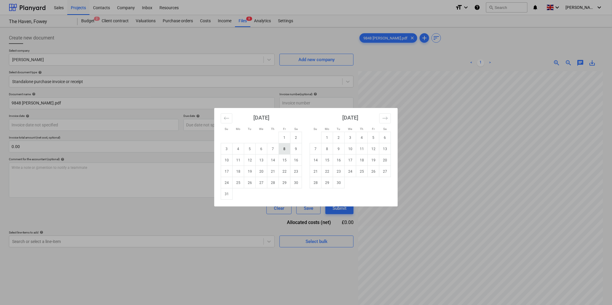
click at [286, 148] on td "8" at bounding box center [285, 148] width 12 height 11
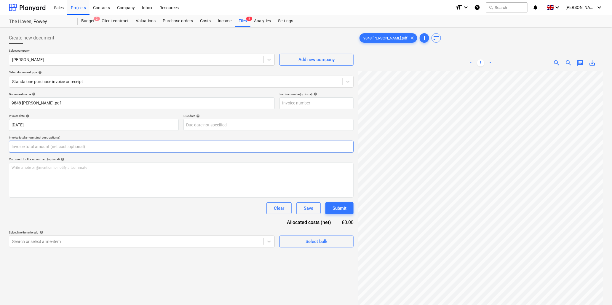
click at [132, 144] on input "text" at bounding box center [181, 147] width 345 height 12
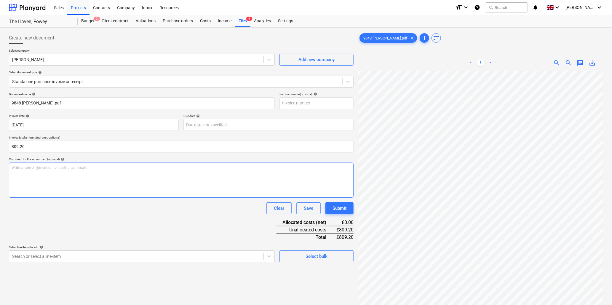
click at [134, 173] on div "Write a note or @mention to notify a teammate [PERSON_NAME]" at bounding box center [181, 179] width 345 height 35
click at [144, 211] on div "Clear Save Submit" at bounding box center [181, 208] width 345 height 12
click at [28, 256] on body "Sales Projects Contacts Company Inbox Resources format_size keyboard_arrow_down…" at bounding box center [306, 152] width 612 height 305
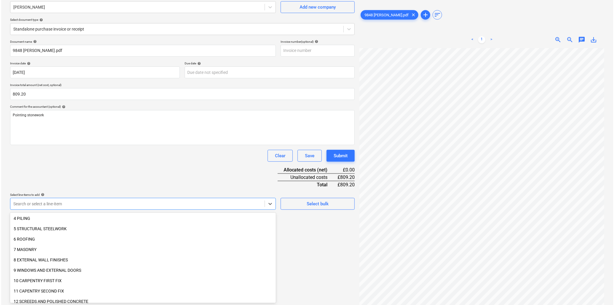
scroll to position [66, 0]
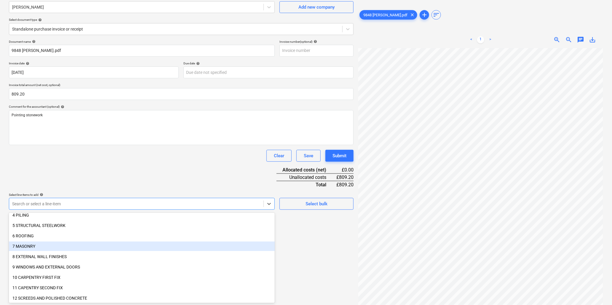
click at [24, 242] on div "7 MASONRY" at bounding box center [142, 245] width 266 height 9
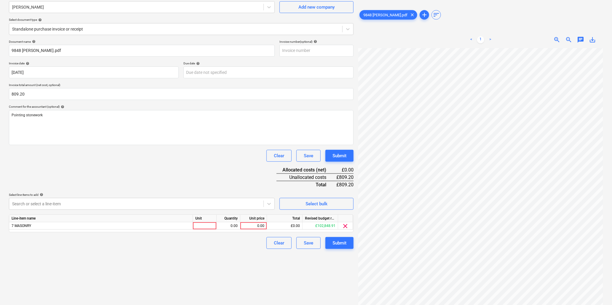
click at [82, 179] on div "Document name help 9848 [PERSON_NAME].pdf Invoice number (optional) help Invoic…" at bounding box center [181, 144] width 345 height 209
click at [198, 224] on div at bounding box center [205, 225] width 24 height 7
click at [342, 241] on div "Submit" at bounding box center [340, 243] width 14 height 8
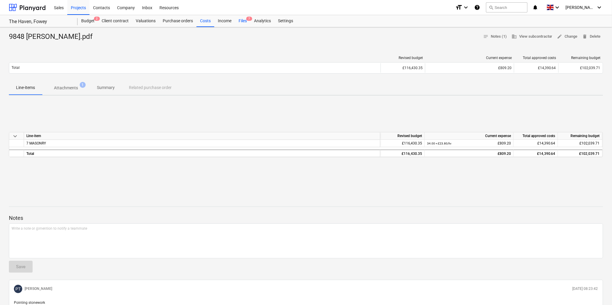
click at [241, 19] on div "Files 7" at bounding box center [242, 21] width 15 height 12
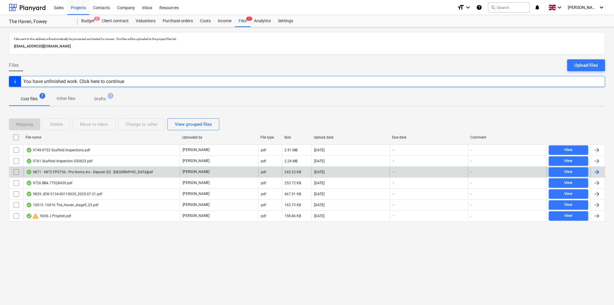
click at [54, 171] on div "9871 - 9872 FP0756 - Pro-forma Inv - Deposit (D) - [GEOGRAPHIC_DATA]pdf" at bounding box center [89, 172] width 127 height 5
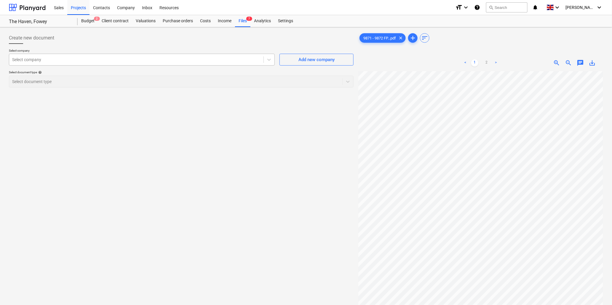
click at [94, 63] on div "Select company" at bounding box center [136, 59] width 254 height 8
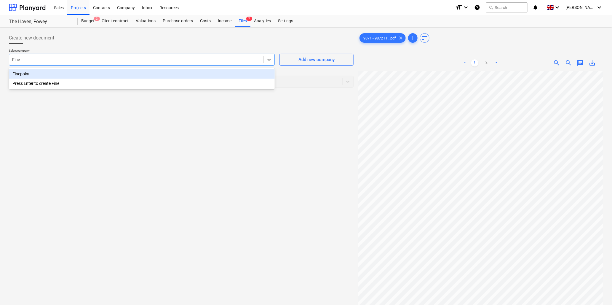
click at [96, 73] on div "Finepoint" at bounding box center [142, 73] width 266 height 9
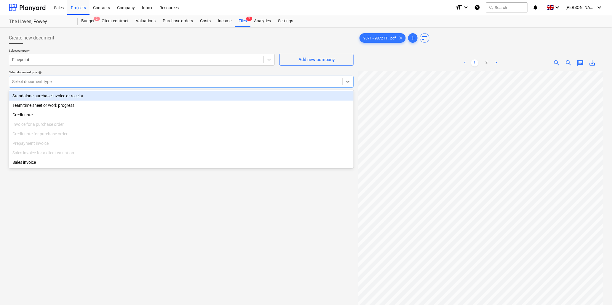
click at [97, 82] on div at bounding box center [175, 82] width 327 height 6
click at [94, 96] on div "Standalone purchase invoice or receipt" at bounding box center [181, 95] width 345 height 9
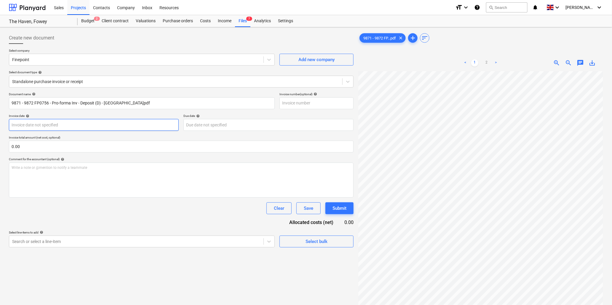
click at [95, 126] on body "Sales Projects Contacts Company Inbox Resources format_size keyboard_arrow_down…" at bounding box center [306, 152] width 612 height 305
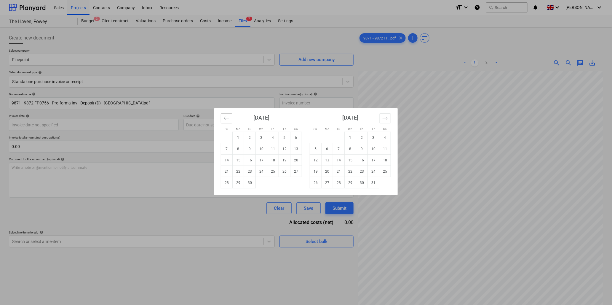
click at [226, 117] on icon "Move backward to switch to the previous month." at bounding box center [227, 118] width 6 height 6
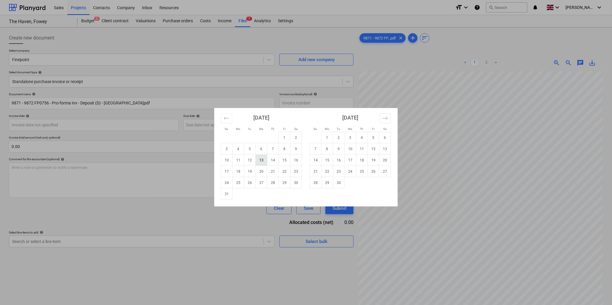
click at [263, 159] on td "13" at bounding box center [262, 159] width 12 height 11
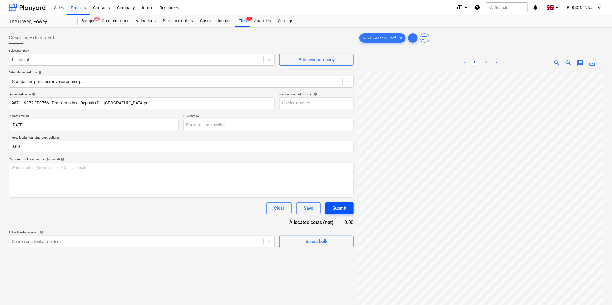
scroll to position [108, 56]
click at [67, 144] on input "text" at bounding box center [181, 147] width 345 height 12
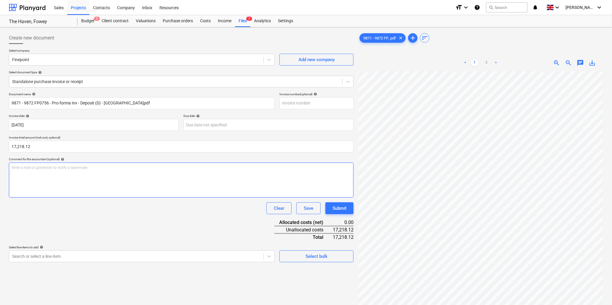
click at [71, 166] on p "Write a note or @mention to notify a teammate [PERSON_NAME]" at bounding box center [182, 167] width 340 height 5
click at [125, 257] on body "Sales Projects Contacts Company Inbox Resources format_size keyboard_arrow_down…" at bounding box center [306, 152] width 612 height 305
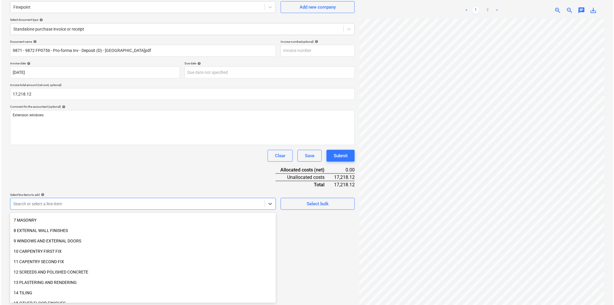
scroll to position [99, 0]
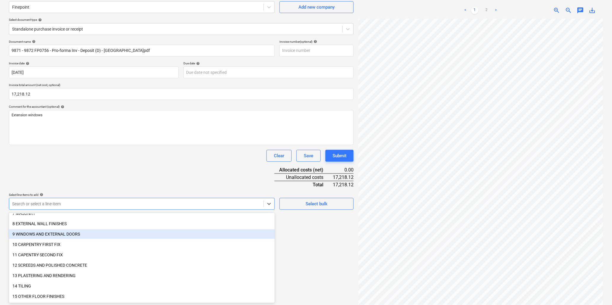
click at [74, 232] on div "9 WINDOWS AND EXTERNAL DOORS" at bounding box center [142, 233] width 266 height 9
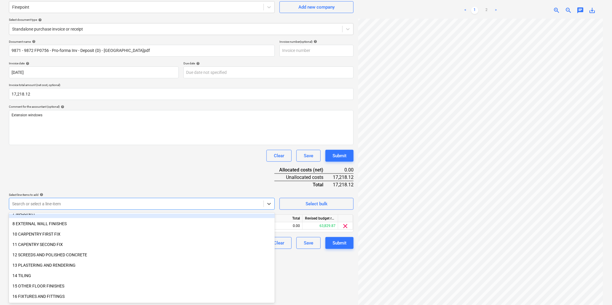
click at [120, 170] on div "Document name help 9871 - 9872 FP0756 - Pro-forma Inv - Deposit (D) - The Haven…" at bounding box center [181, 144] width 345 height 209
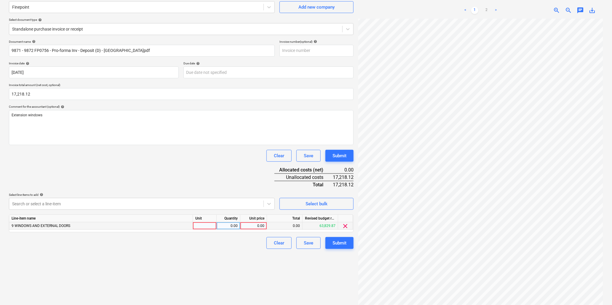
click at [203, 227] on div at bounding box center [205, 225] width 24 height 7
click at [336, 243] on div "Submit" at bounding box center [340, 243] width 14 height 8
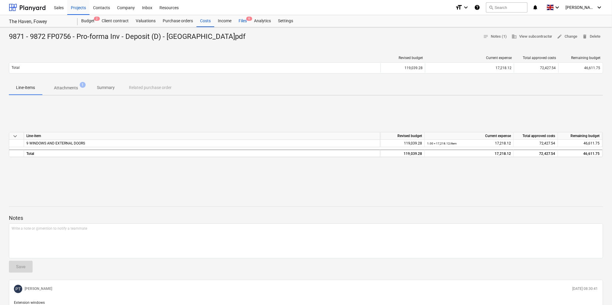
click at [243, 19] on div "Files 6" at bounding box center [242, 21] width 15 height 12
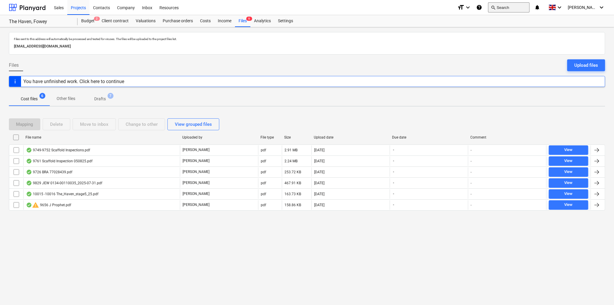
click at [526, 6] on button "search Search" at bounding box center [509, 7] width 42 height 10
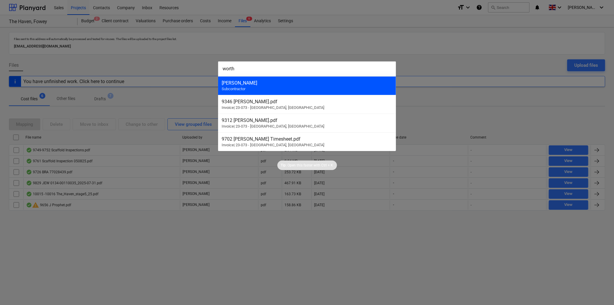
click at [254, 83] on div "[PERSON_NAME]" at bounding box center [307, 83] width 171 height 6
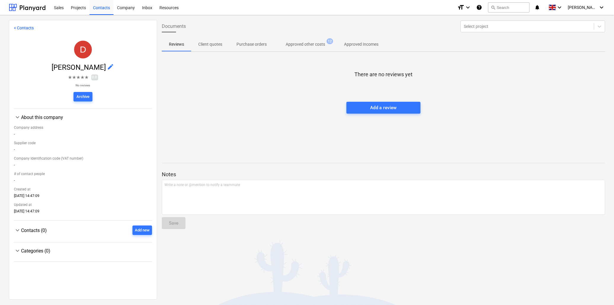
click at [299, 44] on p "Approved other costs" at bounding box center [305, 44] width 39 height 6
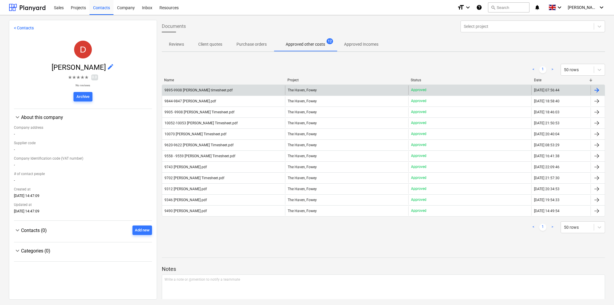
click at [227, 88] on div "9895-9908 [PERSON_NAME] timesheet.pdf" at bounding box center [223, 89] width 123 height 9
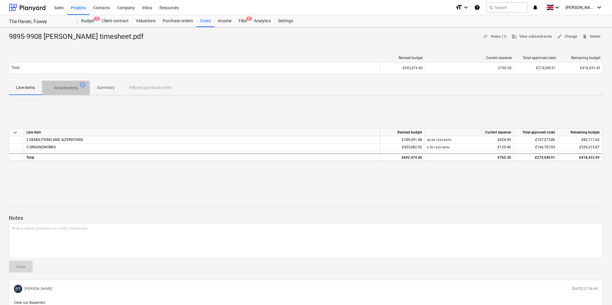
click at [63, 87] on p "Attachments" at bounding box center [66, 88] width 24 height 6
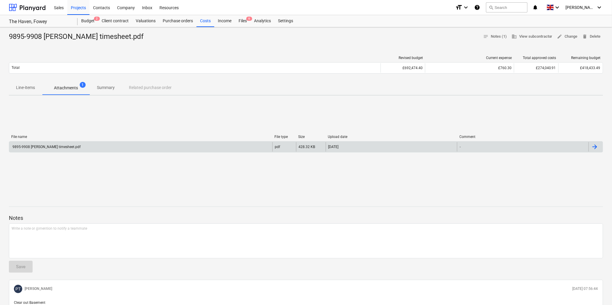
click at [55, 145] on div "9895-9908 [PERSON_NAME] timesheet.pdf" at bounding box center [46, 147] width 69 height 4
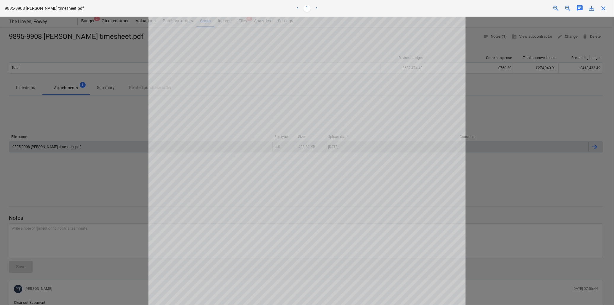
scroll to position [66, 0]
click at [604, 7] on span "close" at bounding box center [603, 8] width 7 height 7
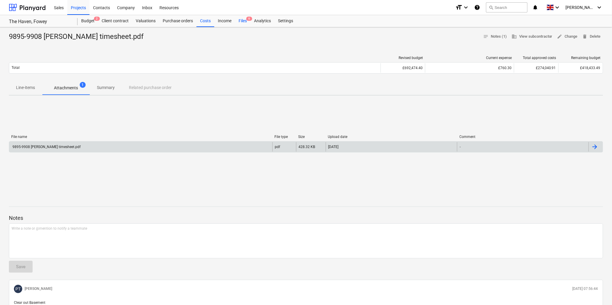
click at [242, 21] on div "Files 6" at bounding box center [242, 21] width 15 height 12
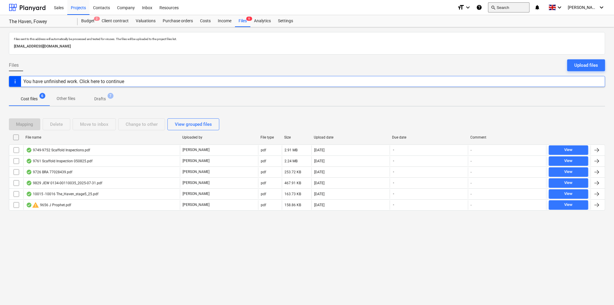
click at [517, 8] on button "search Search" at bounding box center [509, 7] width 42 height 10
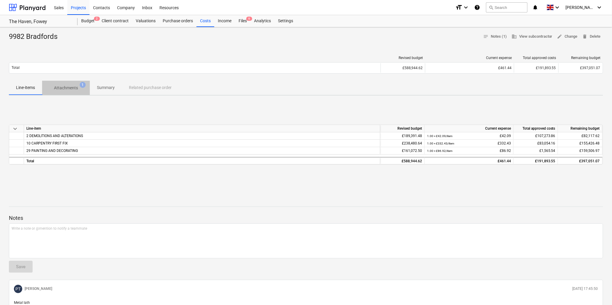
click at [77, 86] on p "Attachments" at bounding box center [66, 88] width 24 height 6
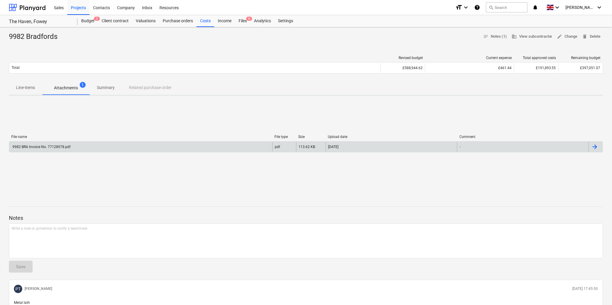
click at [51, 146] on div "9982 BRA Invoice No. 77128978.pdf" at bounding box center [41, 147] width 59 height 4
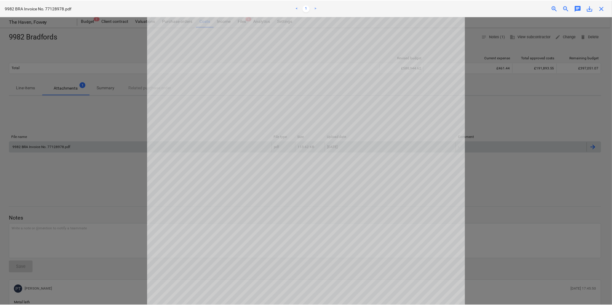
scroll to position [61, 0]
click at [603, 7] on span "close" at bounding box center [603, 8] width 7 height 7
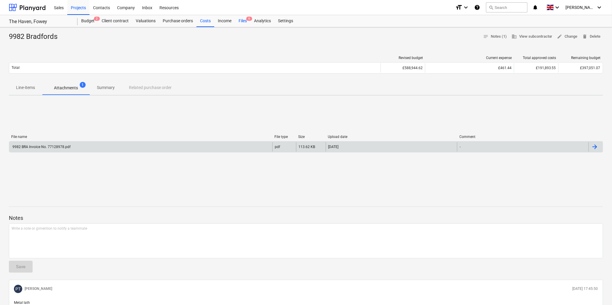
click at [242, 20] on div "Files 6" at bounding box center [242, 21] width 15 height 12
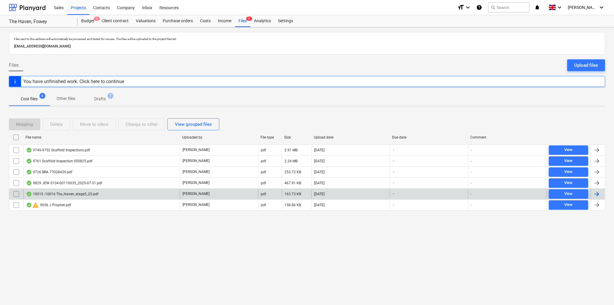
click at [53, 193] on div "10015 -10016 The_Haven_stage5_25.pdf" at bounding box center [62, 194] width 72 height 5
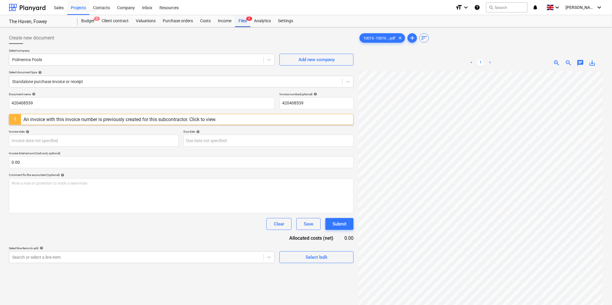
click at [243, 21] on div "Files 6" at bounding box center [242, 21] width 15 height 12
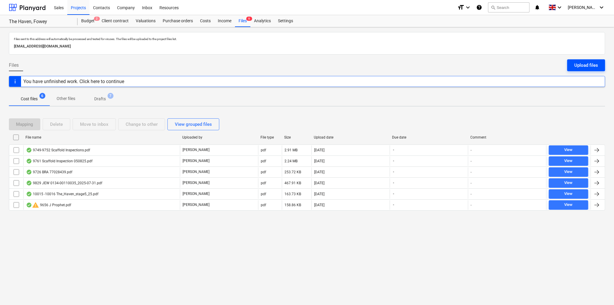
click at [591, 64] on div "Upload files" at bounding box center [587, 65] width 24 height 8
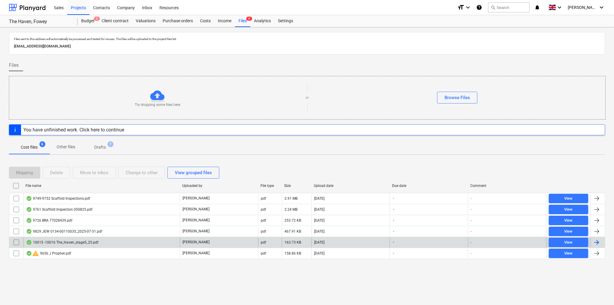
click at [88, 242] on div "10015 -10016 The_Haven_stage5_25.pdf" at bounding box center [62, 242] width 72 height 5
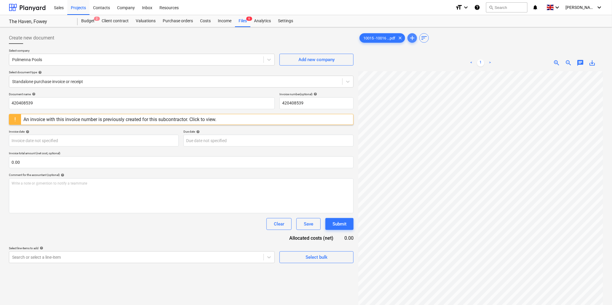
click at [414, 37] on span "add" at bounding box center [412, 37] width 7 height 7
click at [474, 189] on div "Browse Files" at bounding box center [482, 189] width 26 height 8
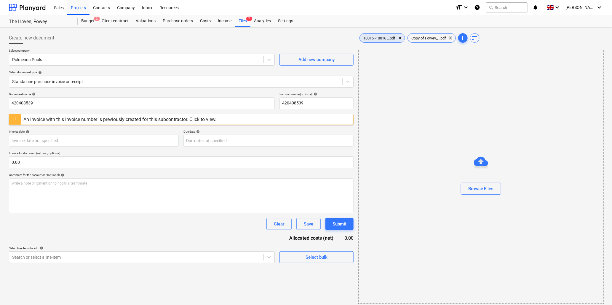
click at [390, 37] on span "10015 -10016 ...pdf" at bounding box center [379, 38] width 39 height 4
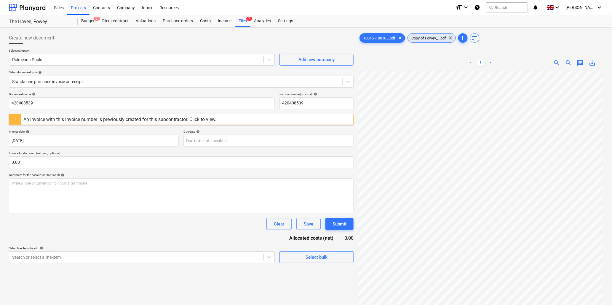
click at [434, 36] on span "Copy of Fowey_...pdf" at bounding box center [429, 38] width 42 height 4
click at [384, 37] on span "10015 -10016 ...pdf" at bounding box center [379, 38] width 39 height 4
click at [65, 104] on input "420408539" at bounding box center [142, 103] width 266 height 12
click at [99, 106] on input "420408539" at bounding box center [142, 103] width 266 height 12
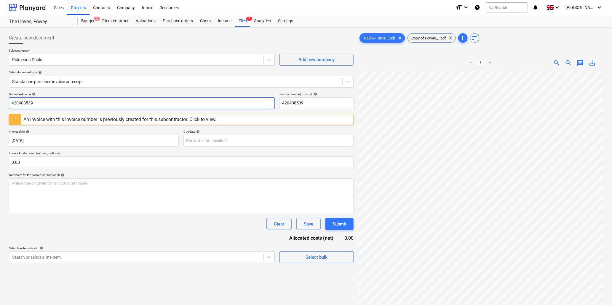
click at [98, 103] on input "420408539" at bounding box center [142, 103] width 266 height 12
click at [318, 103] on input "420408539" at bounding box center [317, 103] width 74 height 12
click at [310, 105] on input "420408539" at bounding box center [317, 103] width 74 height 12
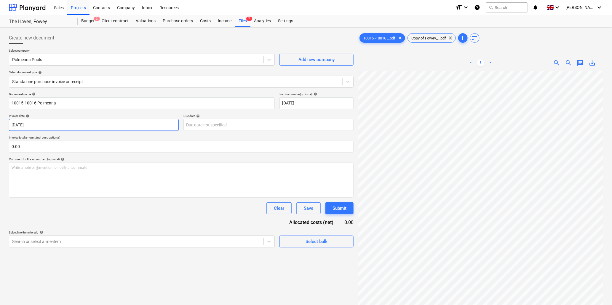
click at [82, 126] on body "Sales Projects Contacts Company Inbox Resources format_size keyboard_arrow_down…" at bounding box center [306, 152] width 612 height 305
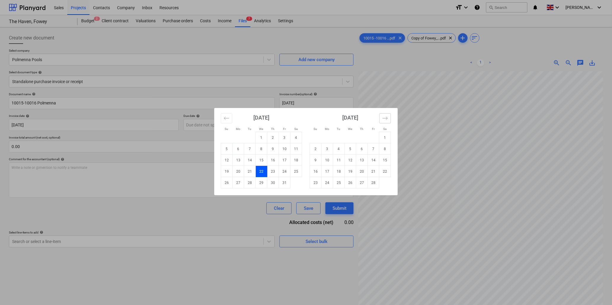
click at [384, 117] on icon "Move forward to switch to the next month." at bounding box center [386, 118] width 6 height 6
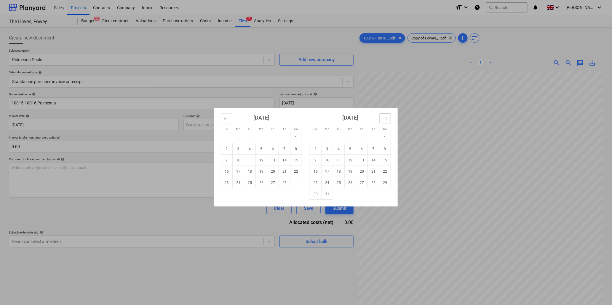
click at [385, 117] on icon "Move forward to switch to the next month." at bounding box center [386, 118] width 6 height 6
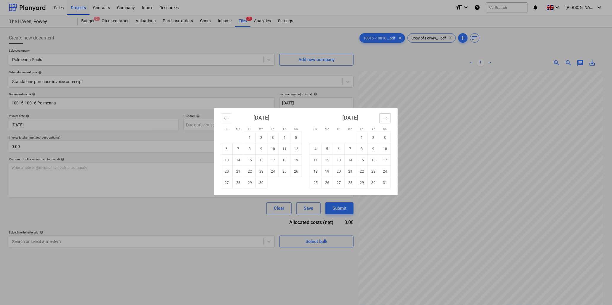
click at [385, 117] on icon "Move forward to switch to the next month." at bounding box center [386, 118] width 6 height 6
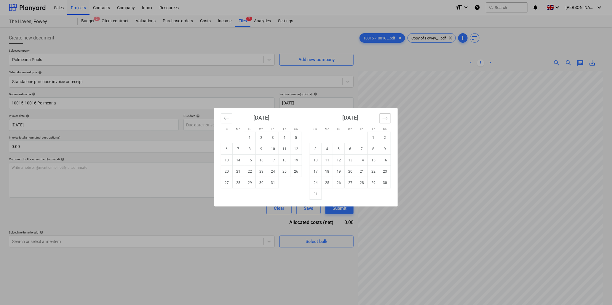
click at [385, 117] on icon "Move forward to switch to the next month." at bounding box center [386, 118] width 6 height 6
click at [338, 137] on td "2" at bounding box center [339, 137] width 12 height 11
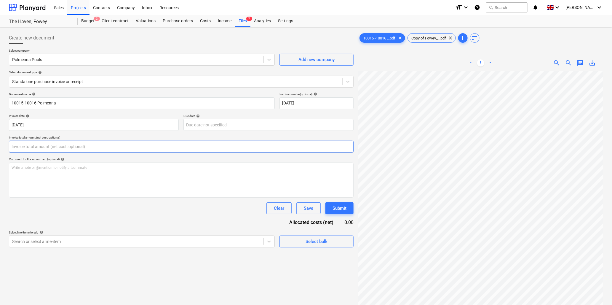
click at [171, 149] on input "text" at bounding box center [181, 147] width 345 height 12
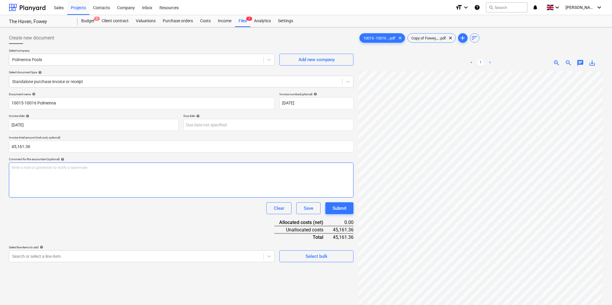
click at [151, 168] on p "Write a note or @mention to notify a teammate [PERSON_NAME]" at bounding box center [182, 167] width 340 height 5
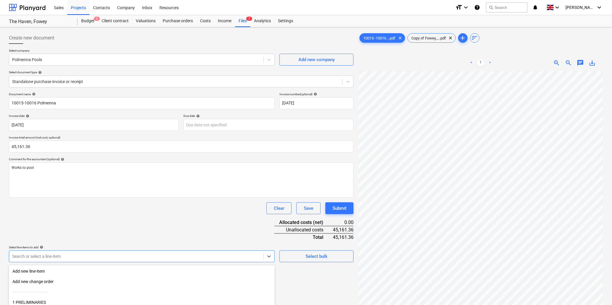
click at [126, 256] on body "Sales Projects Contacts Company Inbox Resources format_size keyboard_arrow_down…" at bounding box center [306, 152] width 612 height 305
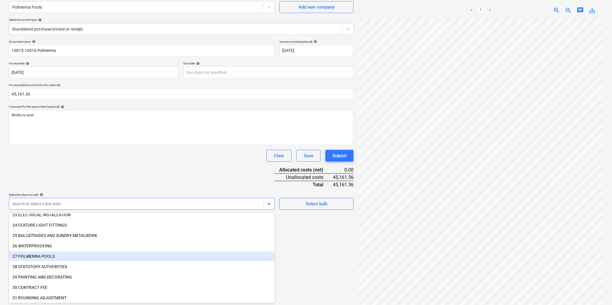
scroll to position [264, 0]
click at [49, 254] on div "27 POLMENNA POOLS" at bounding box center [142, 255] width 266 height 9
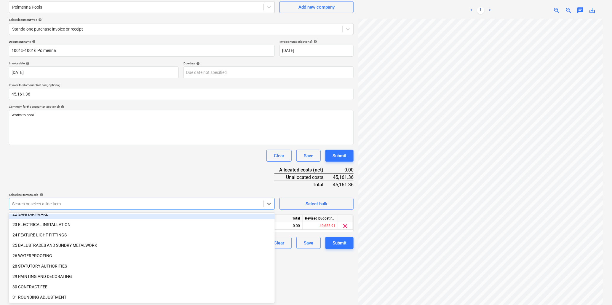
click at [74, 160] on div "Clear Save Submit" at bounding box center [181, 156] width 345 height 12
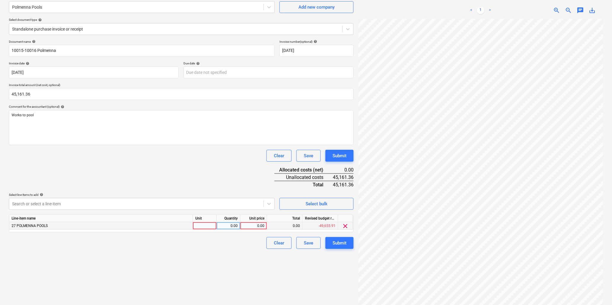
click at [200, 226] on div at bounding box center [205, 225] width 24 height 7
click at [209, 170] on div "Document name help 10015-10016 Polmenna Invoice number (optional) help [DATE] I…" at bounding box center [181, 144] width 345 height 209
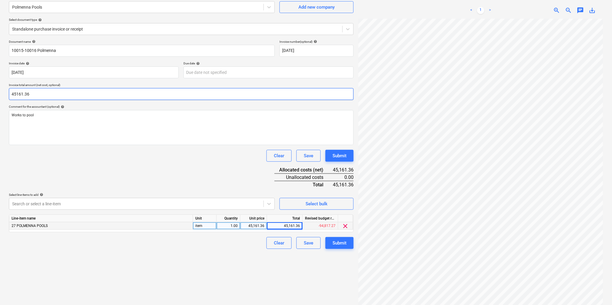
click at [52, 95] on input "45161.36" at bounding box center [181, 94] width 345 height 12
click at [340, 243] on div "Submit" at bounding box center [340, 243] width 14 height 8
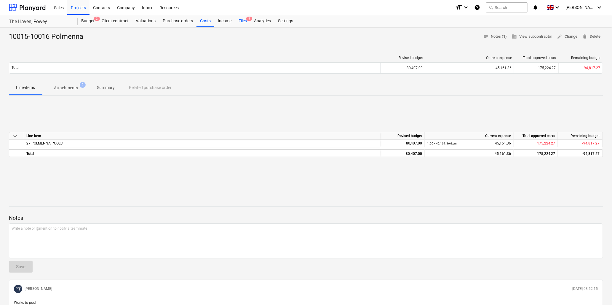
click at [243, 21] on div "Files 5" at bounding box center [242, 21] width 15 height 12
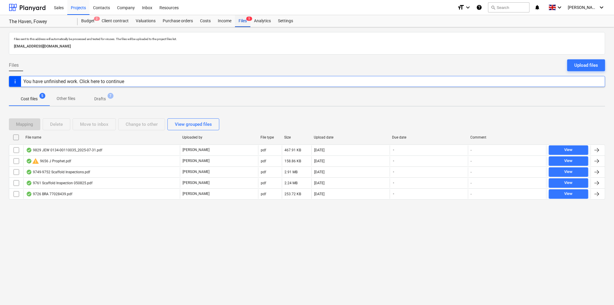
click at [247, 18] on span "5" at bounding box center [249, 19] width 6 height 4
click at [520, 7] on button "search Search" at bounding box center [509, 7] width 42 height 10
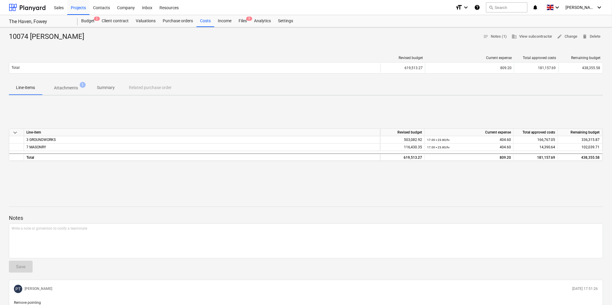
click at [70, 86] on p "Attachments" at bounding box center [66, 88] width 24 height 6
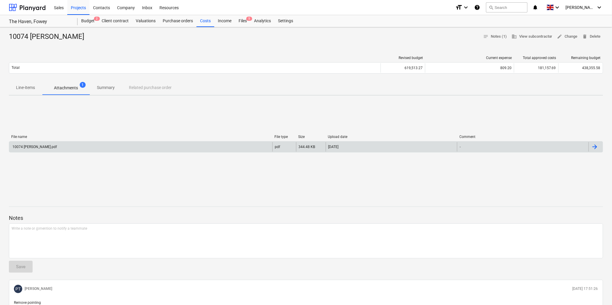
click at [50, 143] on div "10074 [PERSON_NAME].pdf" at bounding box center [140, 146] width 263 height 9
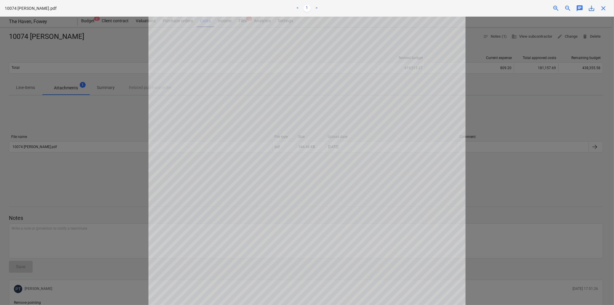
click at [603, 6] on span "close" at bounding box center [603, 8] width 7 height 7
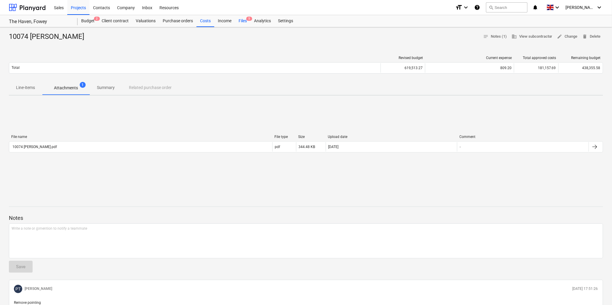
click at [242, 20] on div "Files 5" at bounding box center [242, 21] width 15 height 12
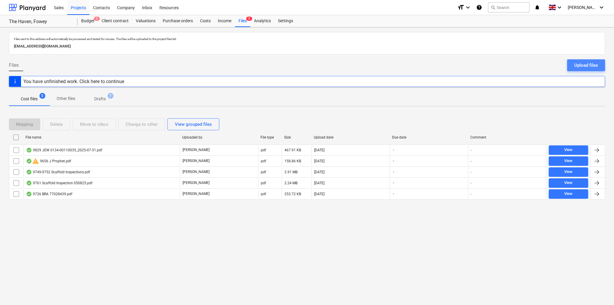
click at [582, 64] on div "Upload files" at bounding box center [587, 65] width 24 height 8
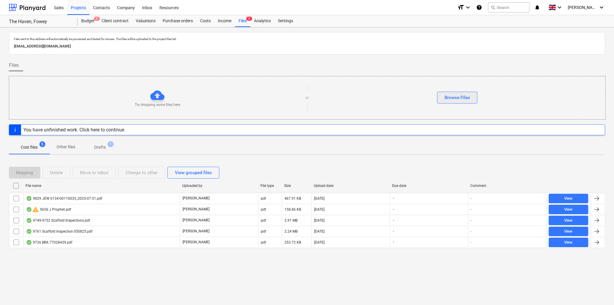
click at [458, 97] on div "Browse Files" at bounding box center [458, 98] width 26 height 8
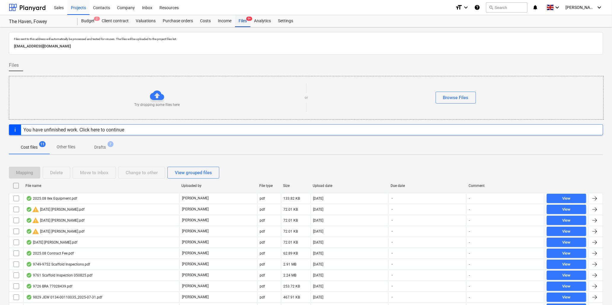
click at [241, 21] on div "Files 9+" at bounding box center [242, 21] width 15 height 12
click at [86, 21] on div "Budget 2" at bounding box center [88, 21] width 20 height 12
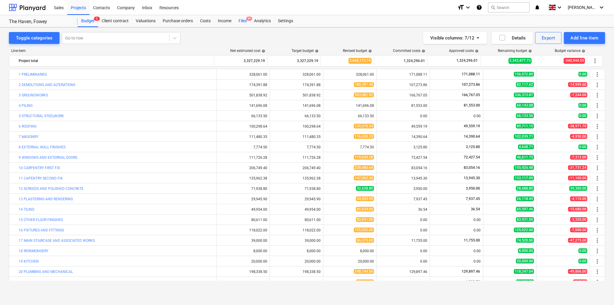
click at [243, 22] on div "Files 9+" at bounding box center [242, 21] width 15 height 12
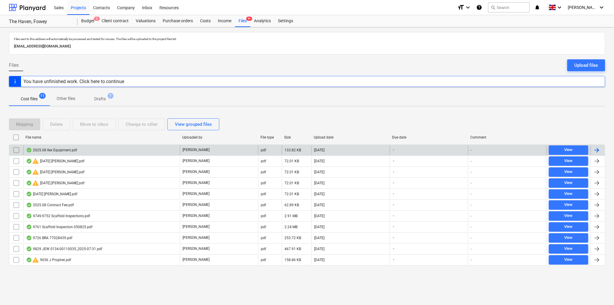
click at [63, 148] on div "2025.08 Ilex Equipment.pdf" at bounding box center [51, 150] width 51 height 5
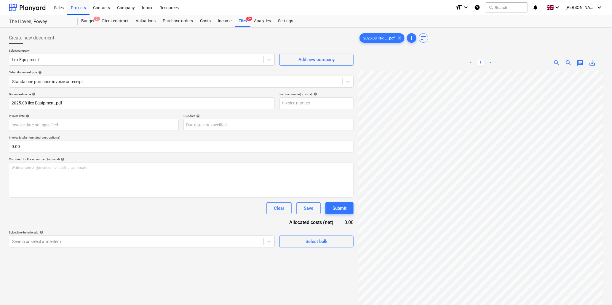
scroll to position [34, 57]
click at [50, 125] on body "Sales Projects Contacts Company Inbox Resources format_size keyboard_arrow_down…" at bounding box center [306, 152] width 612 height 305
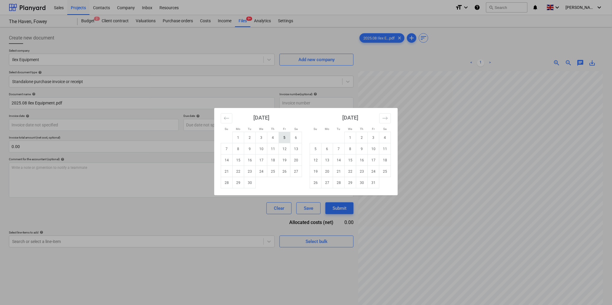
click at [285, 136] on td "5" at bounding box center [285, 137] width 12 height 11
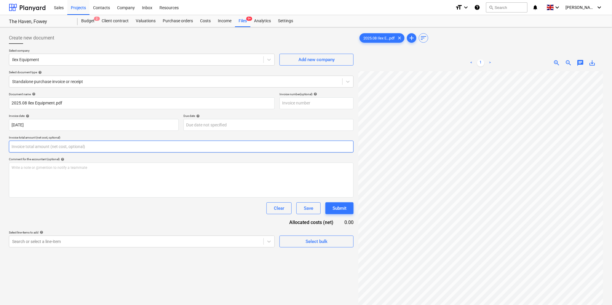
click at [68, 143] on input "text" at bounding box center [181, 147] width 345 height 12
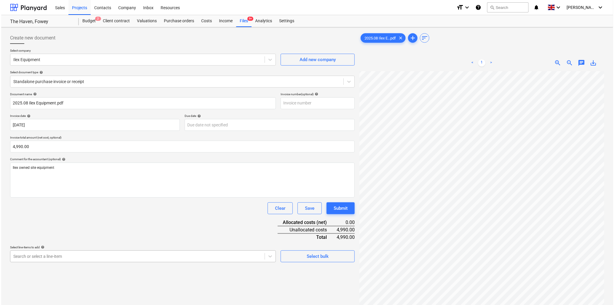
scroll to position [52, 0]
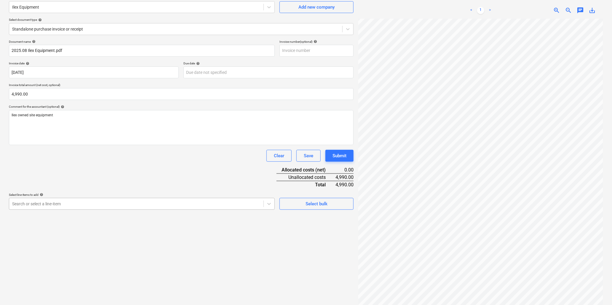
click at [99, 252] on body "Sales Projects Contacts Company Inbox Resources format_size keyboard_arrow_down…" at bounding box center [306, 100] width 612 height 305
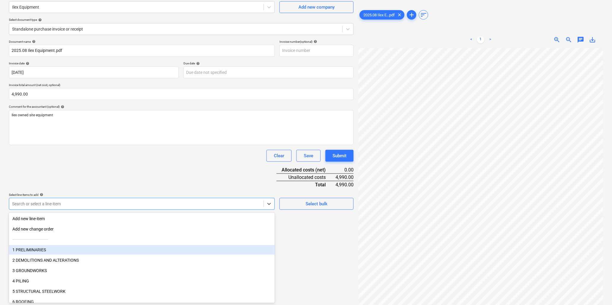
click at [69, 250] on div "1 PRELIMINARIES" at bounding box center [142, 249] width 266 height 9
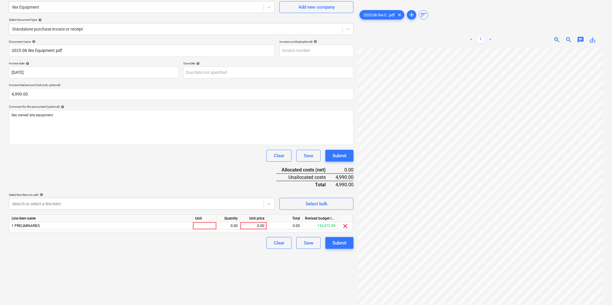
click at [105, 187] on div "Document name help 2025.08 Ilex Equipment.pdf Invoice number (optional) help In…" at bounding box center [181, 144] width 345 height 209
click at [204, 227] on div at bounding box center [205, 225] width 24 height 7
click at [336, 240] on div "Submit" at bounding box center [340, 243] width 14 height 8
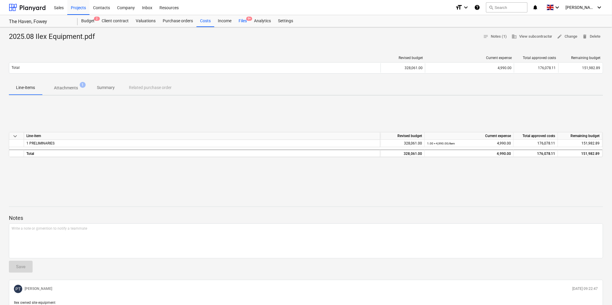
click at [243, 21] on div "Files 9+" at bounding box center [242, 21] width 15 height 12
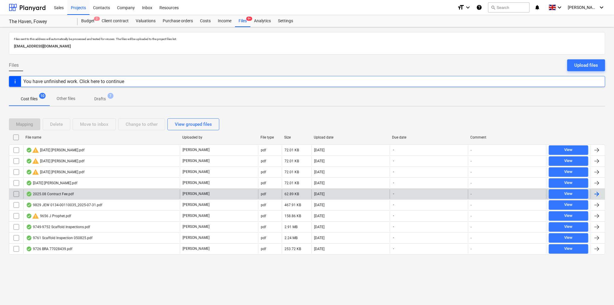
click at [60, 193] on div "2025.08 Contract Fee.pdf" at bounding box center [50, 194] width 48 height 5
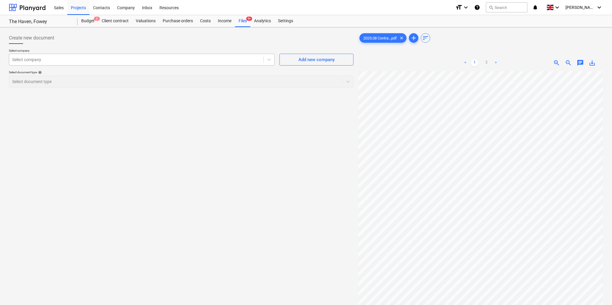
click at [153, 60] on div at bounding box center [136, 60] width 248 height 6
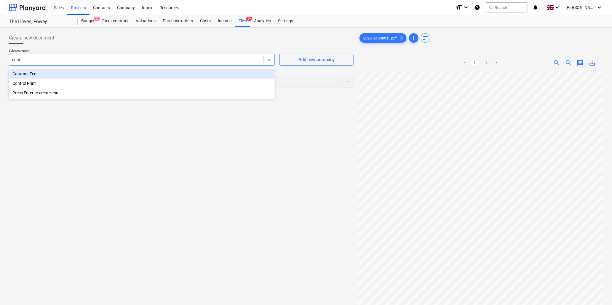
click at [153, 75] on div "Contract Fee" at bounding box center [142, 73] width 266 height 9
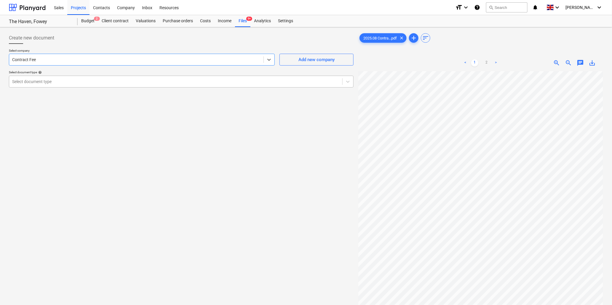
click at [154, 81] on div at bounding box center [175, 82] width 327 height 6
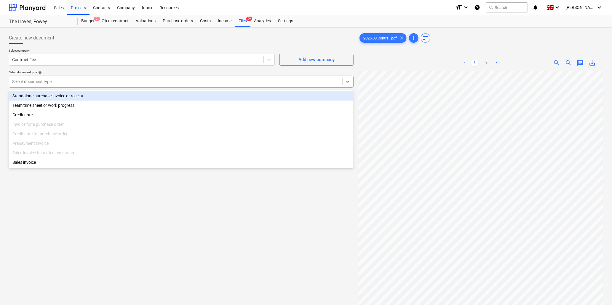
click at [120, 94] on div "Standalone purchase invoice or receipt" at bounding box center [181, 95] width 345 height 9
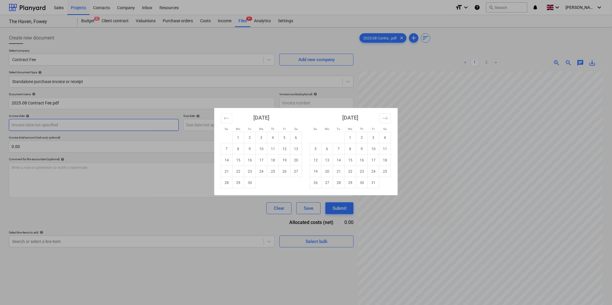
click at [115, 123] on body "Sales Projects Contacts Company Inbox Resources format_size keyboard_arrow_down…" at bounding box center [306, 152] width 612 height 305
click at [273, 138] on td "4" at bounding box center [273, 137] width 12 height 11
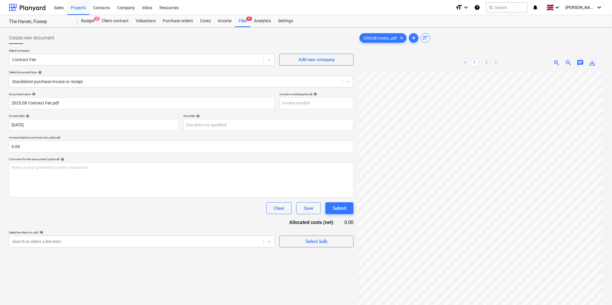
scroll to position [1, 35]
click at [130, 147] on input "text" at bounding box center [181, 147] width 345 height 12
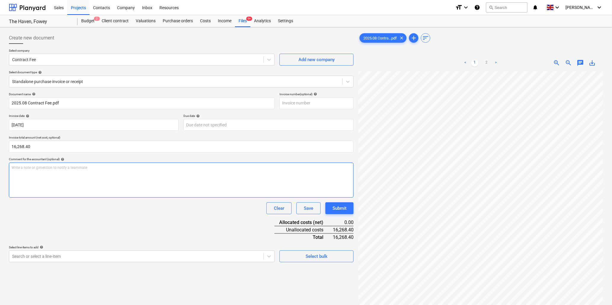
click at [141, 171] on div "Write a note or @mention to notify a teammate [PERSON_NAME]" at bounding box center [181, 179] width 345 height 35
click at [133, 254] on body "Sales Projects Contacts Company Inbox Resources format_size keyboard_arrow_down…" at bounding box center [306, 152] width 612 height 305
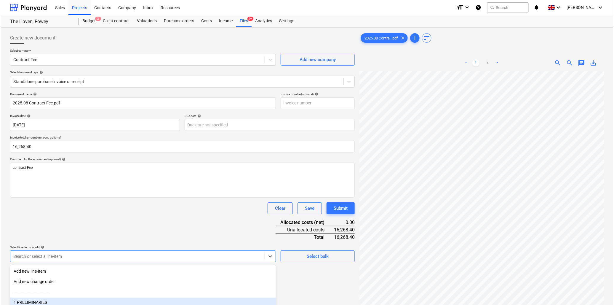
scroll to position [52, 0]
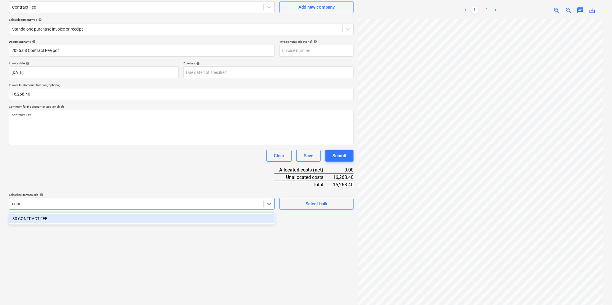
click at [138, 217] on div "30 CONTRACT FEE" at bounding box center [142, 218] width 266 height 9
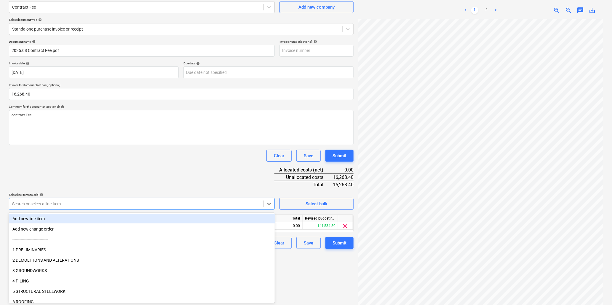
click at [154, 173] on div "Document name help 2025.08 Contract Fee.pdf Invoice number (optional) help Invo…" at bounding box center [181, 144] width 345 height 209
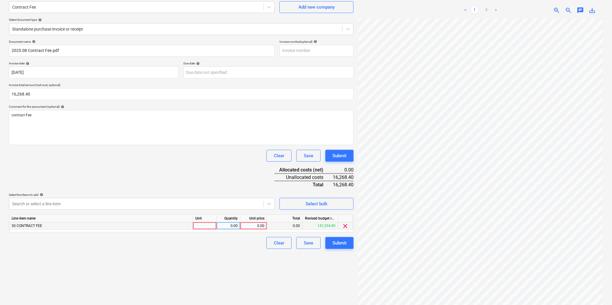
click at [210, 224] on div at bounding box center [205, 225] width 24 height 7
click at [346, 242] on div "Submit" at bounding box center [340, 243] width 14 height 8
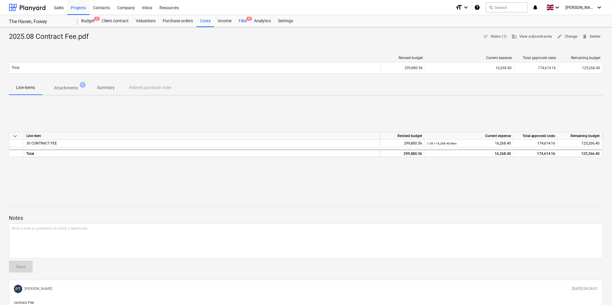
click at [244, 21] on div "Files 9" at bounding box center [242, 21] width 15 height 12
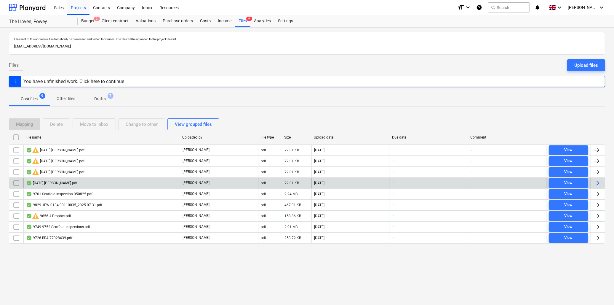
click at [53, 182] on div "[DATE] [PERSON_NAME].pdf" at bounding box center [51, 183] width 51 height 5
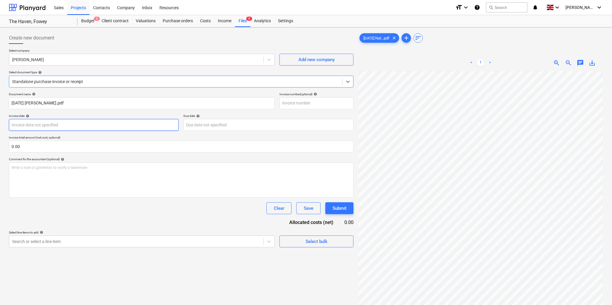
click at [72, 126] on body "Sales Projects Contacts Company Inbox Resources format_size keyboard_arrow_down…" at bounding box center [306, 152] width 612 height 305
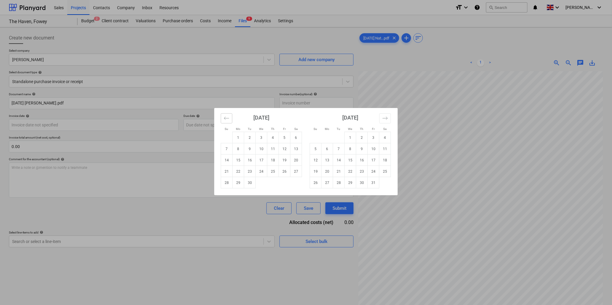
click at [224, 117] on icon "Move backward to switch to the previous month." at bounding box center [227, 118] width 6 height 6
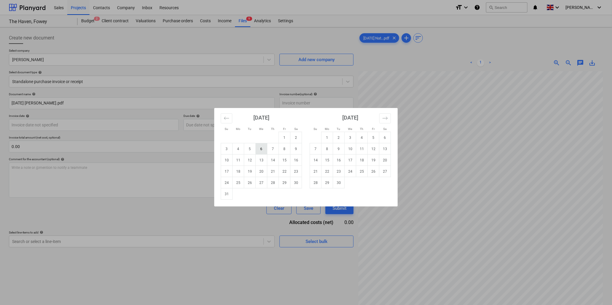
click at [262, 148] on td "6" at bounding box center [262, 148] width 12 height 11
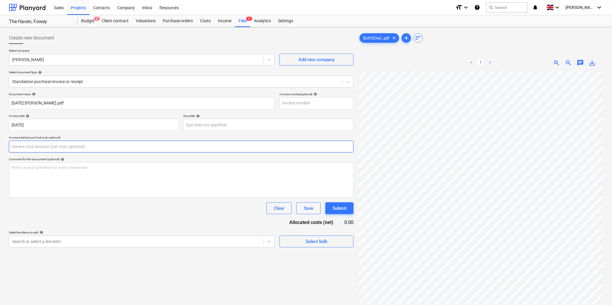
click at [228, 146] on input "text" at bounding box center [181, 147] width 345 height 12
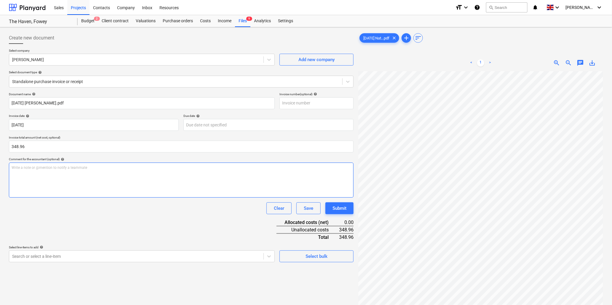
click at [181, 175] on div "Write a note or @mention to notify a teammate [PERSON_NAME]" at bounding box center [181, 179] width 345 height 35
click at [218, 257] on body "Sales Projects Contacts Company Inbox Resources format_size keyboard_arrow_down…" at bounding box center [306, 152] width 612 height 305
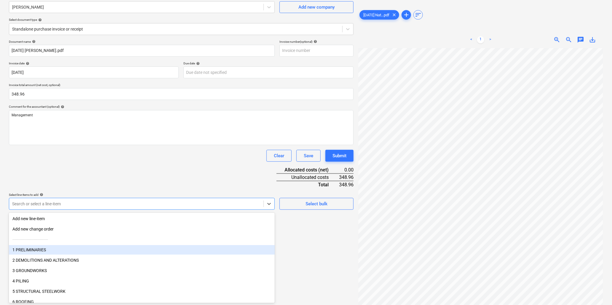
click at [55, 248] on div "1 PRELIMINARIES" at bounding box center [142, 249] width 266 height 9
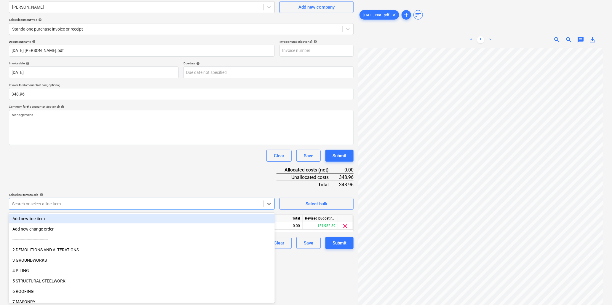
click at [123, 179] on div "Document name help [DATE] [PERSON_NAME].pdf Invoice number (optional) help Invo…" at bounding box center [181, 144] width 345 height 209
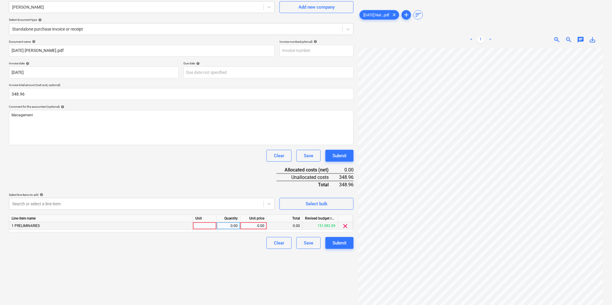
click at [203, 224] on div at bounding box center [205, 225] width 24 height 7
click at [344, 241] on div "Submit" at bounding box center [340, 243] width 14 height 8
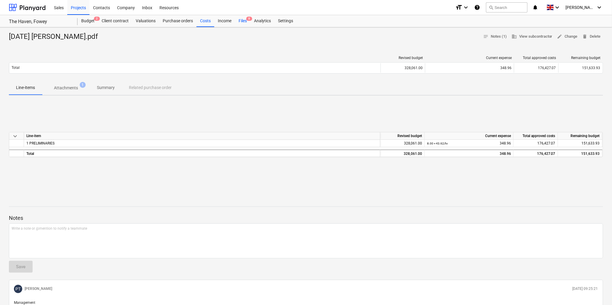
click at [243, 21] on div "Files 8" at bounding box center [242, 21] width 15 height 12
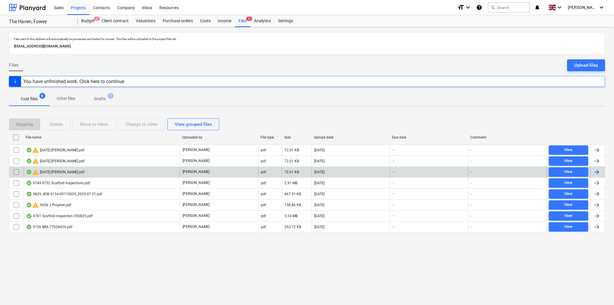
click at [73, 171] on div "warning [DATE] [PERSON_NAME].pdf" at bounding box center [55, 171] width 58 height 7
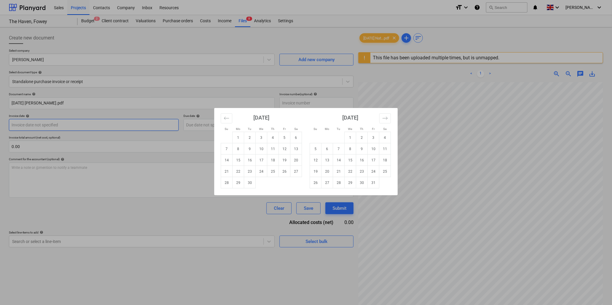
click at [77, 127] on body "Sales Projects Contacts Company Inbox Resources format_size keyboard_arrow_down…" at bounding box center [306, 152] width 612 height 305
click at [225, 119] on icon "Move backward to switch to the previous month." at bounding box center [227, 118] width 6 height 6
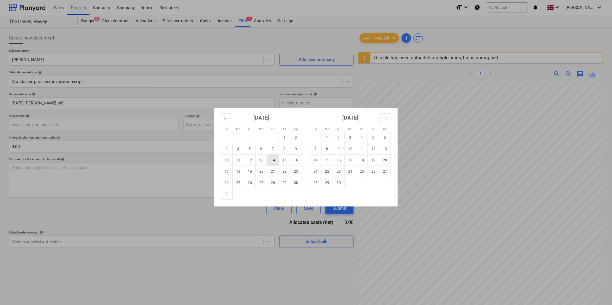
click at [273, 160] on td "14" at bounding box center [273, 159] width 12 height 11
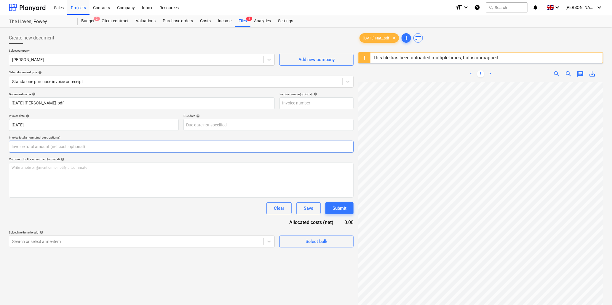
click at [147, 147] on input "text" at bounding box center [181, 147] width 345 height 12
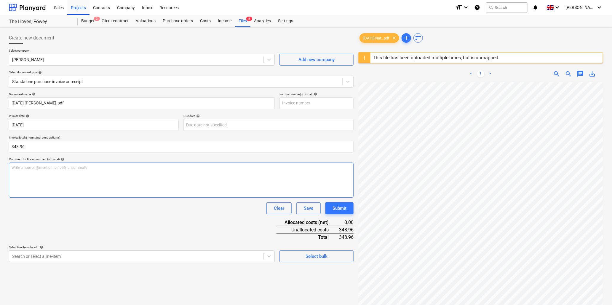
click at [134, 173] on div "Write a note or @mention to notify a teammate [PERSON_NAME]" at bounding box center [181, 179] width 345 height 35
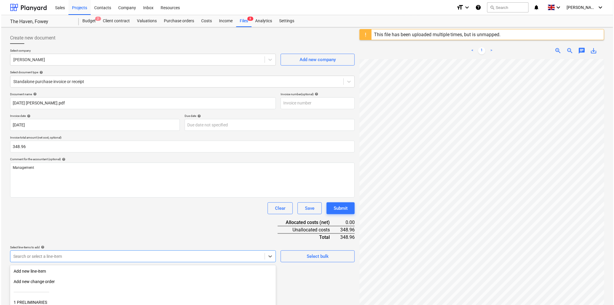
scroll to position [52, 0]
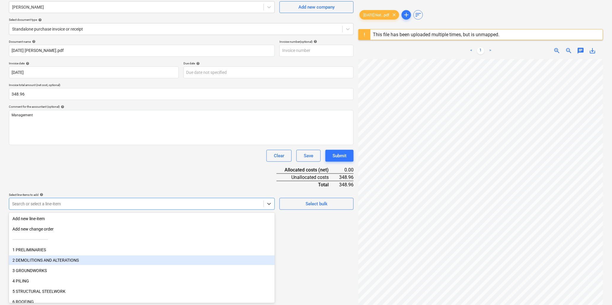
click at [149, 252] on body "Sales Projects Contacts Company Inbox Resources format_size keyboard_arrow_down…" at bounding box center [306, 100] width 612 height 305
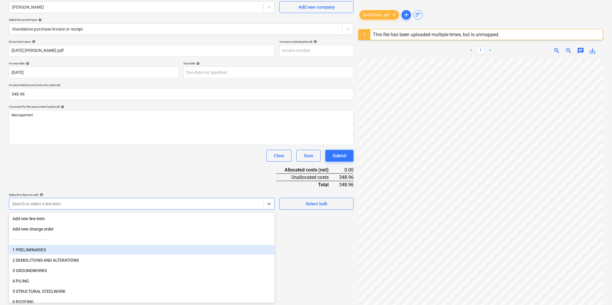
click at [113, 250] on div "1 PRELIMINARIES" at bounding box center [142, 249] width 266 height 9
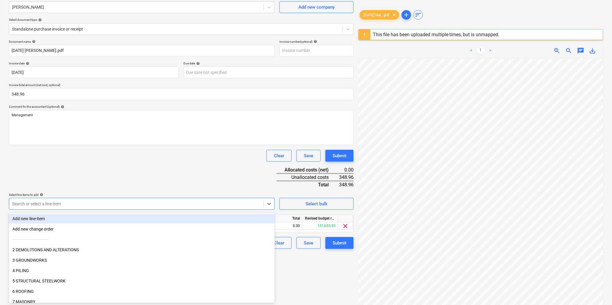
click at [173, 182] on div "Document name help [DATE] [PERSON_NAME].pdf Invoice number (optional) help Invo…" at bounding box center [181, 144] width 345 height 209
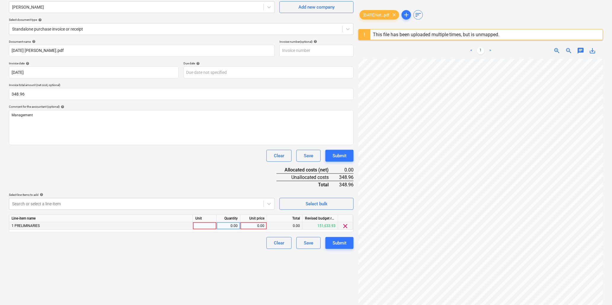
click at [201, 226] on div at bounding box center [205, 225] width 24 height 7
click at [333, 241] on div "Submit" at bounding box center [340, 243] width 14 height 8
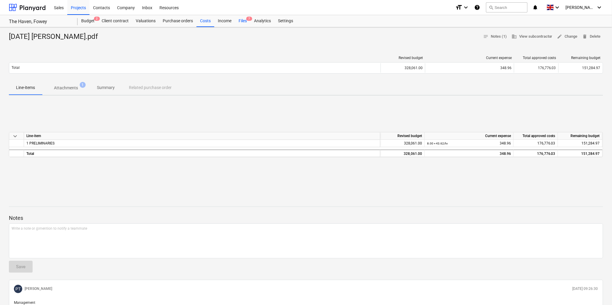
click at [244, 20] on div "Files 7" at bounding box center [242, 21] width 15 height 12
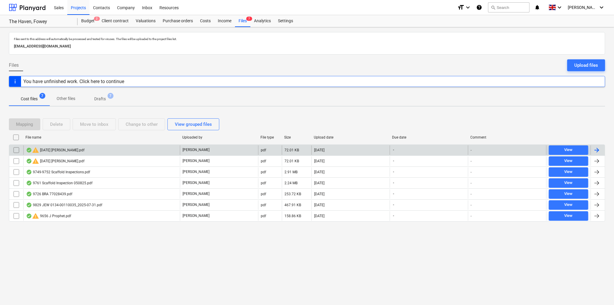
click at [58, 149] on div "warning [DATE] [PERSON_NAME].pdf" at bounding box center [55, 149] width 58 height 7
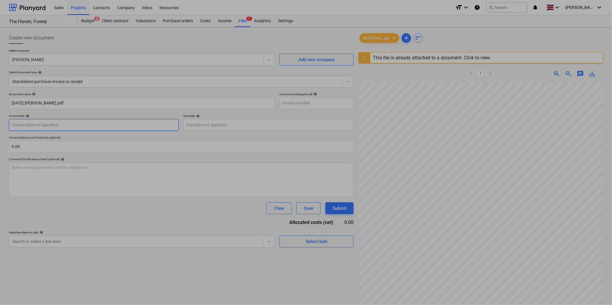
click at [80, 125] on body "Sales Projects Contacts Company Inbox Resources format_size keyboard_arrow_down…" at bounding box center [306, 152] width 612 height 305
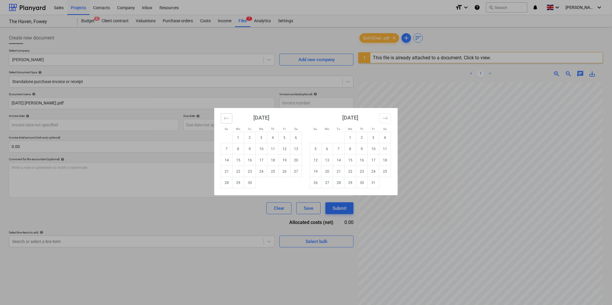
click at [222, 118] on button "Move backward to switch to the previous month." at bounding box center [227, 118] width 12 height 10
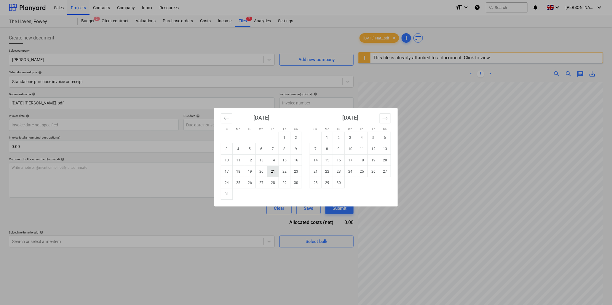
click at [273, 170] on td "21" at bounding box center [273, 171] width 12 height 11
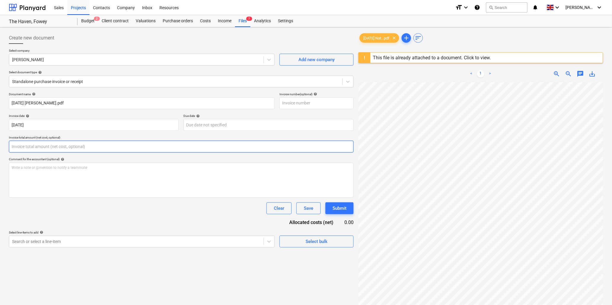
click at [99, 146] on input "text" at bounding box center [181, 147] width 345 height 12
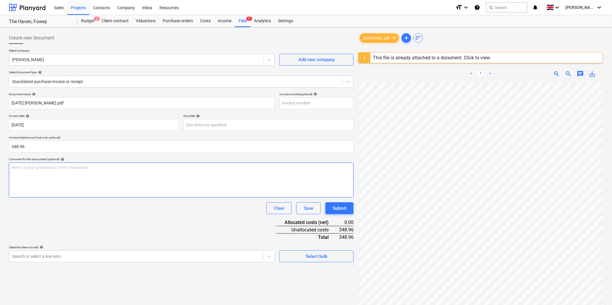
click at [105, 168] on p "Write a note or @mention to notify a teammate [PERSON_NAME]" at bounding box center [182, 167] width 340 height 5
click at [120, 260] on body "Sales Projects Contacts Company Inbox Resources format_size keyboard_arrow_down…" at bounding box center [306, 152] width 612 height 305
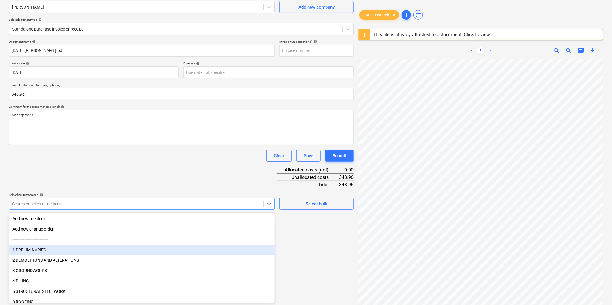
click at [109, 249] on div "1 PRELIMINARIES" at bounding box center [142, 249] width 266 height 9
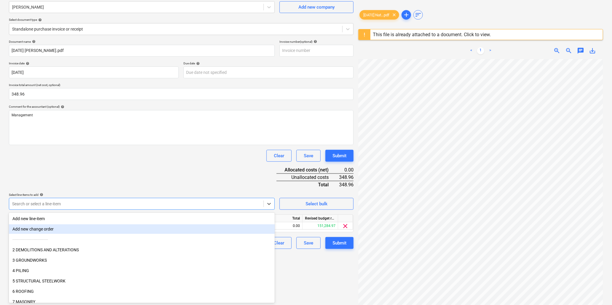
click at [129, 184] on div "Document name help [DATE] [PERSON_NAME].pdf Invoice number (optional) help Invo…" at bounding box center [181, 144] width 345 height 209
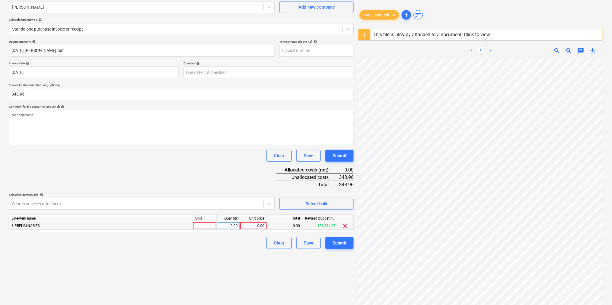
click at [205, 223] on div at bounding box center [205, 225] width 24 height 7
click at [340, 244] on div "Submit" at bounding box center [340, 243] width 14 height 8
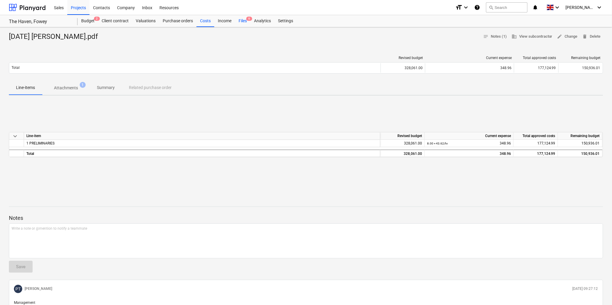
click at [243, 21] on div "Files 6" at bounding box center [242, 21] width 15 height 12
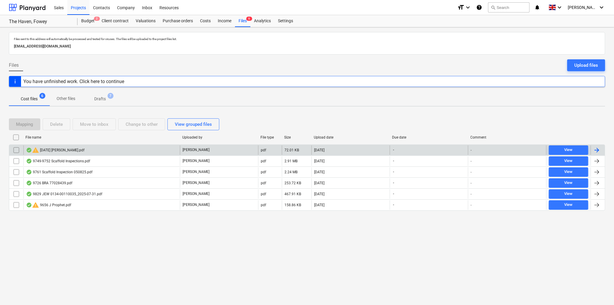
click at [63, 150] on div "warning [DATE] [PERSON_NAME].pdf" at bounding box center [55, 149] width 58 height 7
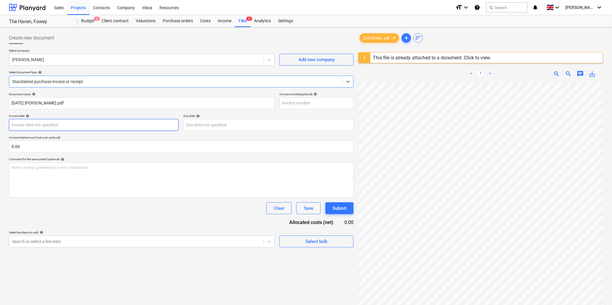
click at [67, 125] on body "Sales Projects Contacts Company Inbox Resources format_size keyboard_arrow_down…" at bounding box center [306, 152] width 612 height 305
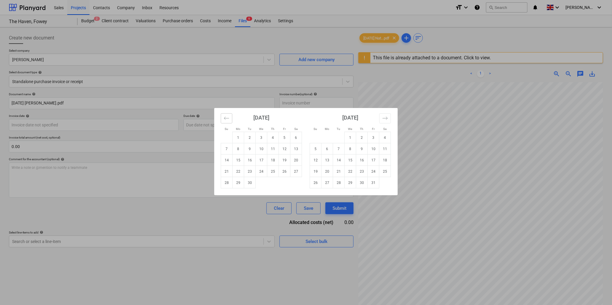
click at [226, 120] on icon "Move backward to switch to the previous month." at bounding box center [227, 118] width 6 height 6
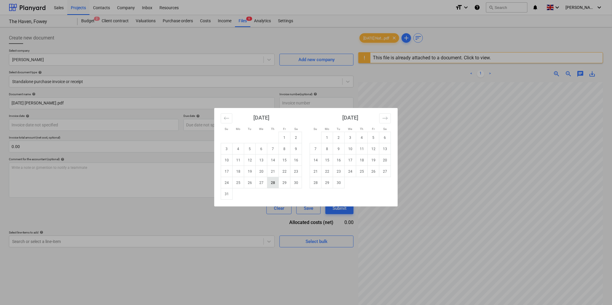
click at [275, 182] on td "28" at bounding box center [273, 182] width 12 height 11
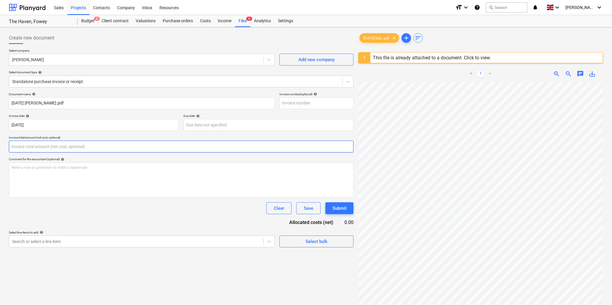
click at [59, 150] on input "text" at bounding box center [181, 147] width 345 height 12
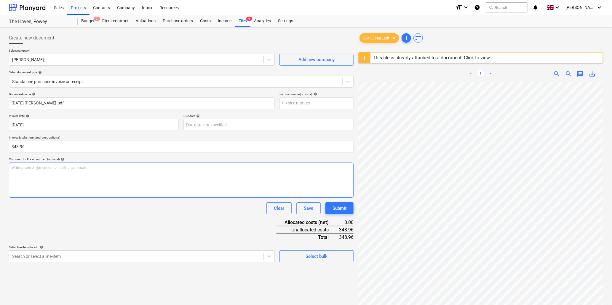
click at [58, 169] on p "Write a note or @mention to notify a teammate [PERSON_NAME]" at bounding box center [182, 167] width 340 height 5
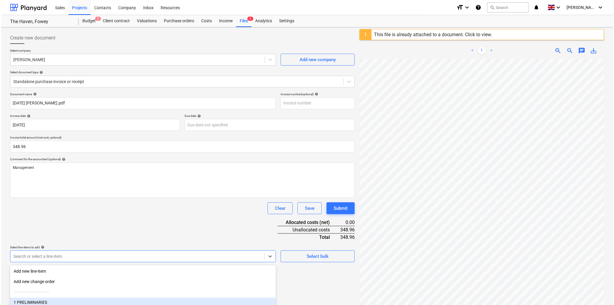
scroll to position [52, 0]
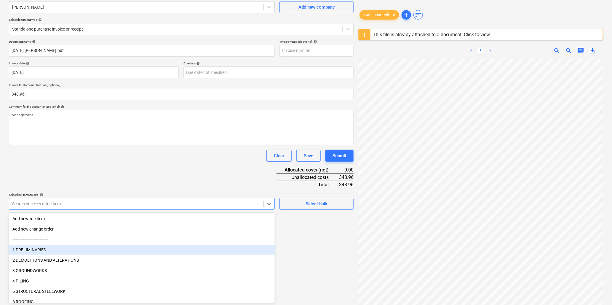
click at [68, 251] on body "Sales Projects Contacts Company Inbox Resources format_size keyboard_arrow_down…" at bounding box center [306, 100] width 612 height 305
click at [66, 252] on div "1 PRELIMINARIES" at bounding box center [142, 249] width 266 height 9
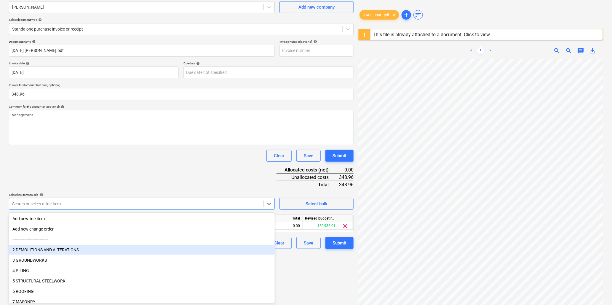
click at [121, 173] on div "Document name help [DATE] [PERSON_NAME].pdf Invoice number (optional) help Invo…" at bounding box center [181, 144] width 345 height 209
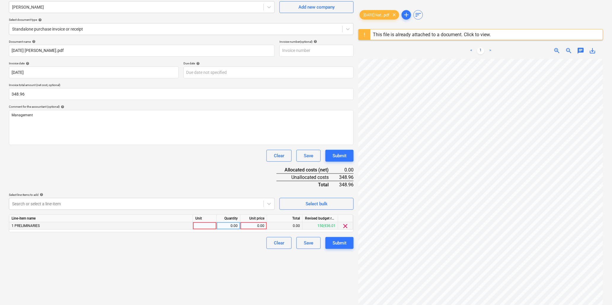
click at [200, 227] on div at bounding box center [205, 225] width 24 height 7
click at [332, 243] on button "Submit" at bounding box center [340, 243] width 28 height 12
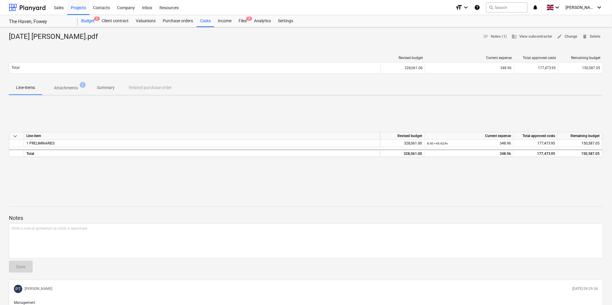
click at [85, 21] on div "Budget 2" at bounding box center [88, 21] width 20 height 12
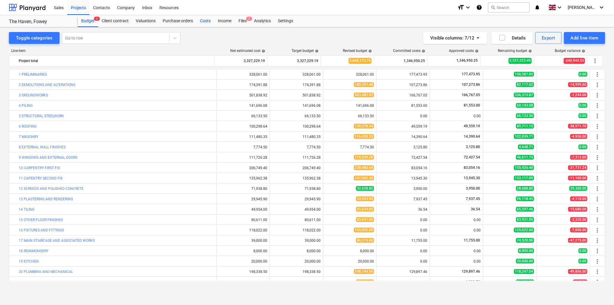
click at [205, 20] on div "Costs" at bounding box center [206, 21] width 18 height 12
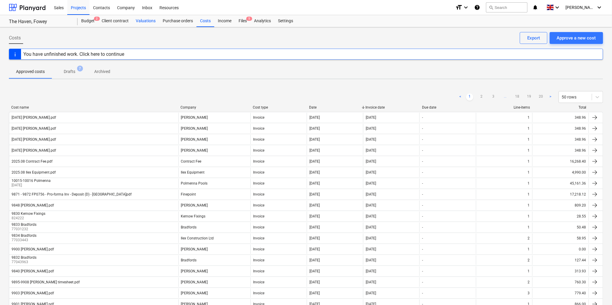
click at [146, 21] on div "Valuations" at bounding box center [145, 21] width 27 height 12
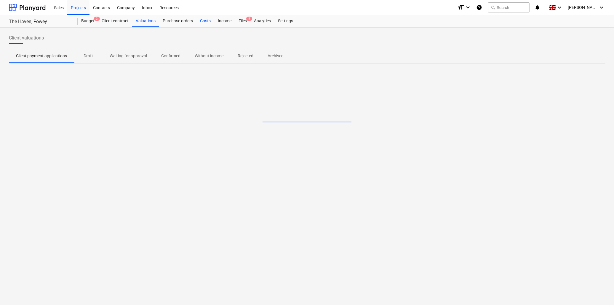
click at [208, 19] on div "Costs" at bounding box center [206, 21] width 18 height 12
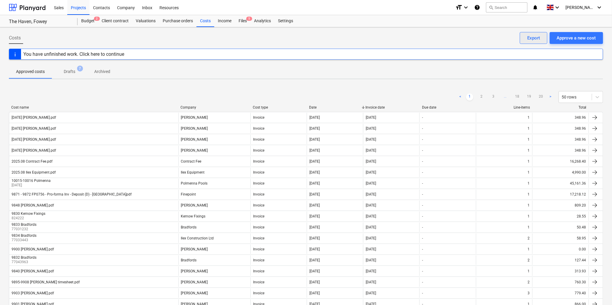
click at [538, 39] on div "Export" at bounding box center [534, 38] width 13 height 8
click at [27, 71] on p "Approved costs" at bounding box center [30, 71] width 29 height 6
click at [87, 21] on div "Budget 2" at bounding box center [88, 21] width 20 height 12
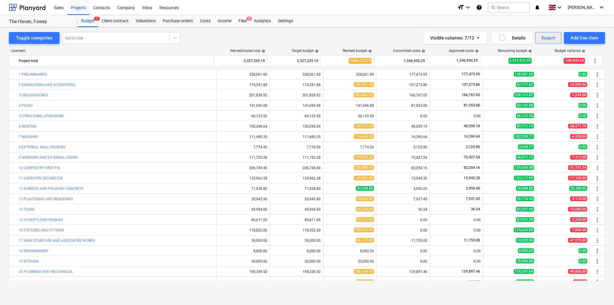
click at [548, 39] on div "Export" at bounding box center [549, 38] width 14 height 8
click at [512, 52] on div "PDF" at bounding box center [529, 52] width 66 height 10
click at [549, 37] on div "Export" at bounding box center [549, 38] width 14 height 8
click at [515, 84] on div "Cost lines XLSX" at bounding box center [529, 84] width 66 height 10
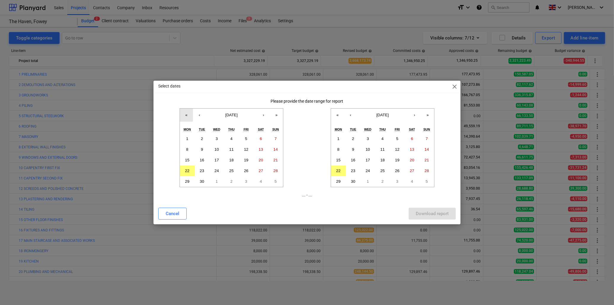
click at [187, 114] on button "«" at bounding box center [186, 115] width 13 height 13
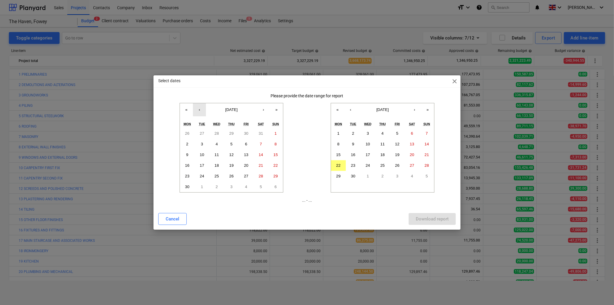
click at [199, 110] on button "‹" at bounding box center [199, 109] width 13 height 13
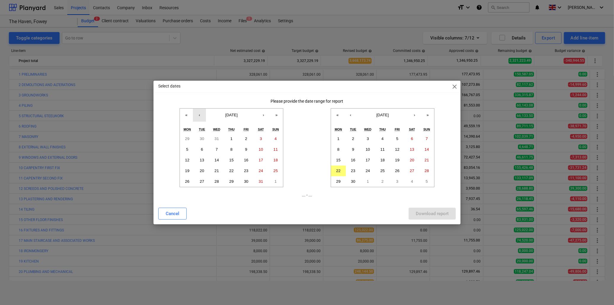
click at [200, 114] on button "‹" at bounding box center [199, 115] width 13 height 13
click at [216, 138] on abbr "1" at bounding box center [217, 138] width 2 height 4
click at [340, 171] on abbr "22" at bounding box center [338, 170] width 4 height 4
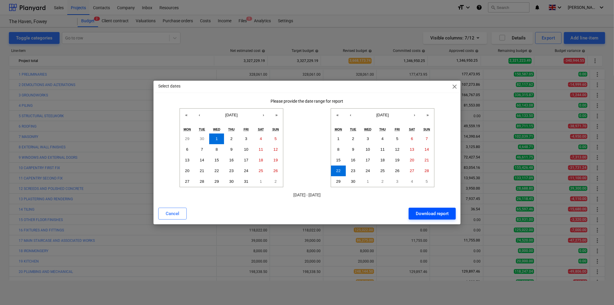
click at [441, 214] on div "Download report" at bounding box center [432, 214] width 33 height 8
